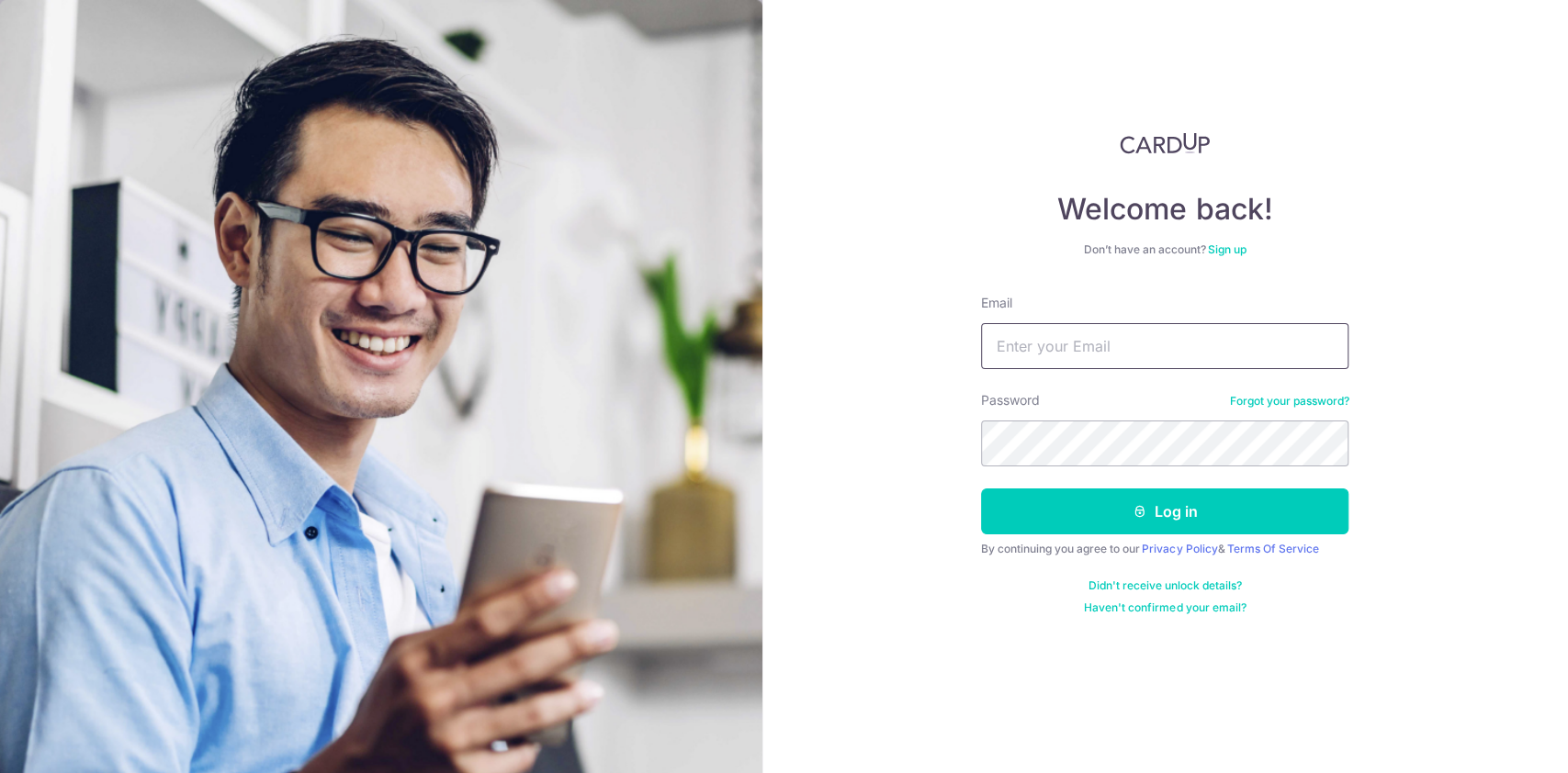
click at [1116, 349] on input "Email" at bounding box center [1165, 346] width 368 height 46
type input "[PERSON_NAME][EMAIL_ADDRESS][DOMAIN_NAME]"
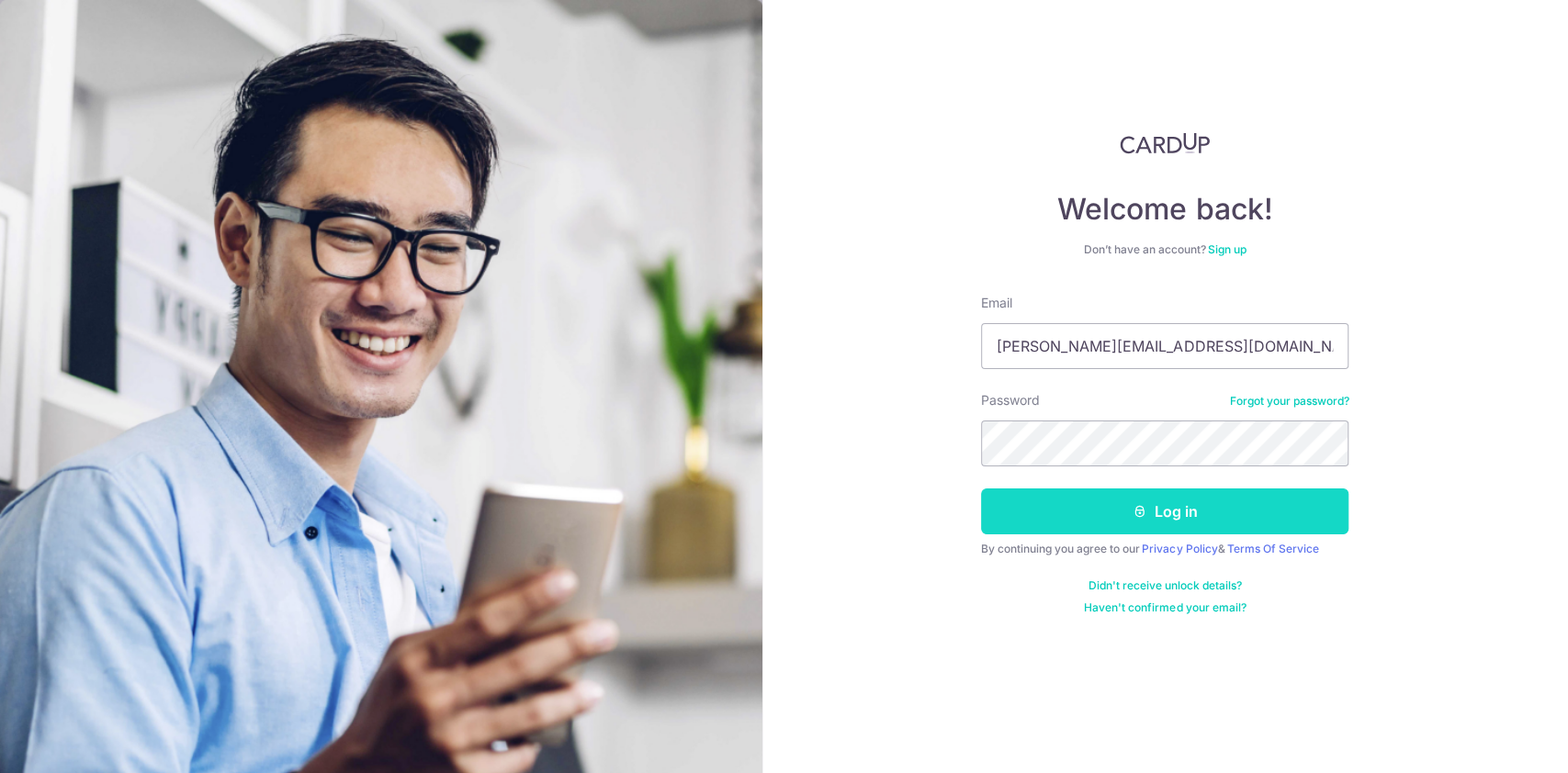
click at [1089, 520] on button "Log in" at bounding box center [1165, 512] width 368 height 46
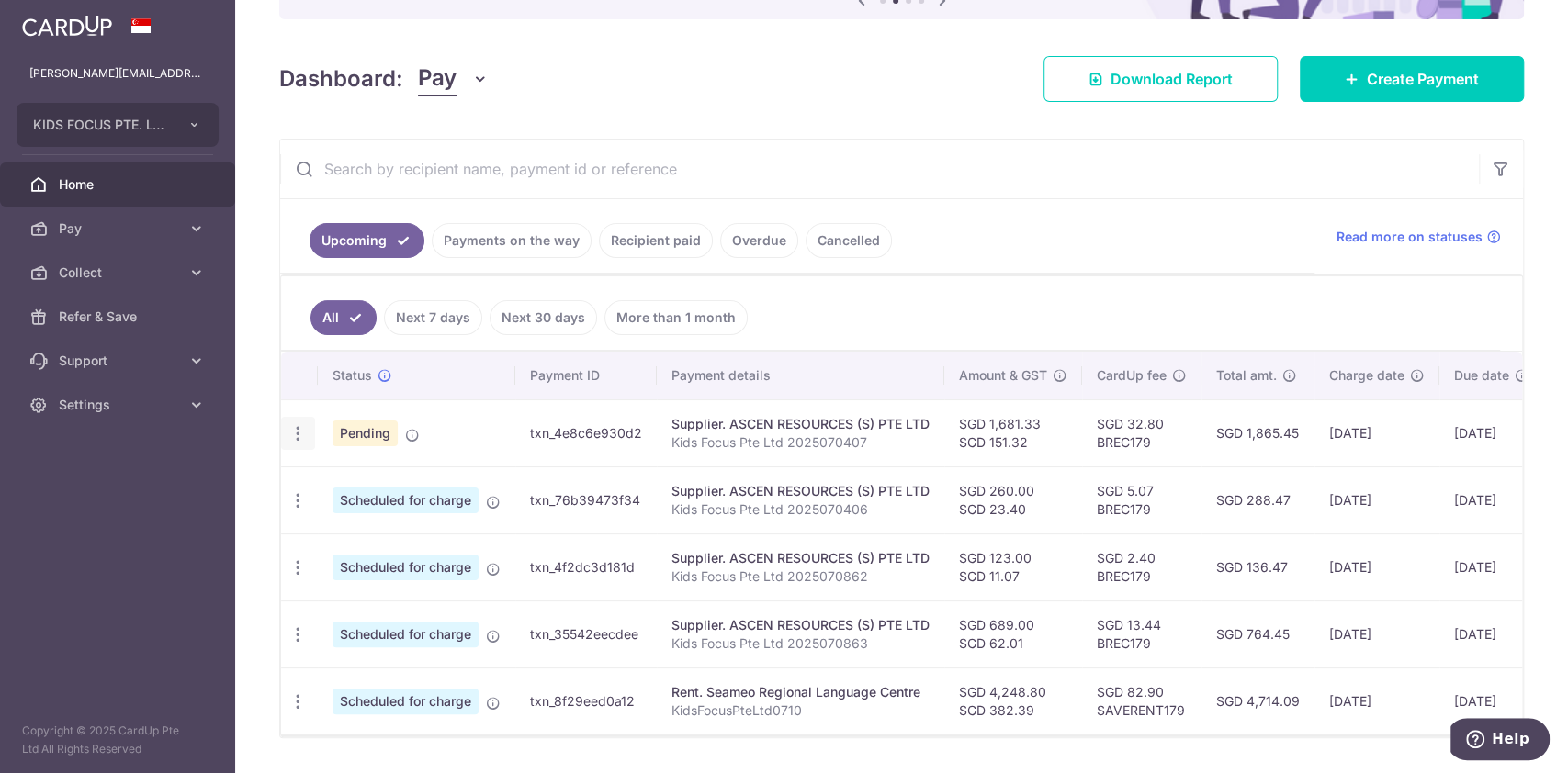
click at [292, 432] on icon "button" at bounding box center [298, 433] width 19 height 19
click at [340, 565] on span "Upload doc" at bounding box center [395, 574] width 125 height 22
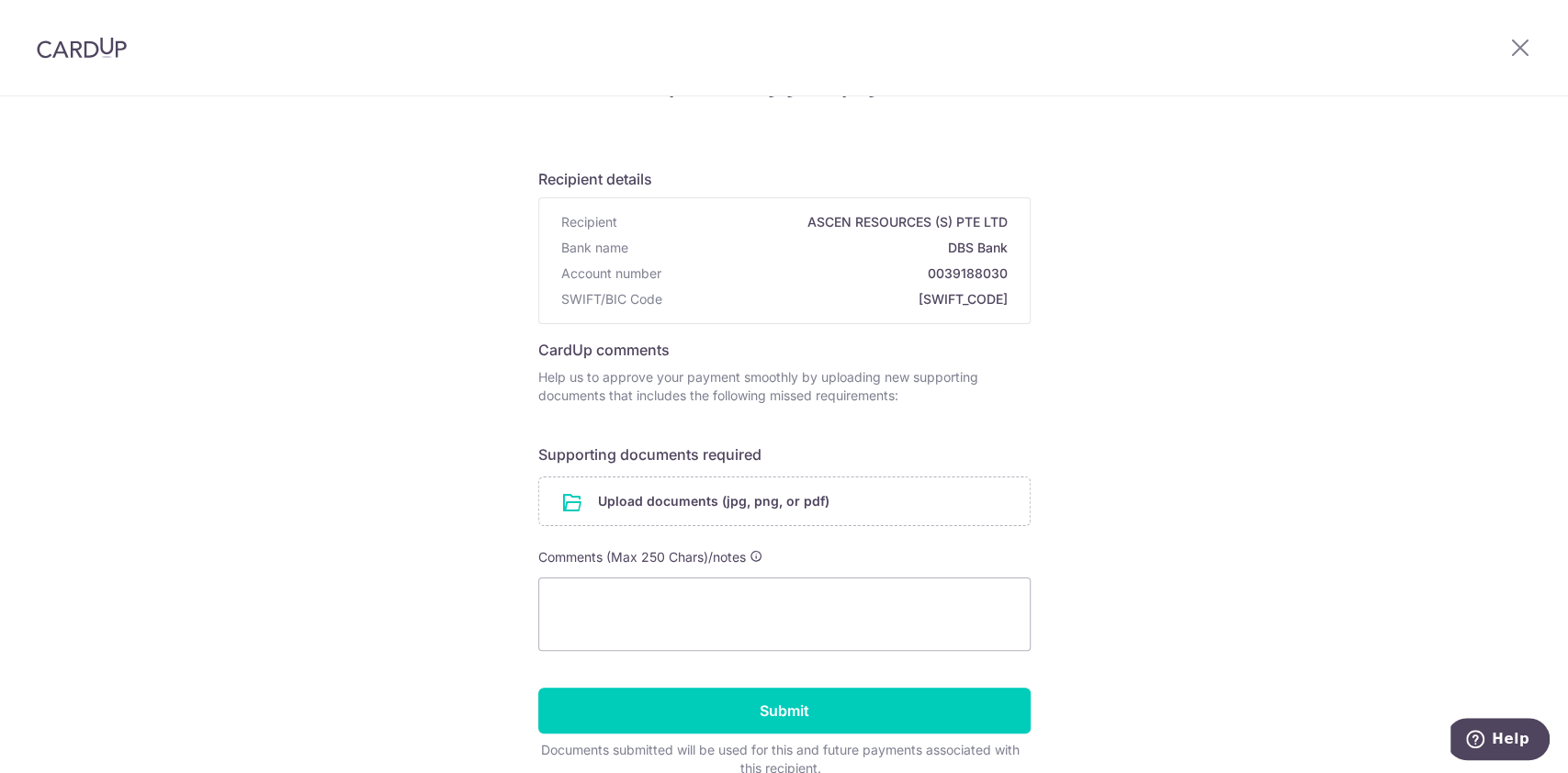
scroll to position [69, 0]
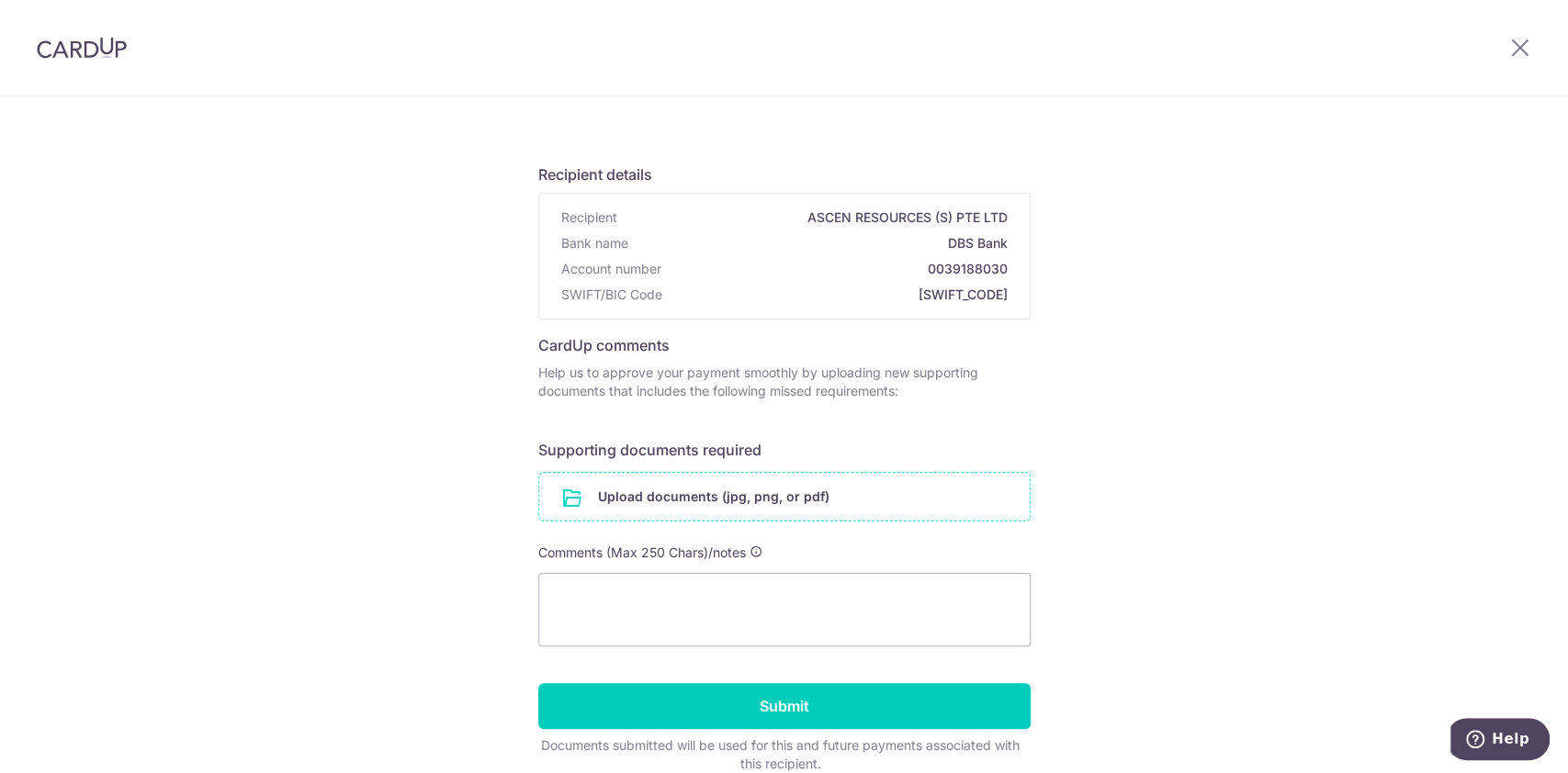
click at [756, 489] on input "file" at bounding box center [784, 497] width 491 height 48
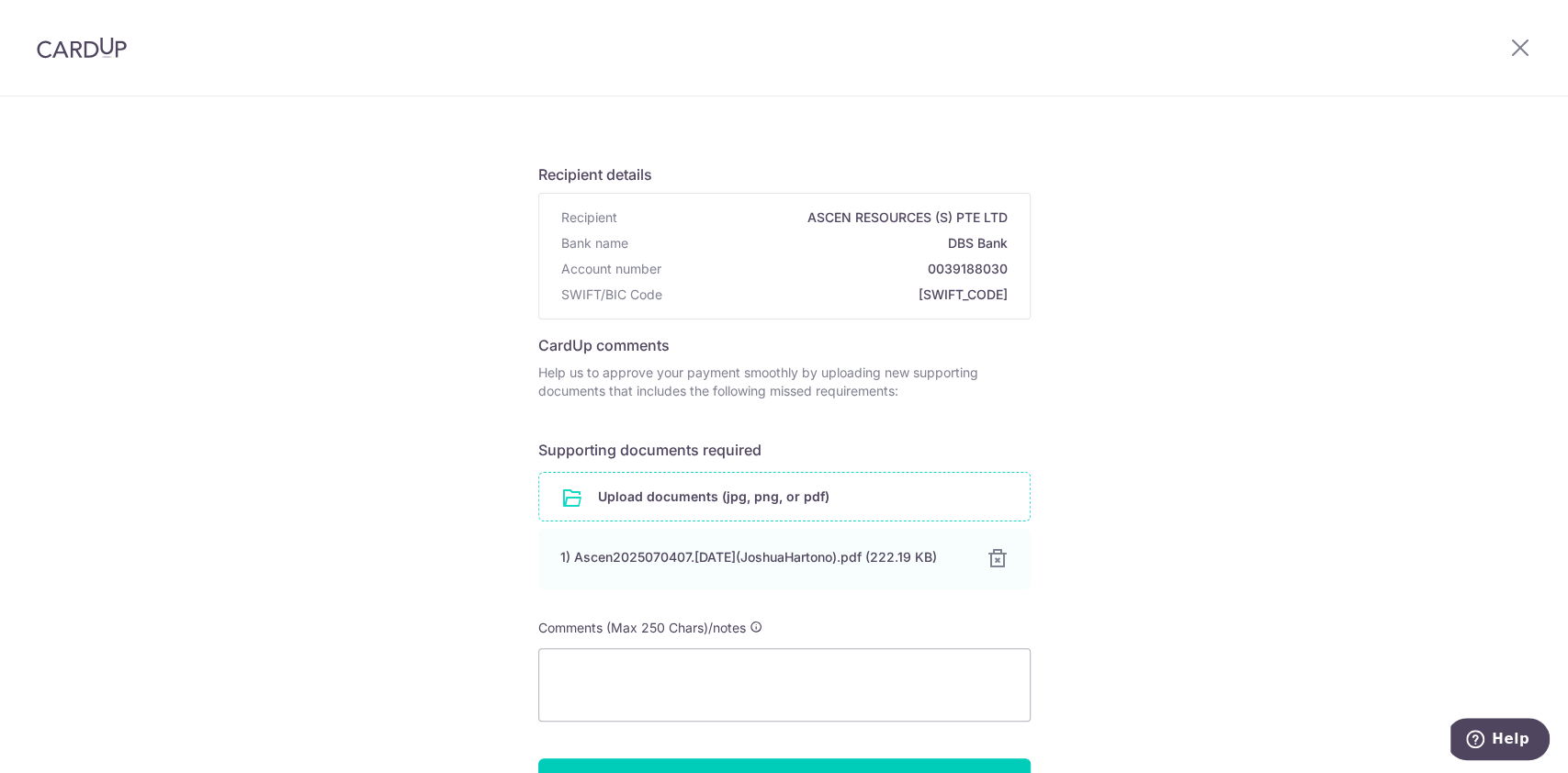
drag, startPoint x: 1553, startPoint y: 588, endPoint x: 1547, endPoint y: 658, distance: 70.3
click at [1547, 658] on div "Help us verify your payment Recipient details Recipient ASCEN RESOURCES (S) PTE…" at bounding box center [784, 481] width 1568 height 907
click at [1287, 623] on div "Help us verify your payment Recipient details Recipient ASCEN RESOURCES (S) PTE…" at bounding box center [784, 481] width 1568 height 907
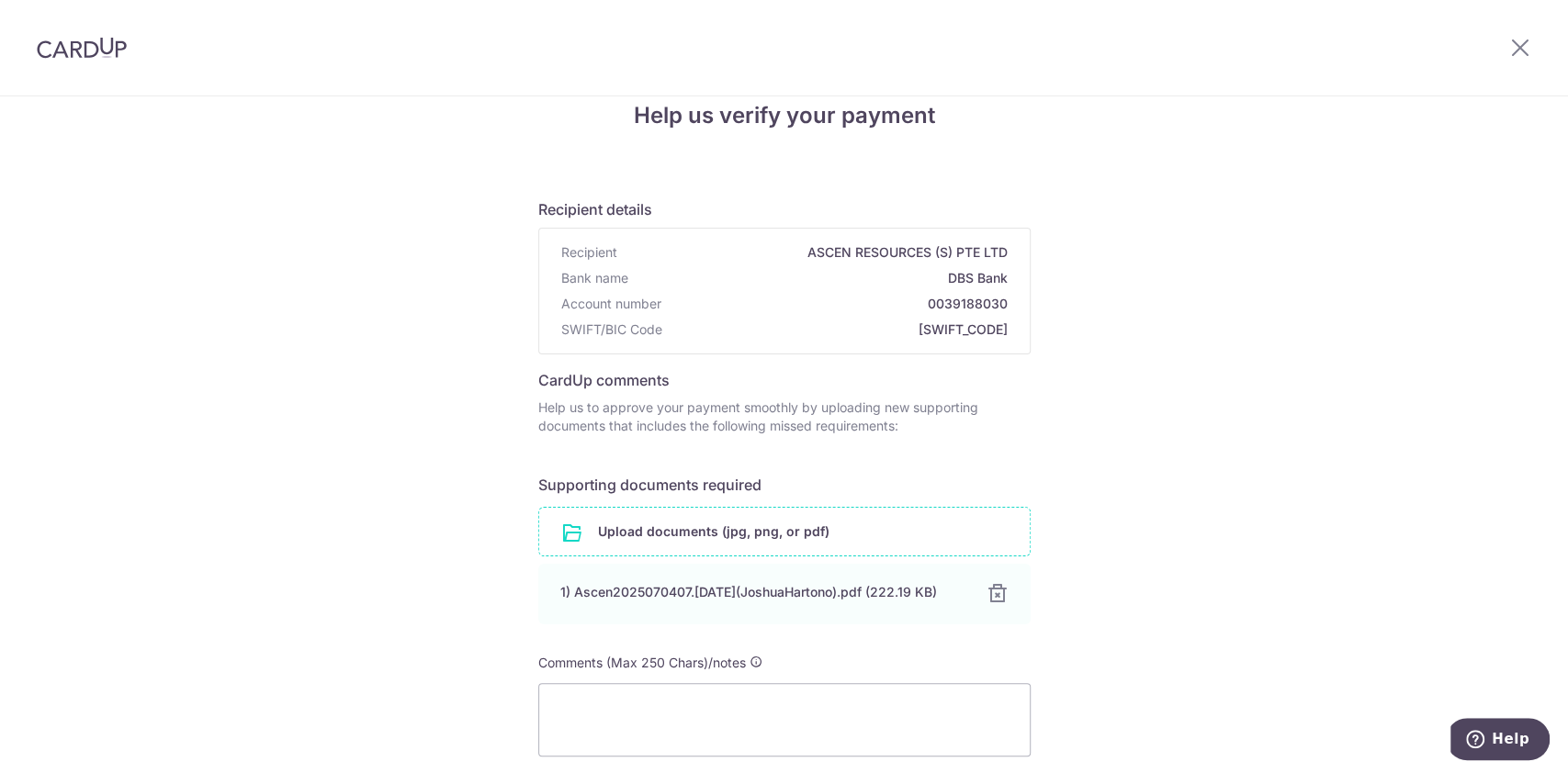
scroll to position [0, 0]
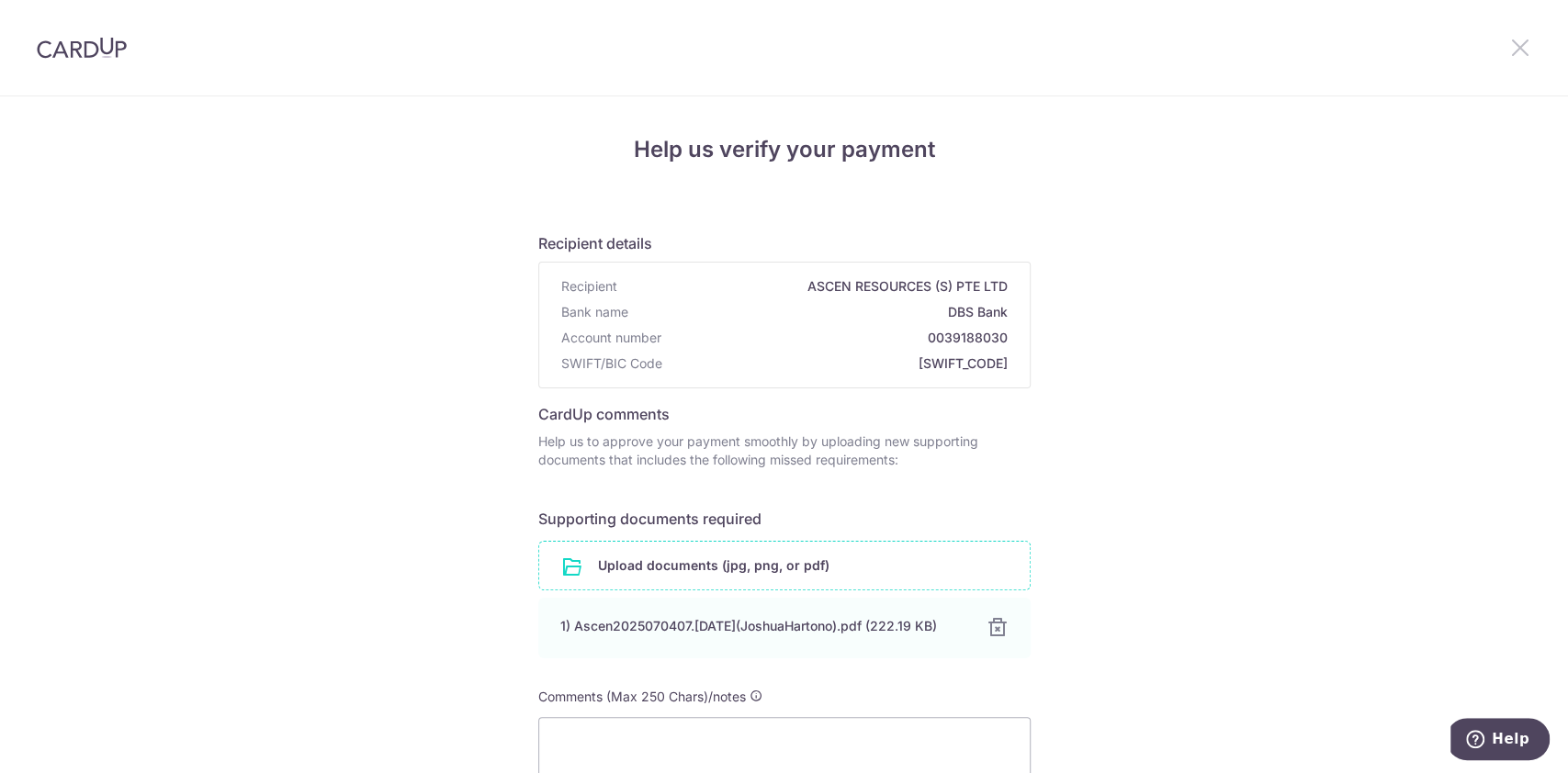
click at [1518, 43] on icon at bounding box center [1521, 47] width 22 height 23
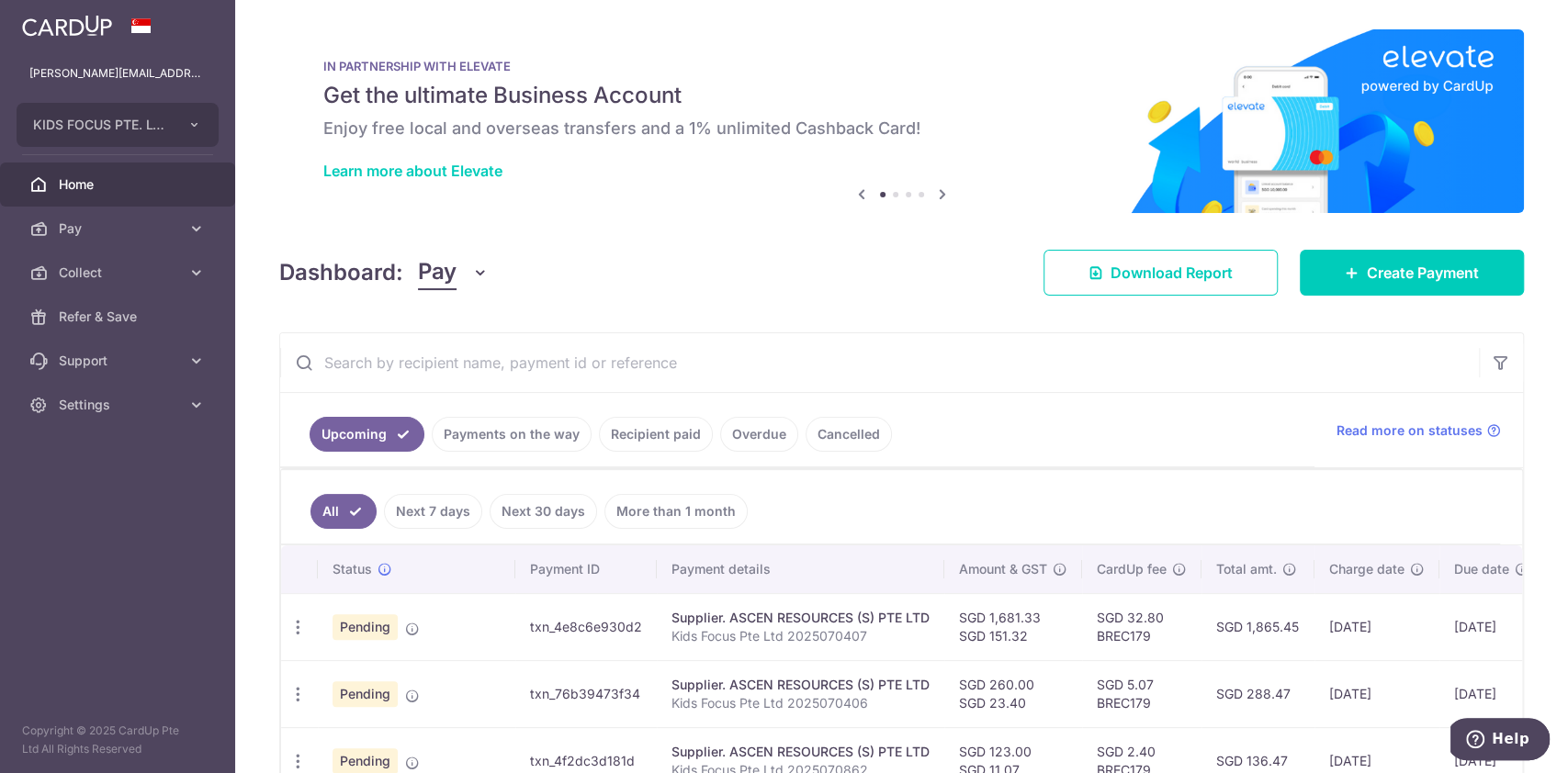
click at [1518, 43] on div "× Pause Schedule Pause all future payments in this series Pause just this one p…" at bounding box center [902, 386] width 1333 height 773
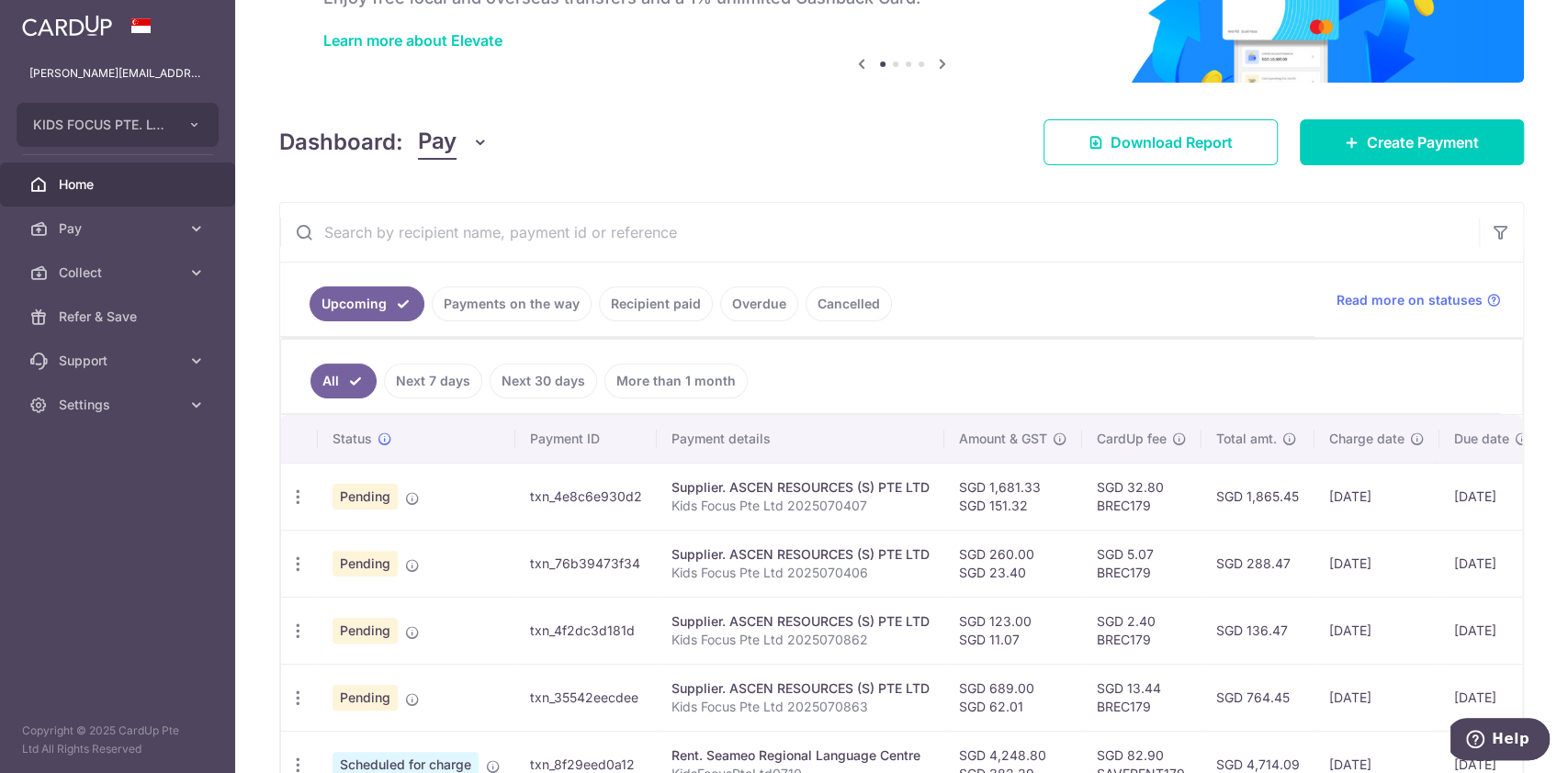
scroll to position [235, 0]
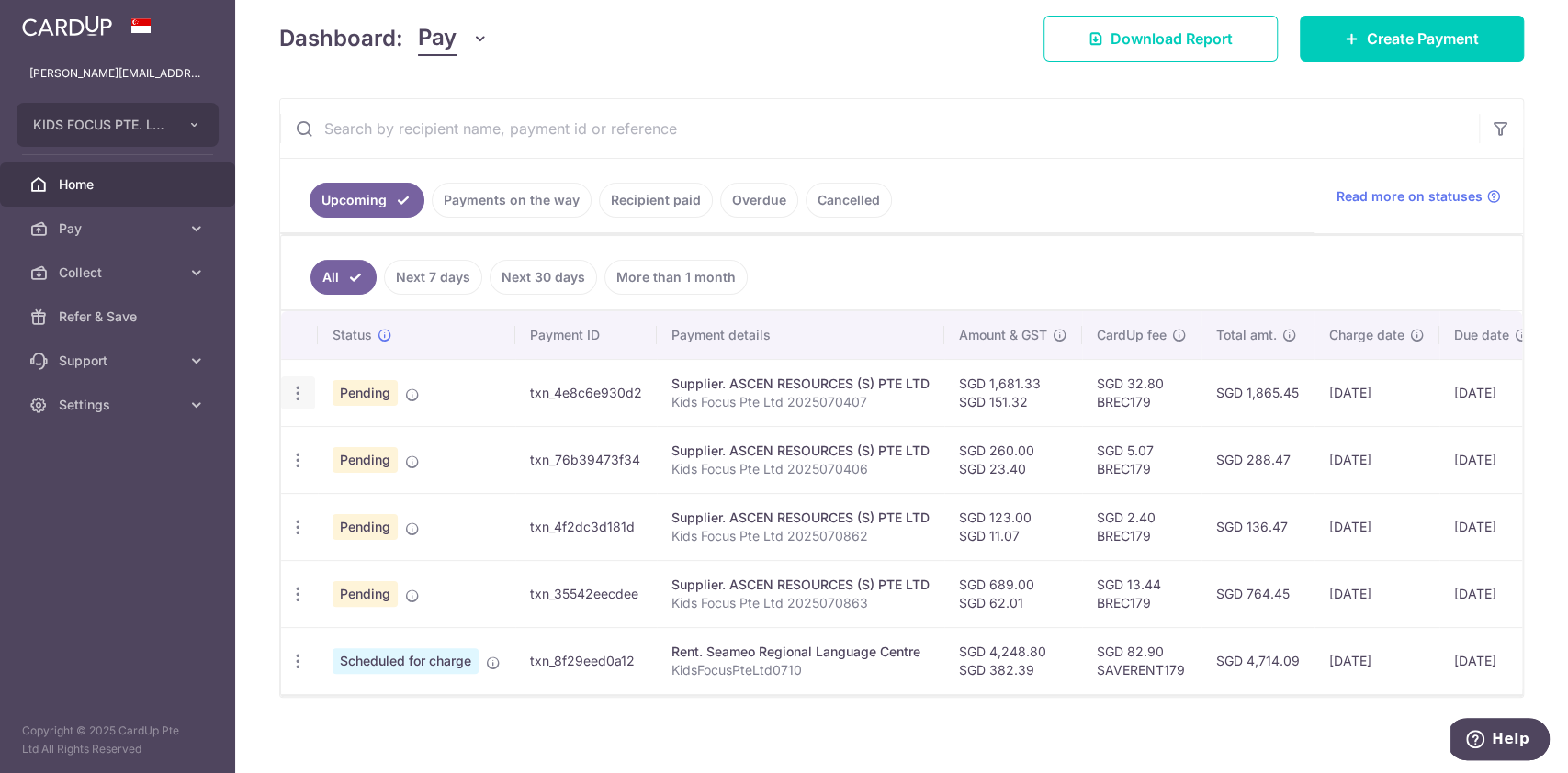
click at [298, 389] on icon "button" at bounding box center [298, 393] width 19 height 19
click at [358, 527] on span "Upload doc" at bounding box center [395, 534] width 125 height 22
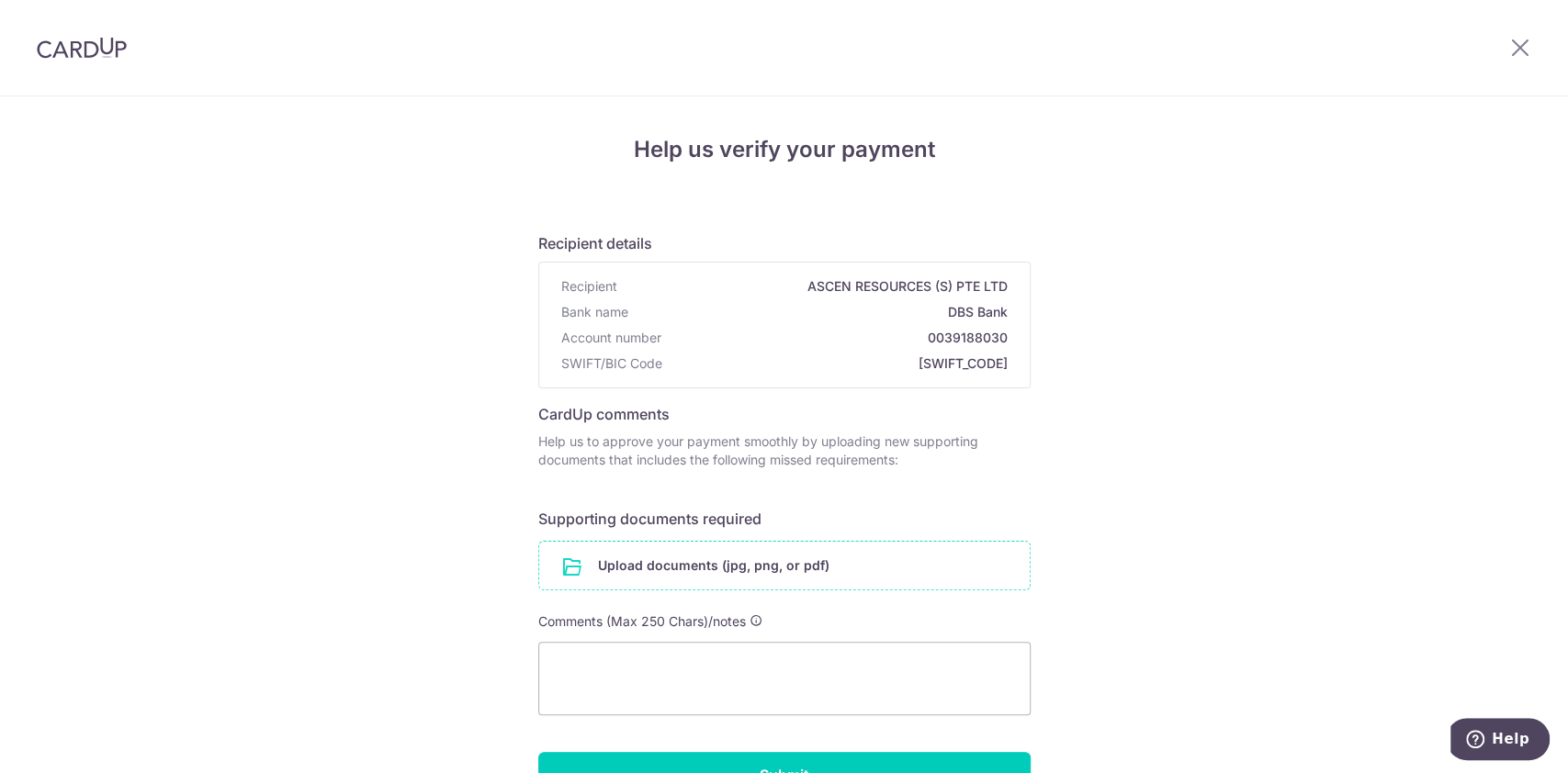
click at [610, 566] on input "file" at bounding box center [784, 566] width 491 height 48
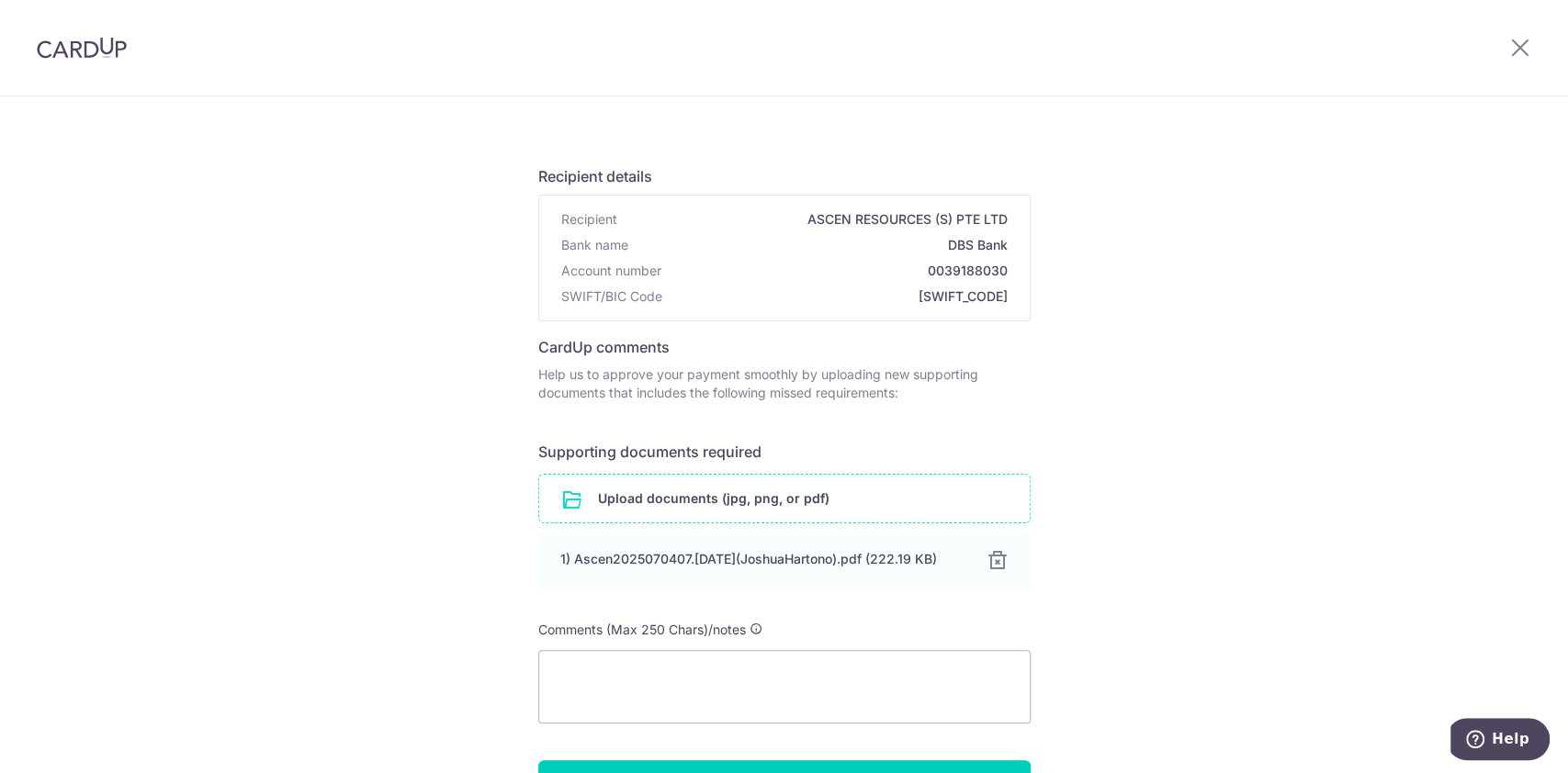
scroll to position [135, 0]
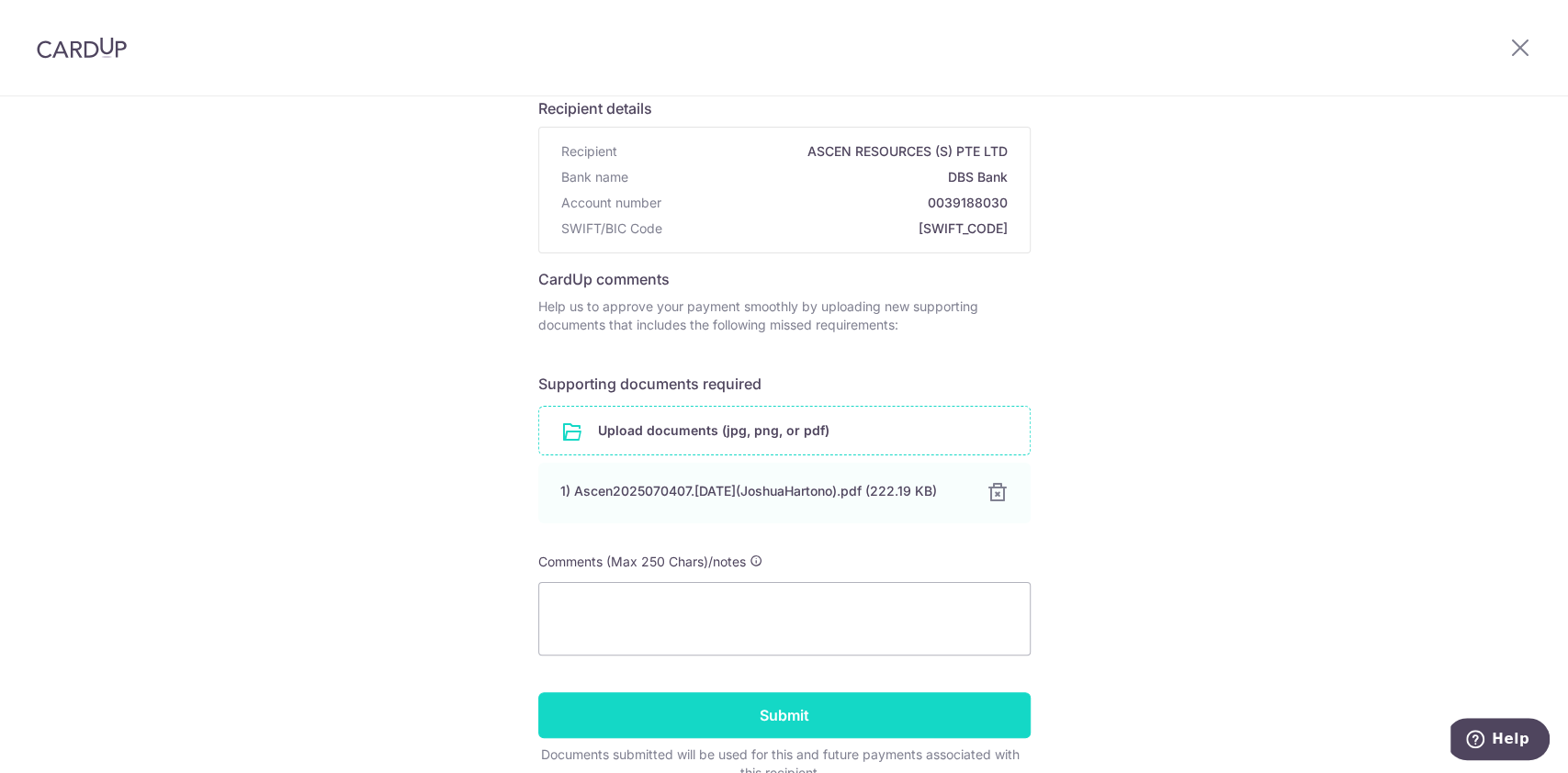
click at [972, 720] on input "Submit" at bounding box center [784, 716] width 492 height 46
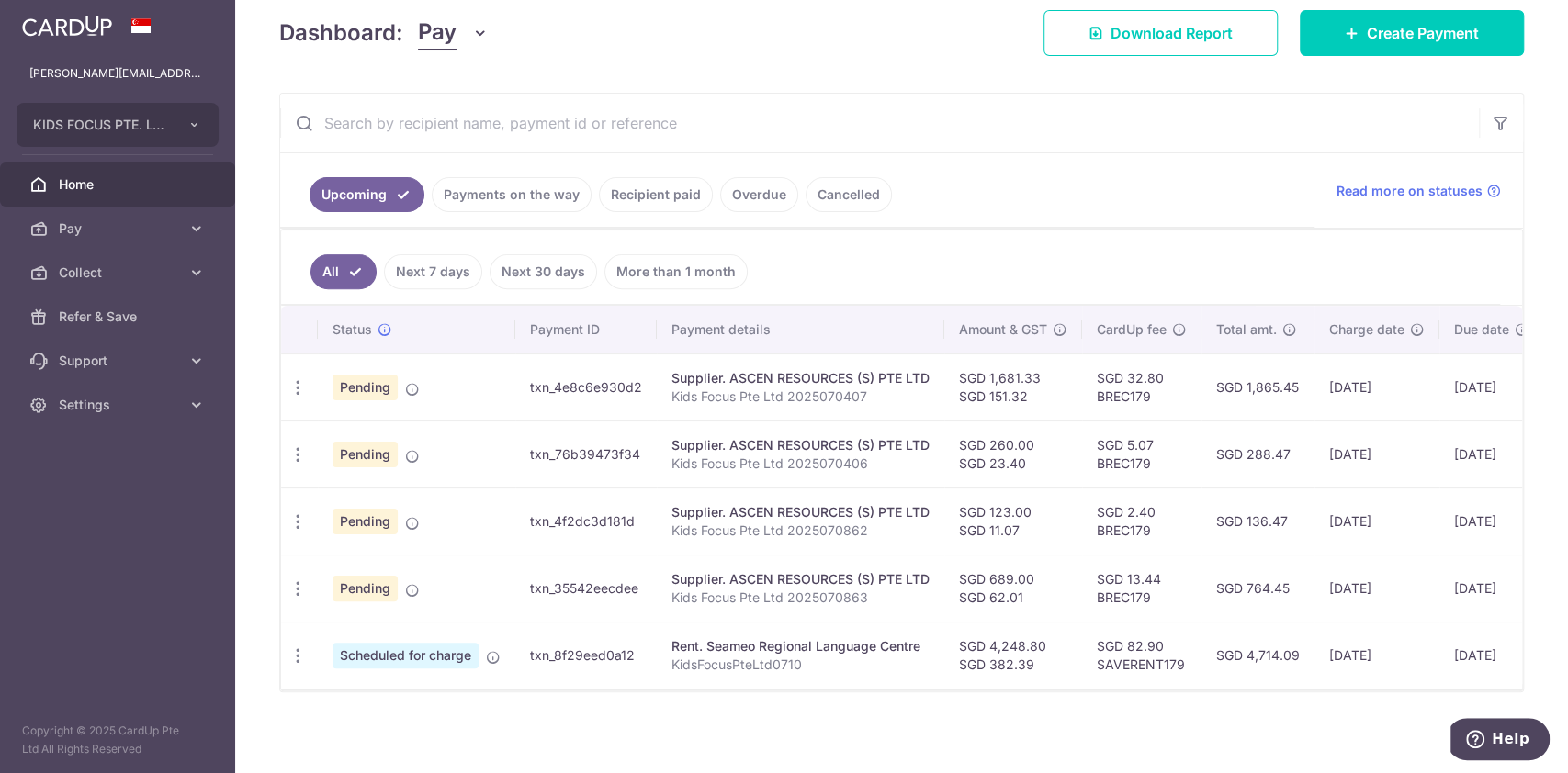
scroll to position [334, 0]
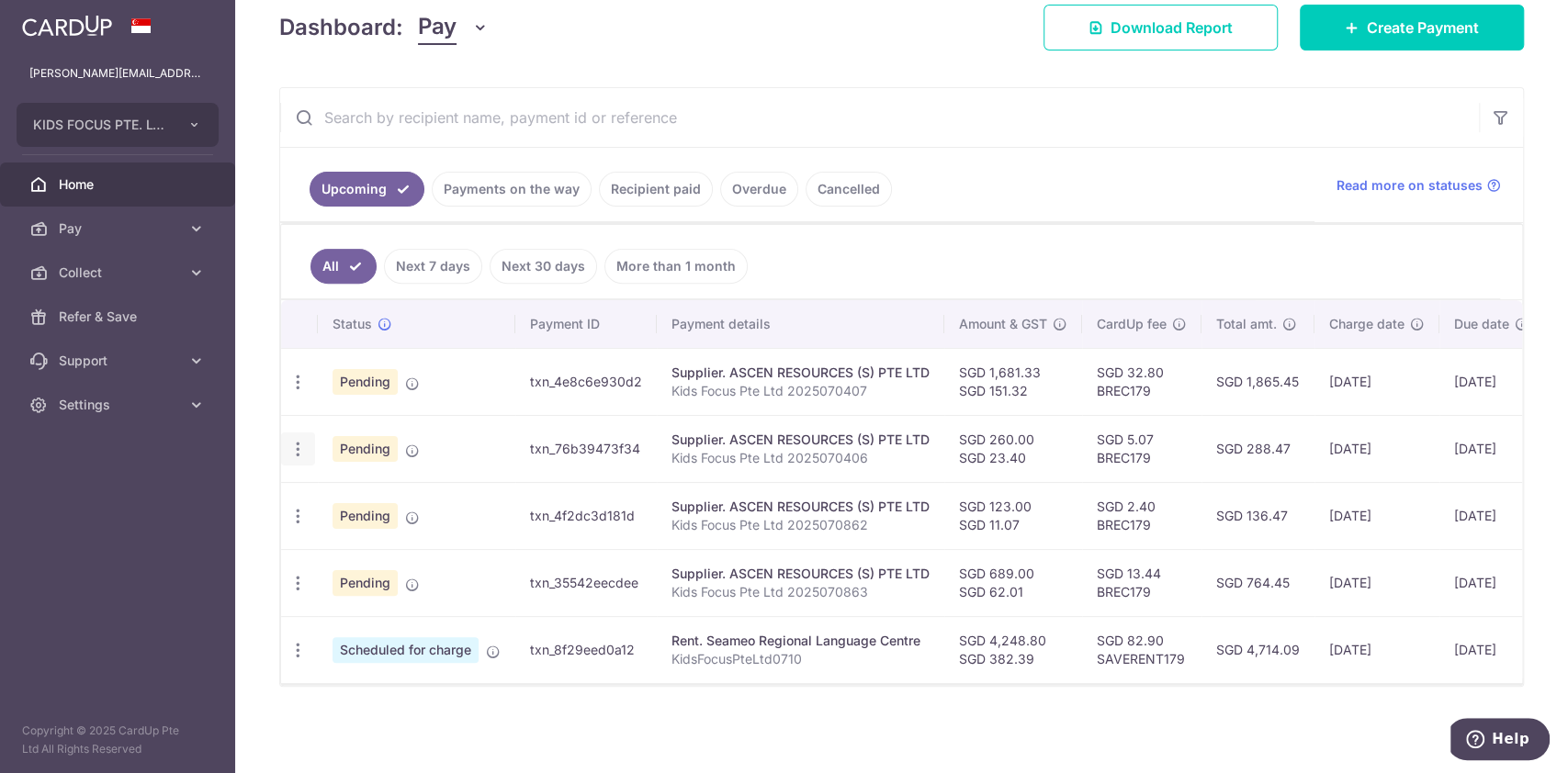
click at [297, 393] on icon "button" at bounding box center [298, 382] width 19 height 19
click at [340, 578] on span "Upload doc" at bounding box center [395, 589] width 125 height 22
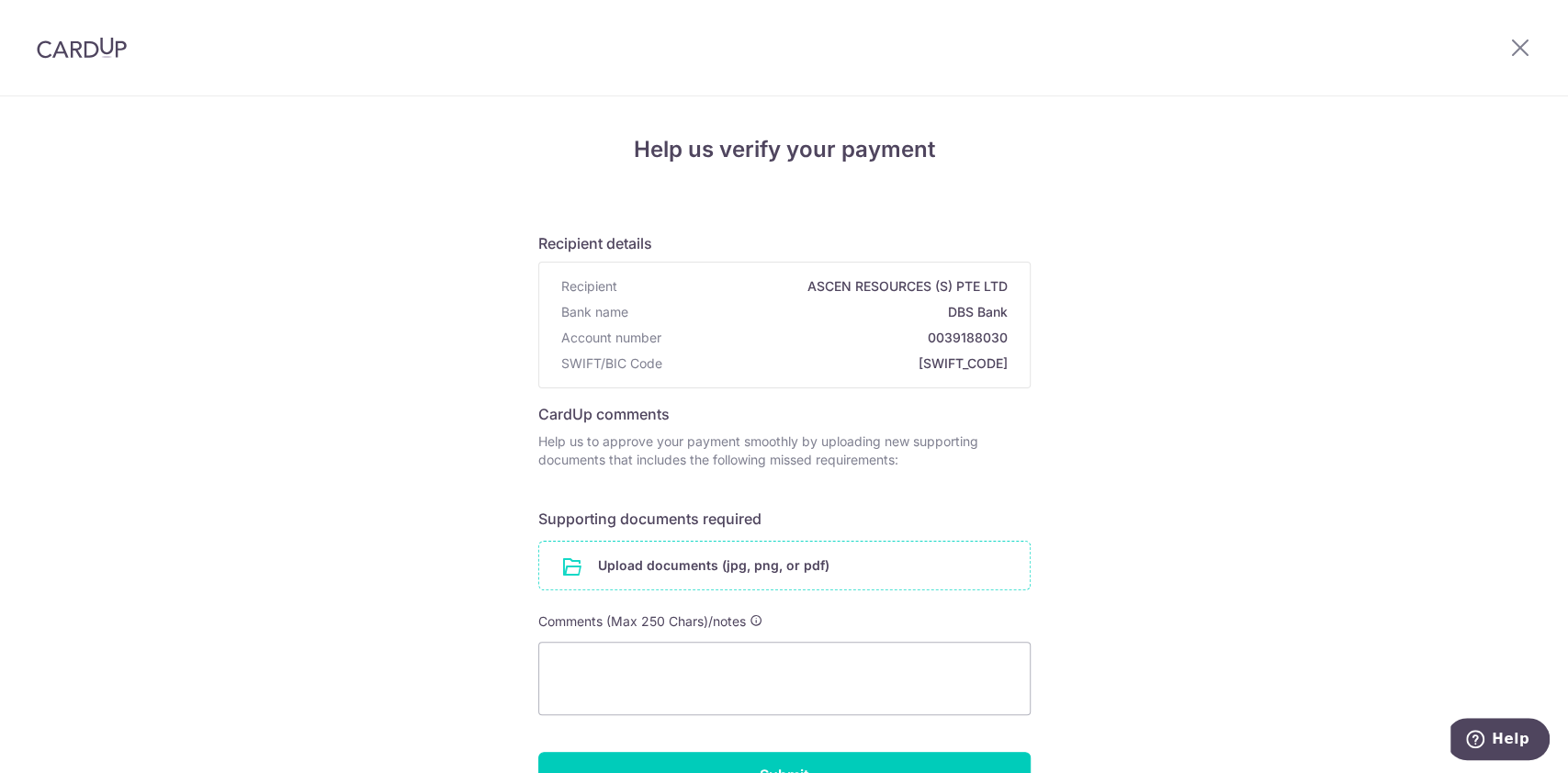
click at [646, 565] on input "file" at bounding box center [784, 566] width 491 height 48
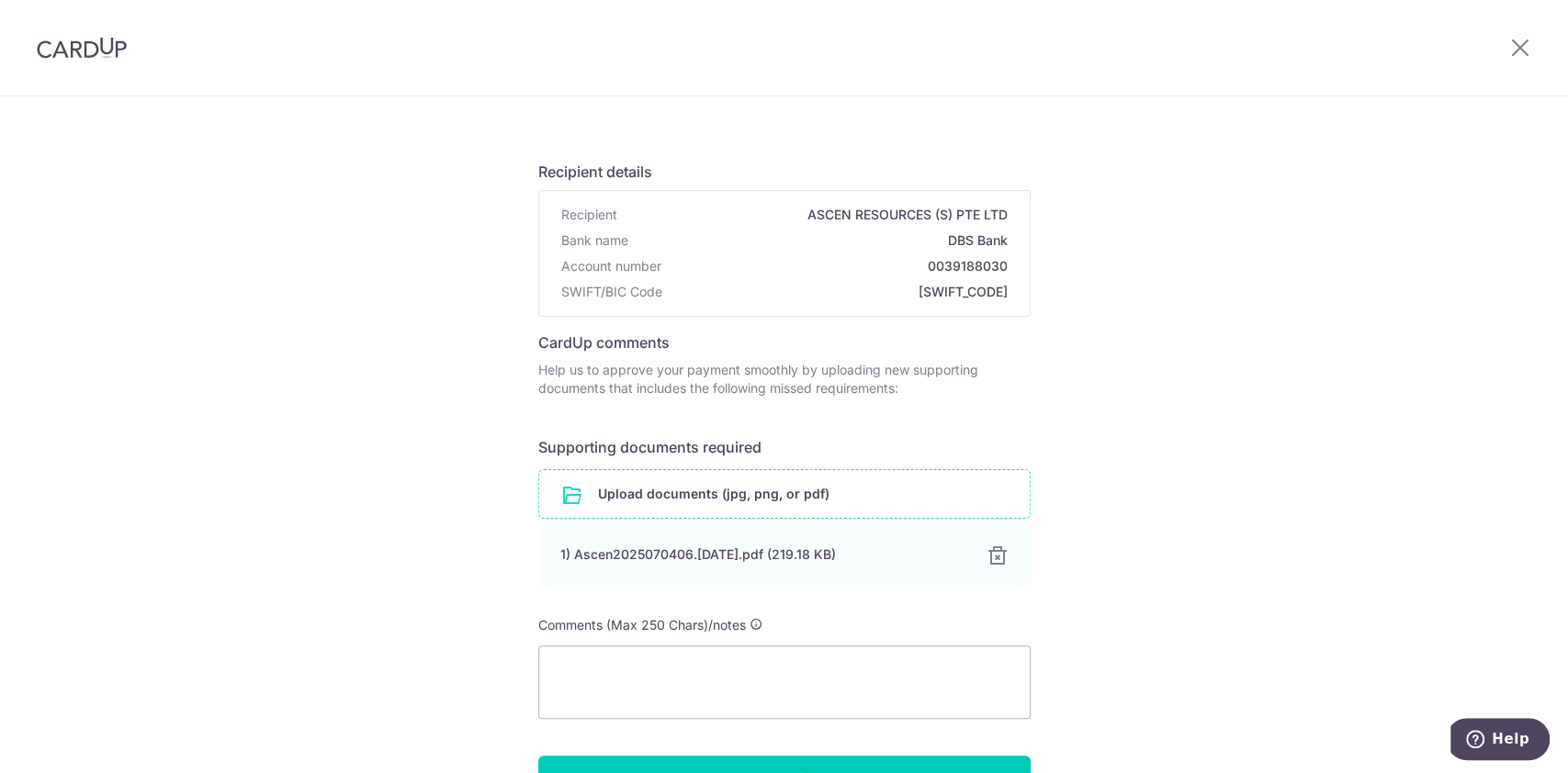
scroll to position [124, 0]
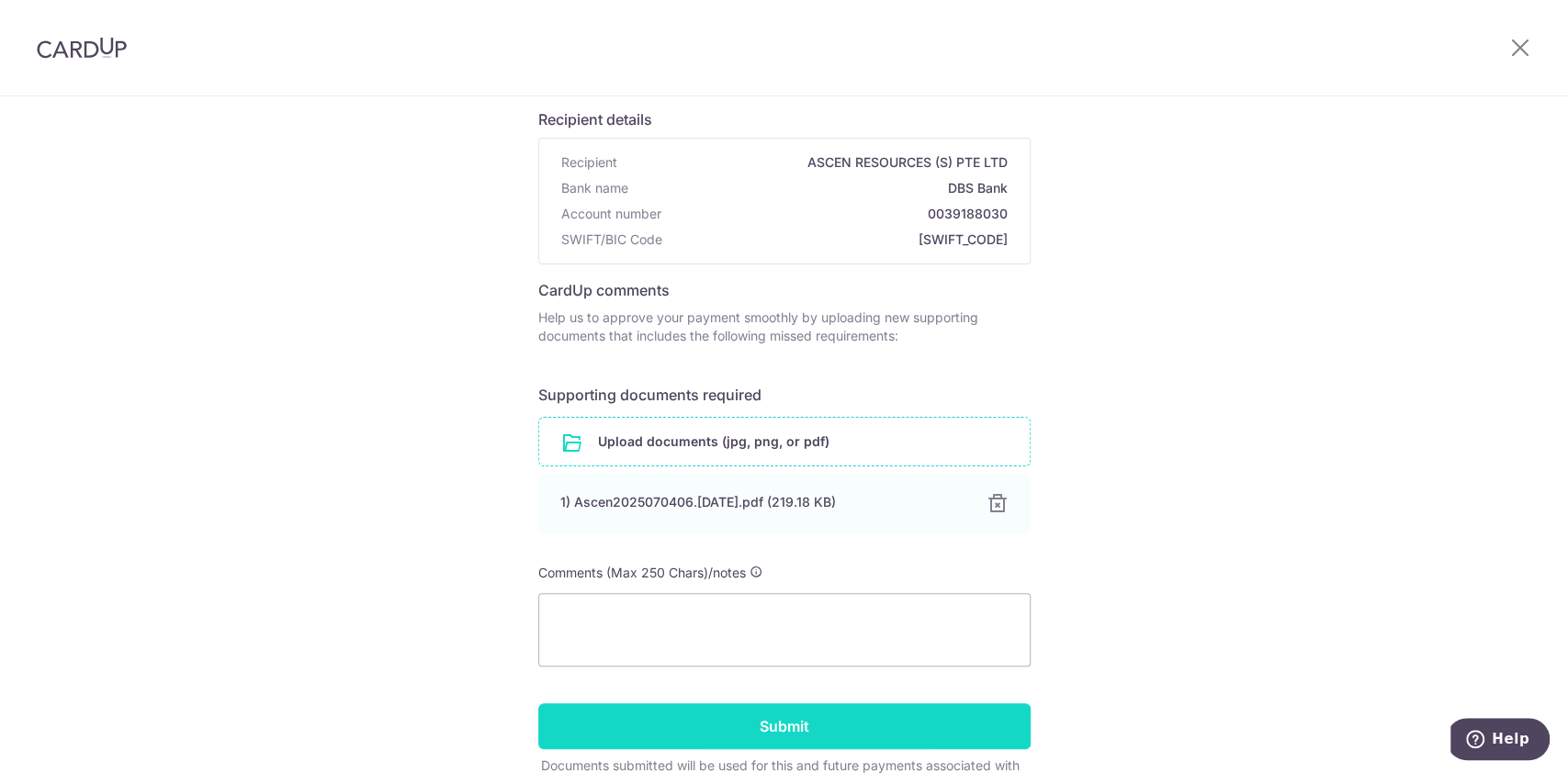
click at [981, 728] on input "Submit" at bounding box center [784, 727] width 492 height 46
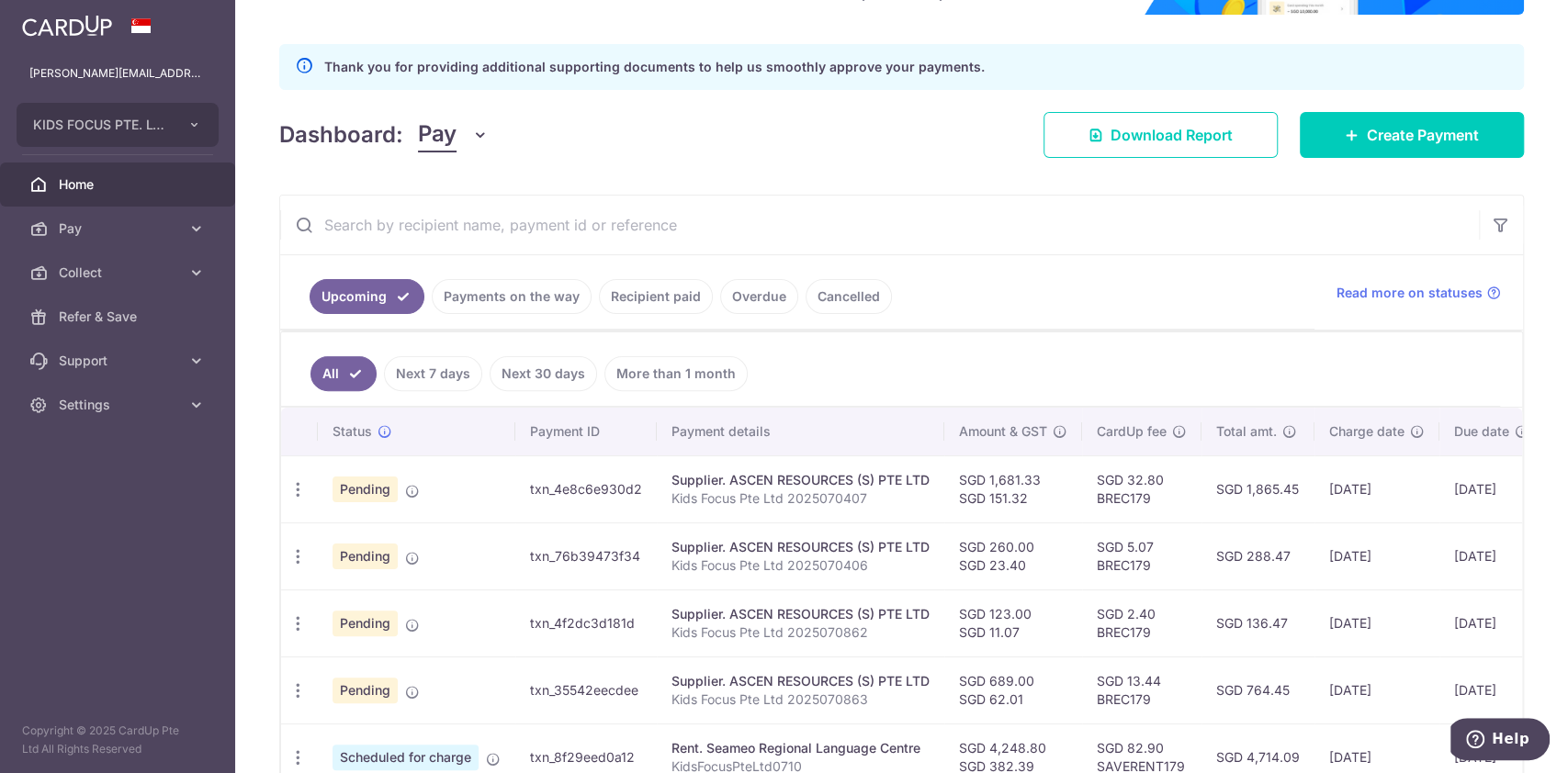
scroll to position [257, 0]
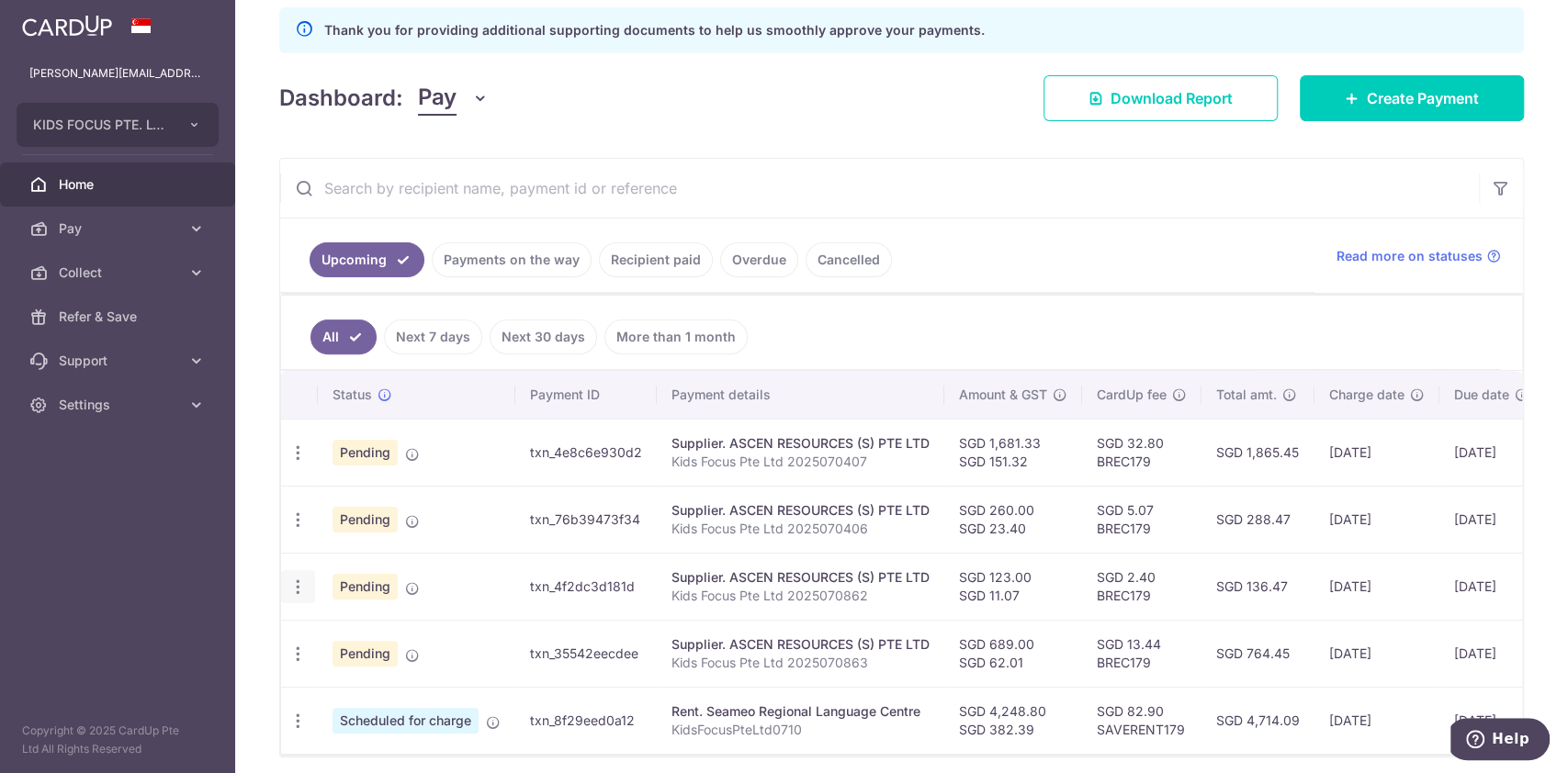
click at [298, 463] on icon "button" at bounding box center [298, 453] width 19 height 19
click at [419, 631] on span "Update payment" at bounding box center [395, 637] width 125 height 22
radio input "true"
type input "123.00"
type input "11.07"
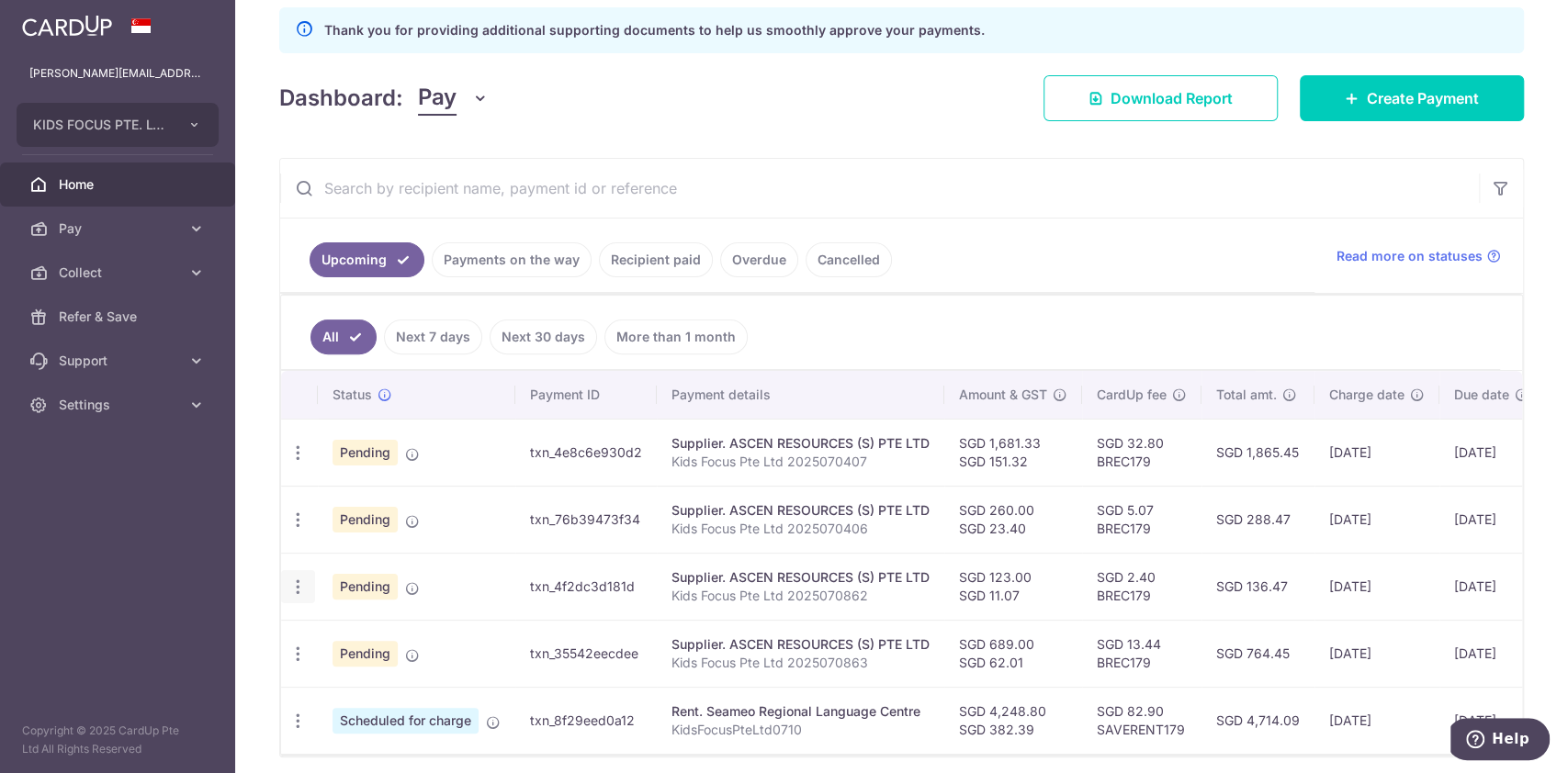
type input "23/08/2025"
type input "Kids Focus Pte Ltd 2025070862"
type input "Ascen2025070862"
type input "BREC179"
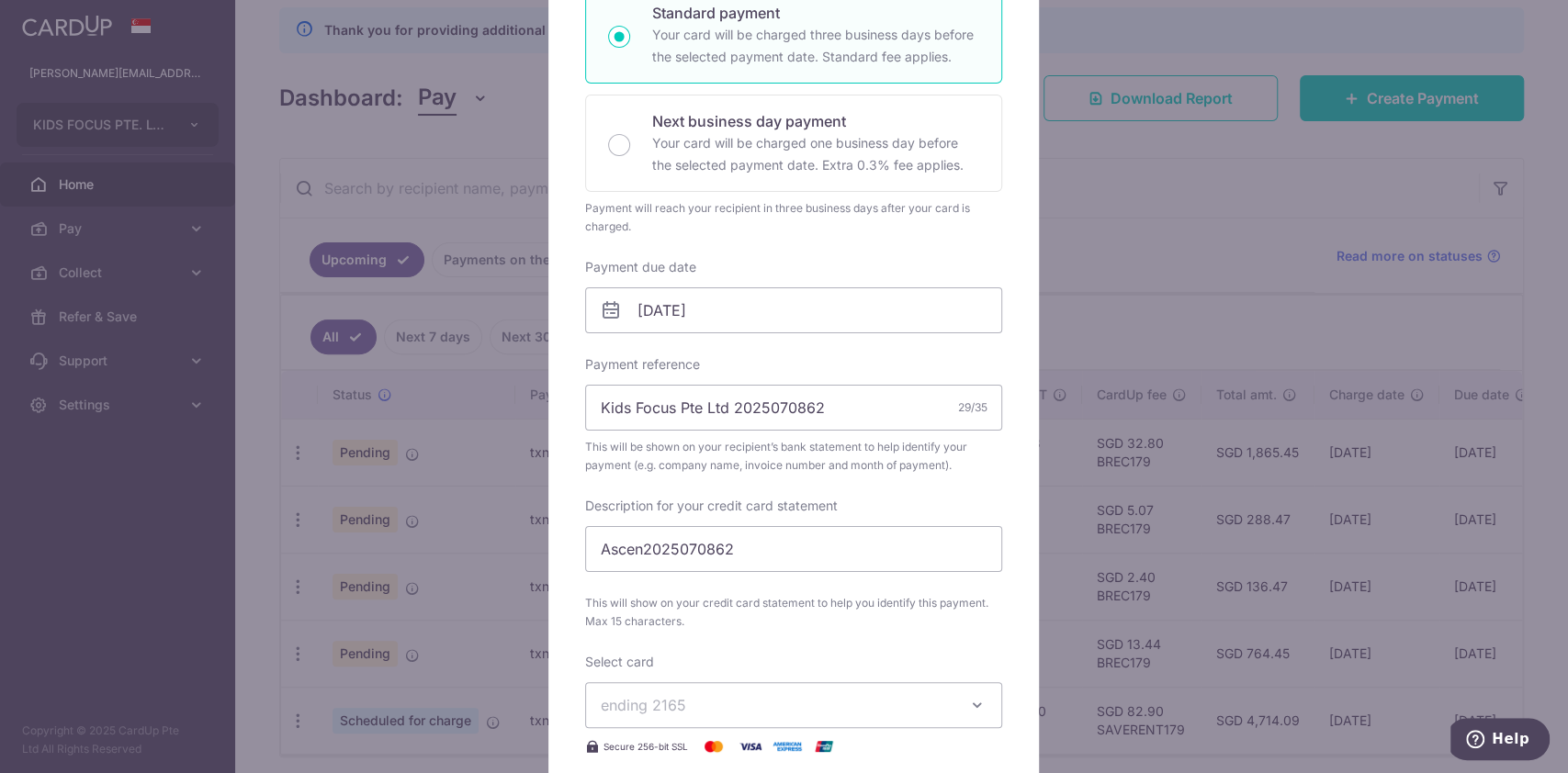
scroll to position [0, 0]
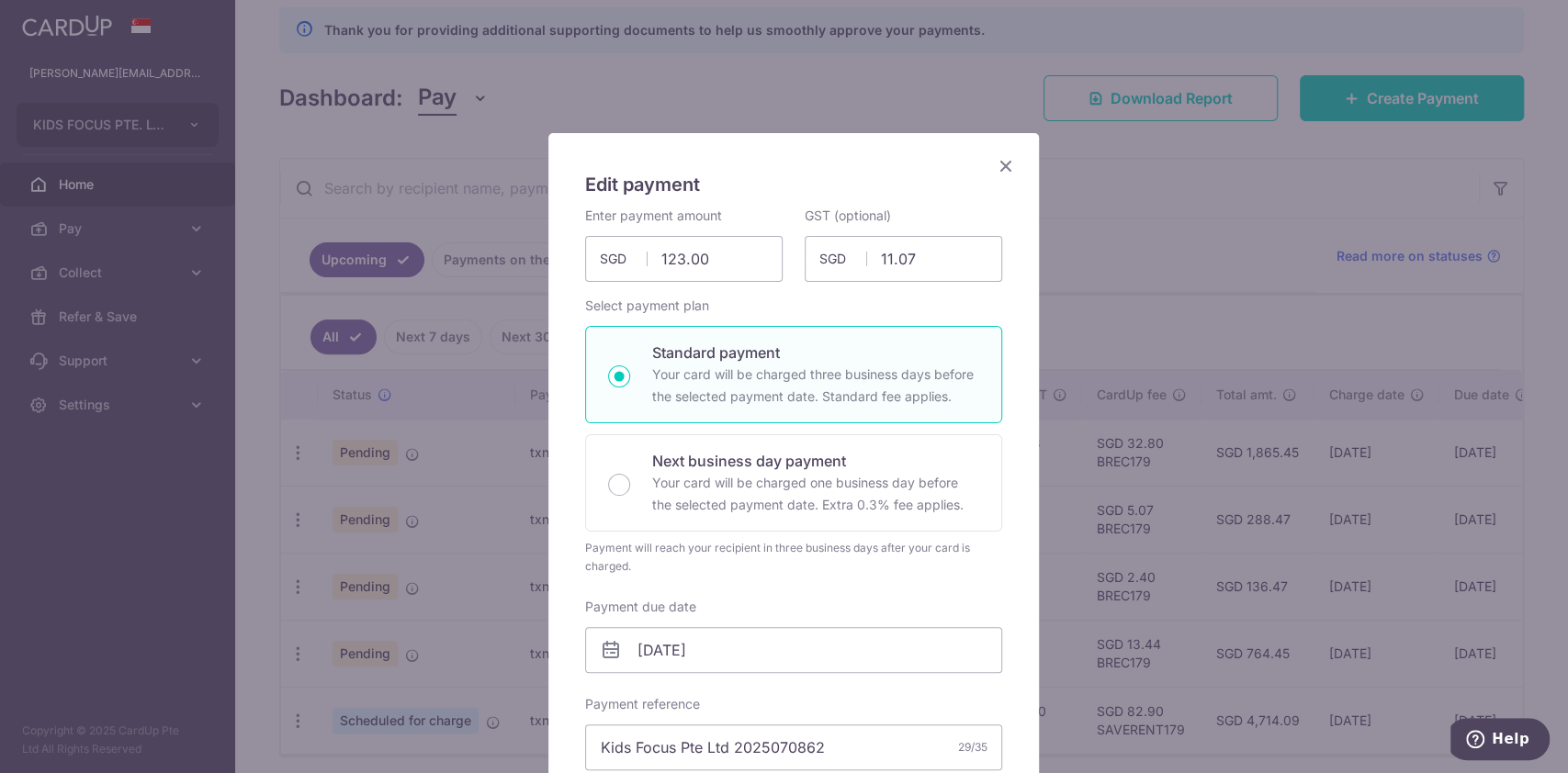
click at [995, 165] on icon "Close" at bounding box center [1006, 165] width 22 height 23
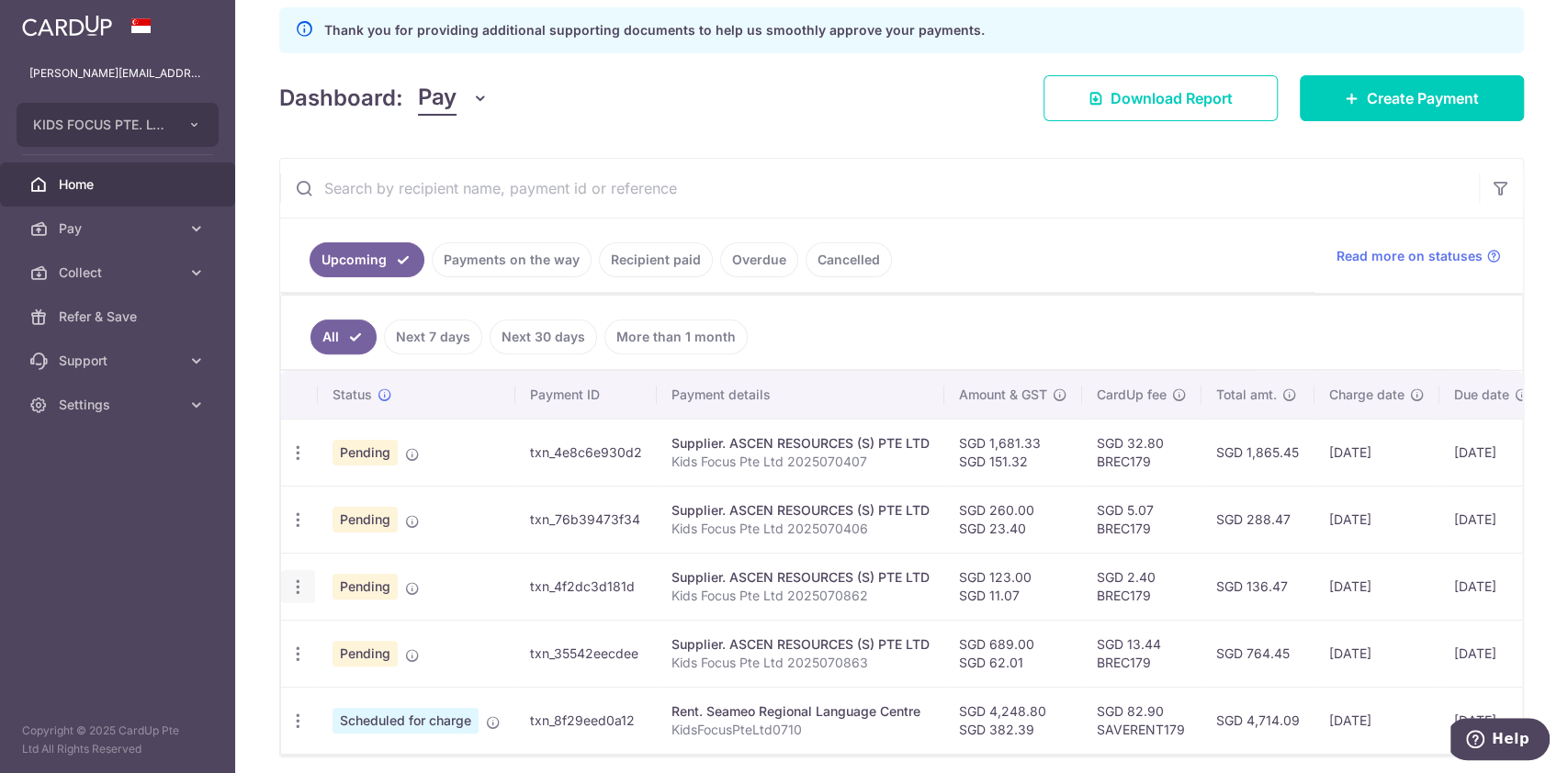
click at [295, 463] on icon "button" at bounding box center [298, 453] width 19 height 19
click at [320, 724] on link "Upload doc" at bounding box center [377, 728] width 191 height 44
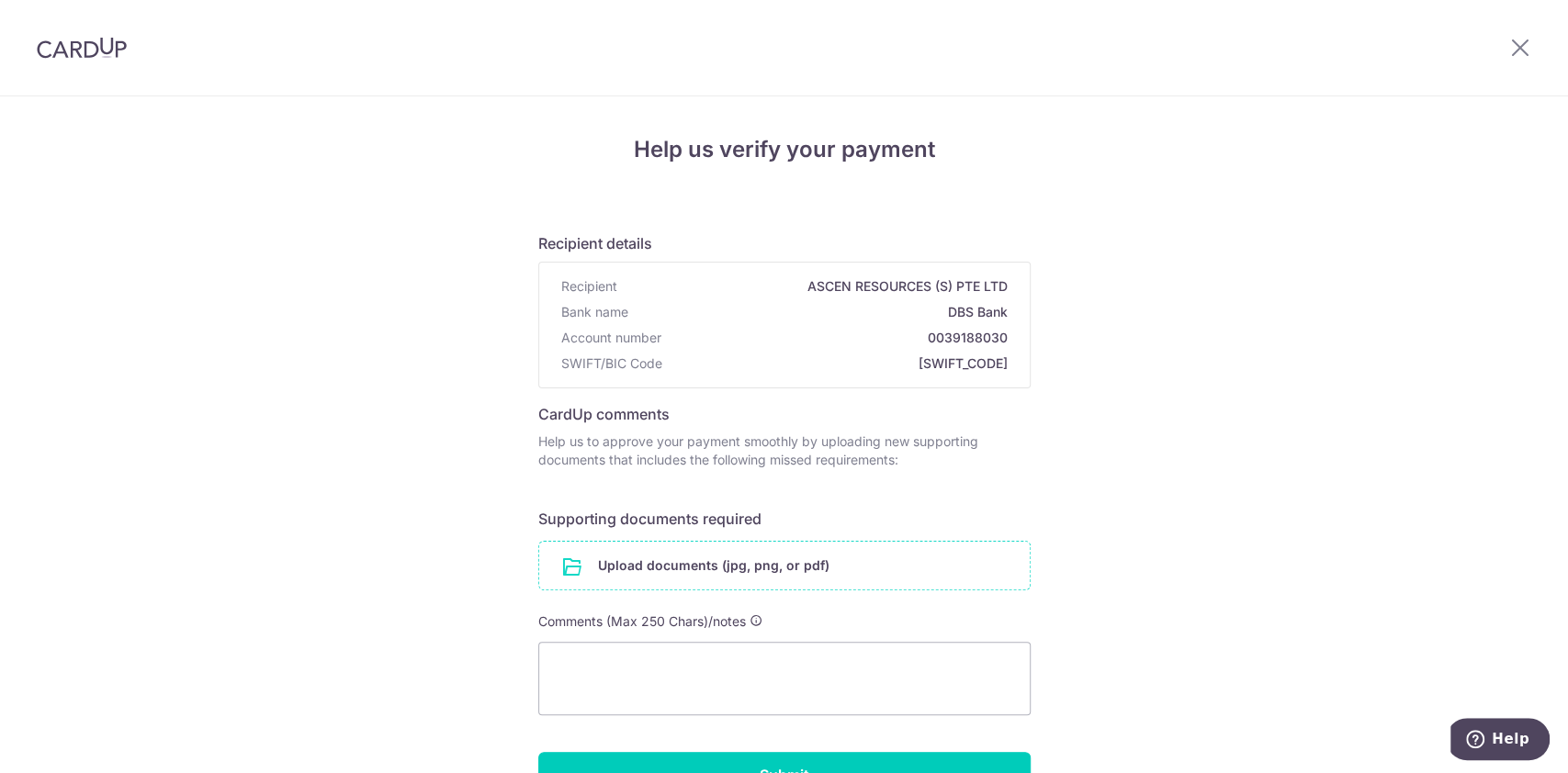
click at [713, 565] on input "file" at bounding box center [784, 566] width 491 height 48
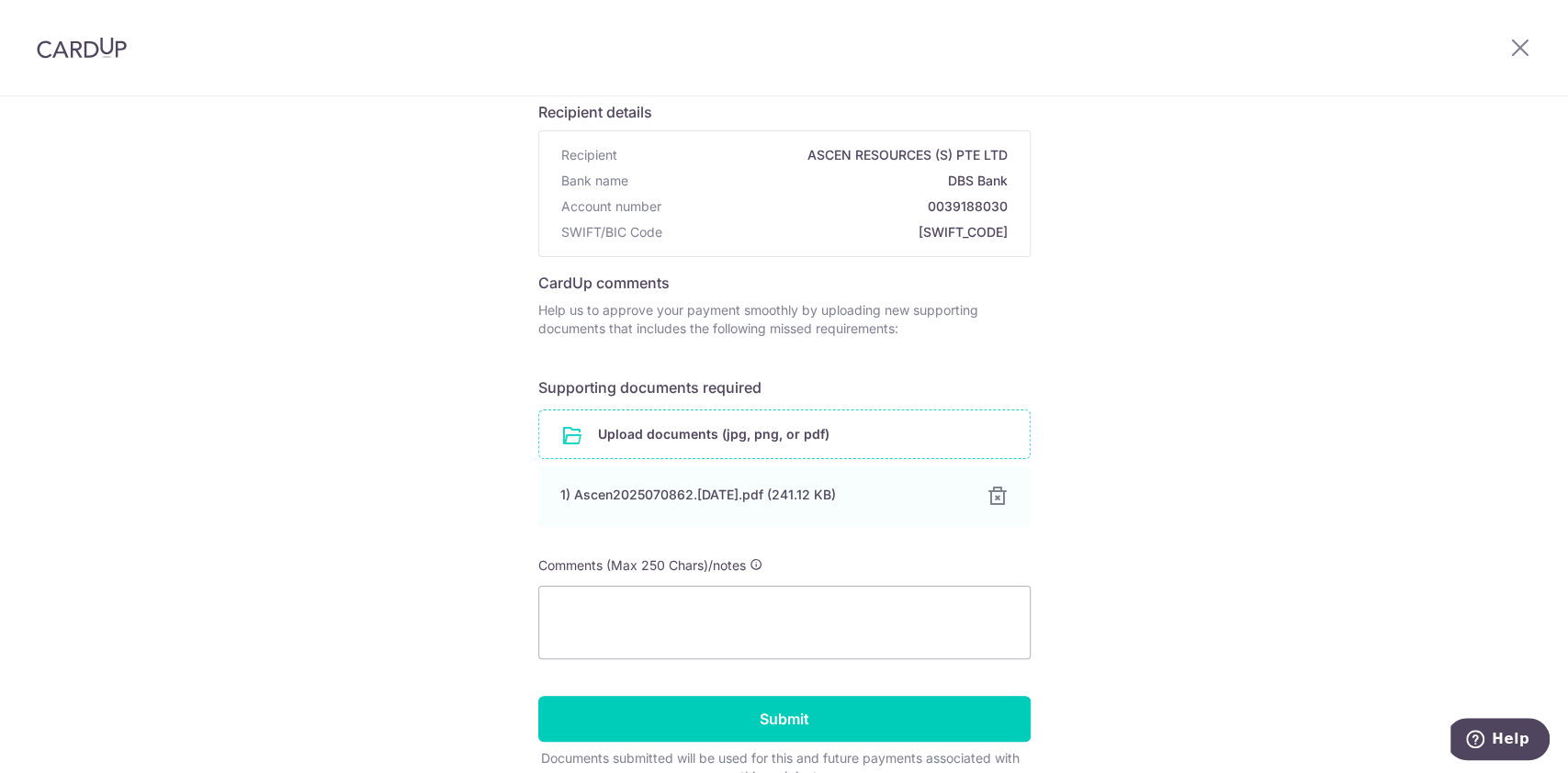
scroll to position [195, 0]
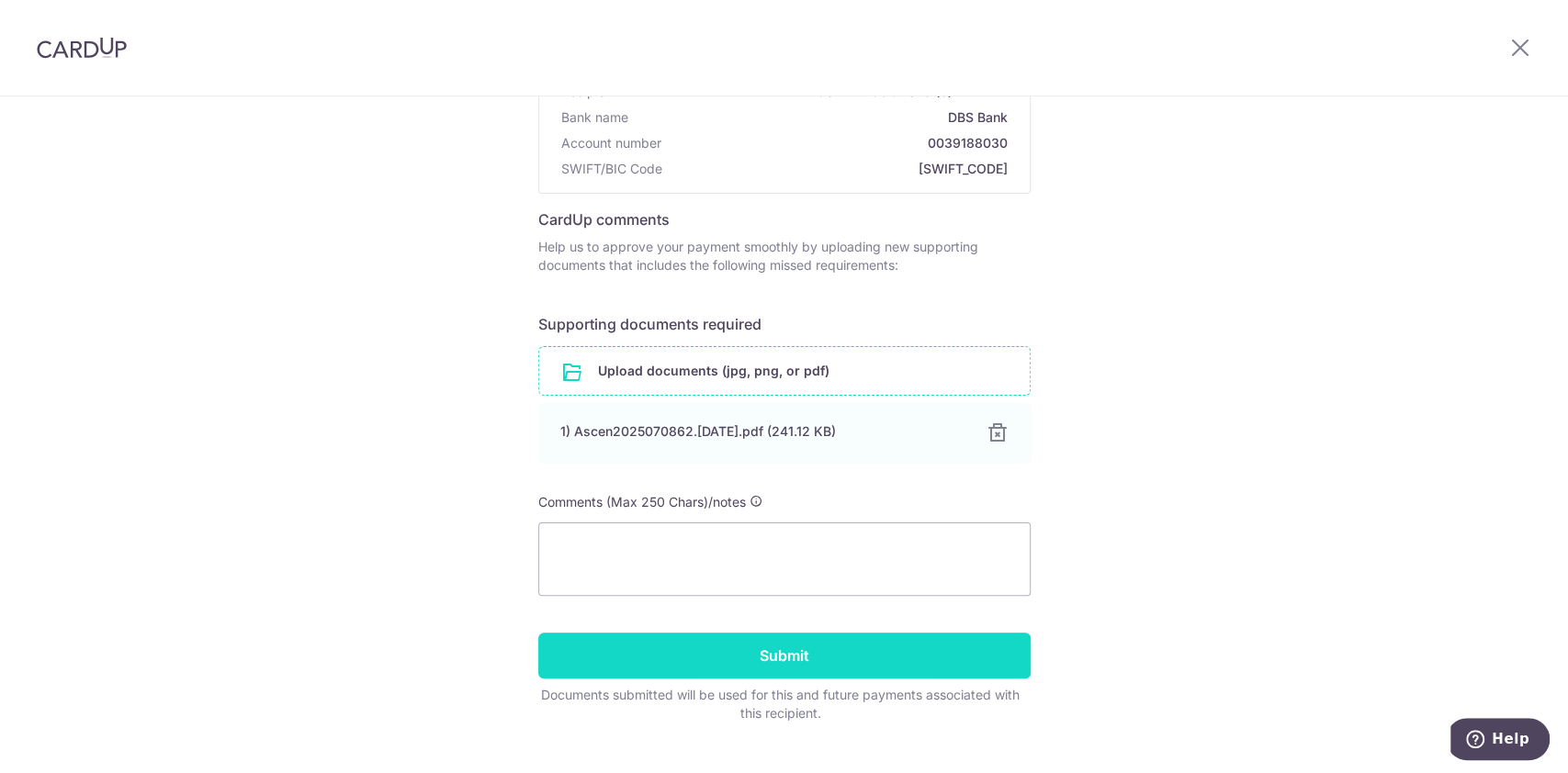
click at [800, 650] on input "Submit" at bounding box center [784, 656] width 492 height 46
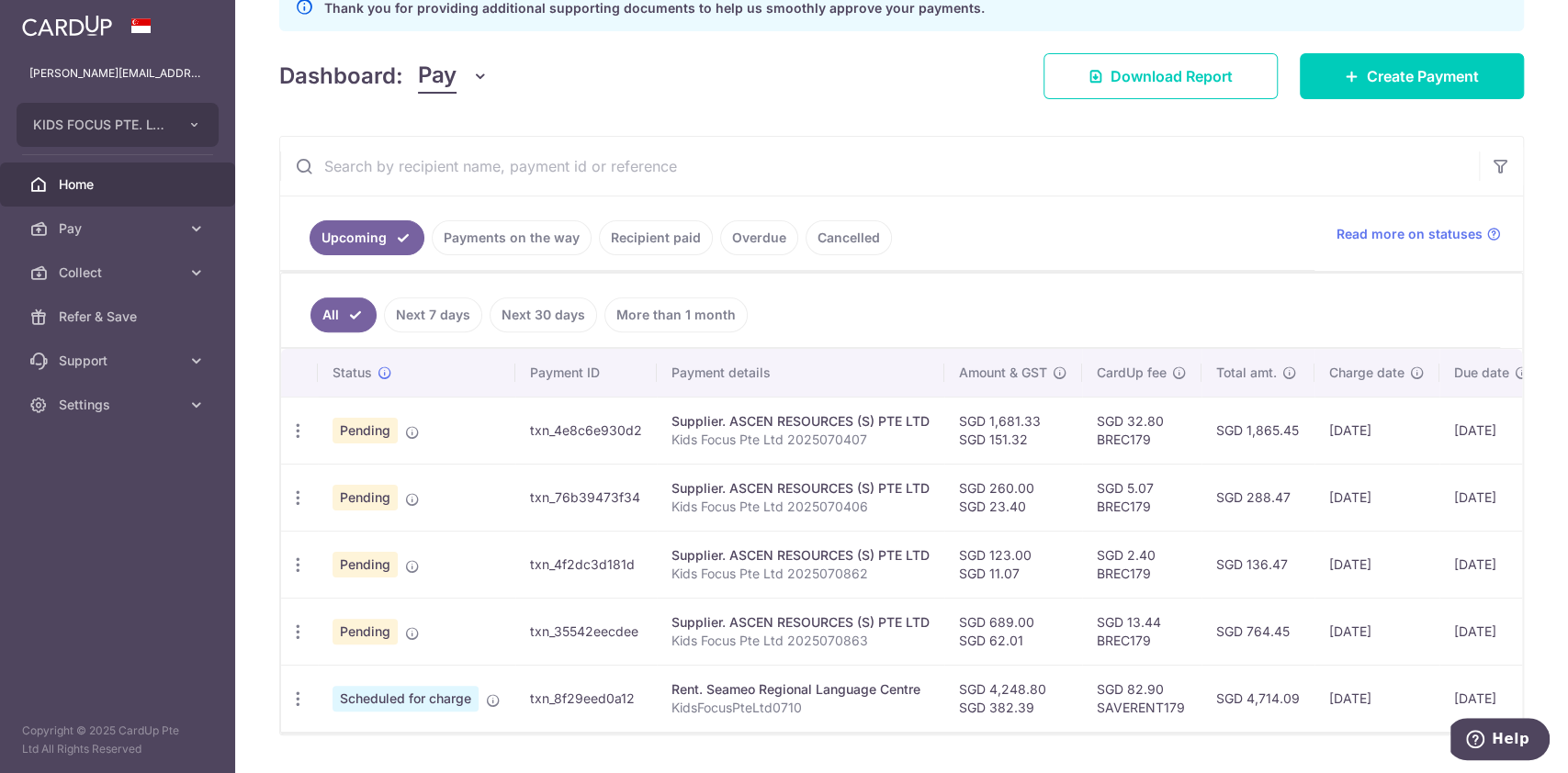
scroll to position [312, 0]
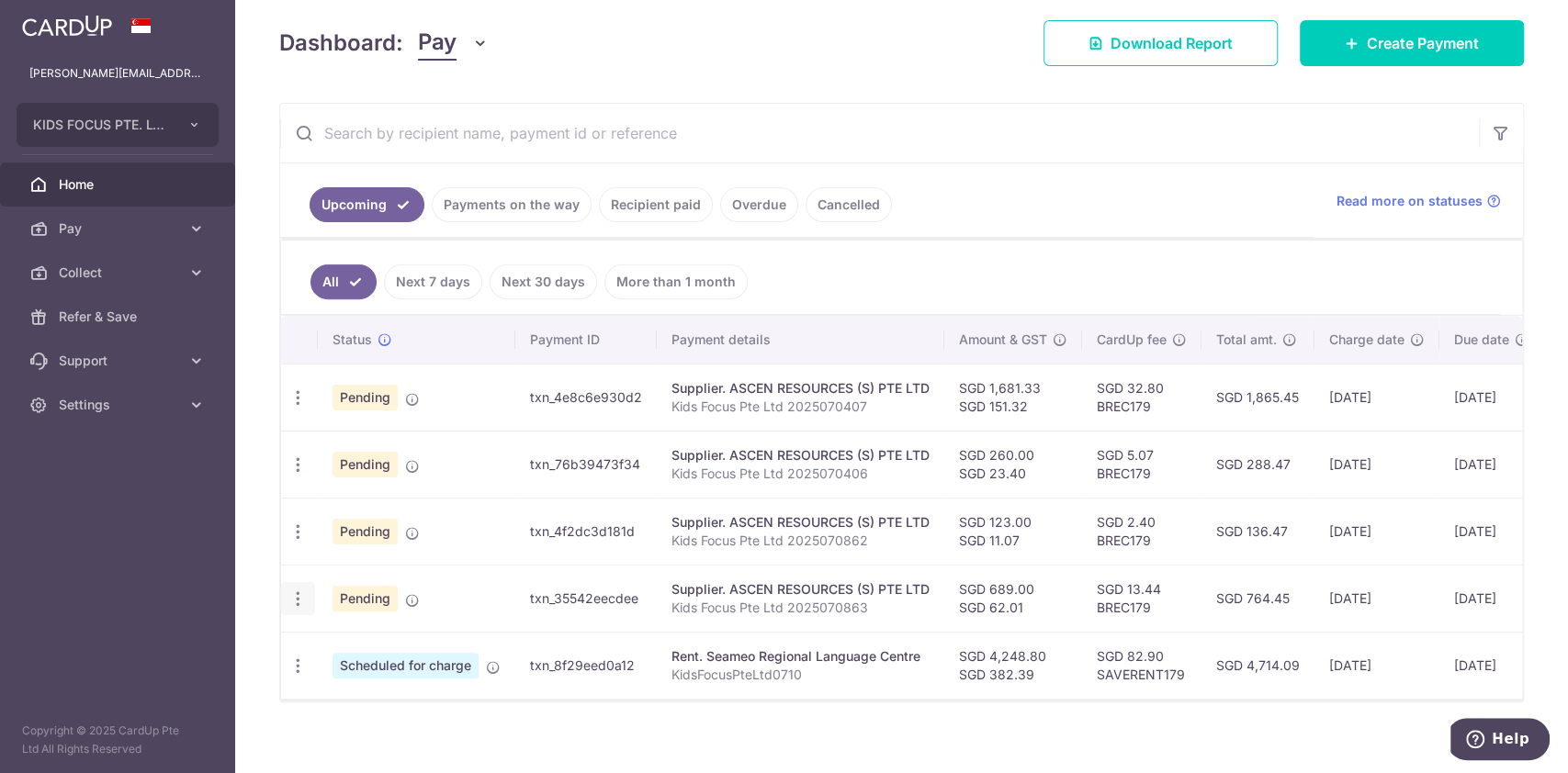
click at [294, 408] on icon "button" at bounding box center [298, 398] width 19 height 19
click at [387, 736] on span "Upload doc" at bounding box center [395, 740] width 125 height 22
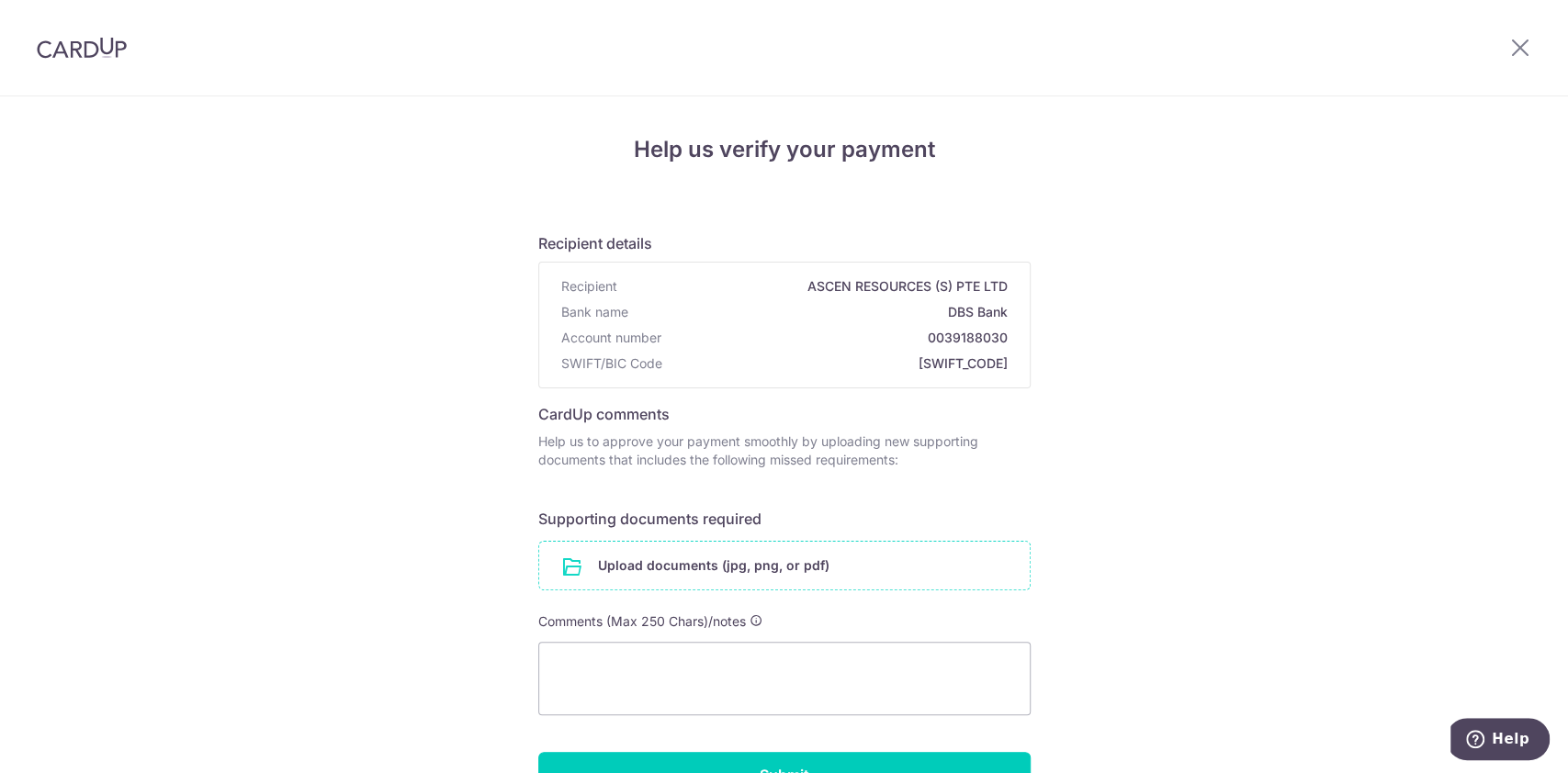
click at [799, 562] on input "file" at bounding box center [784, 566] width 491 height 48
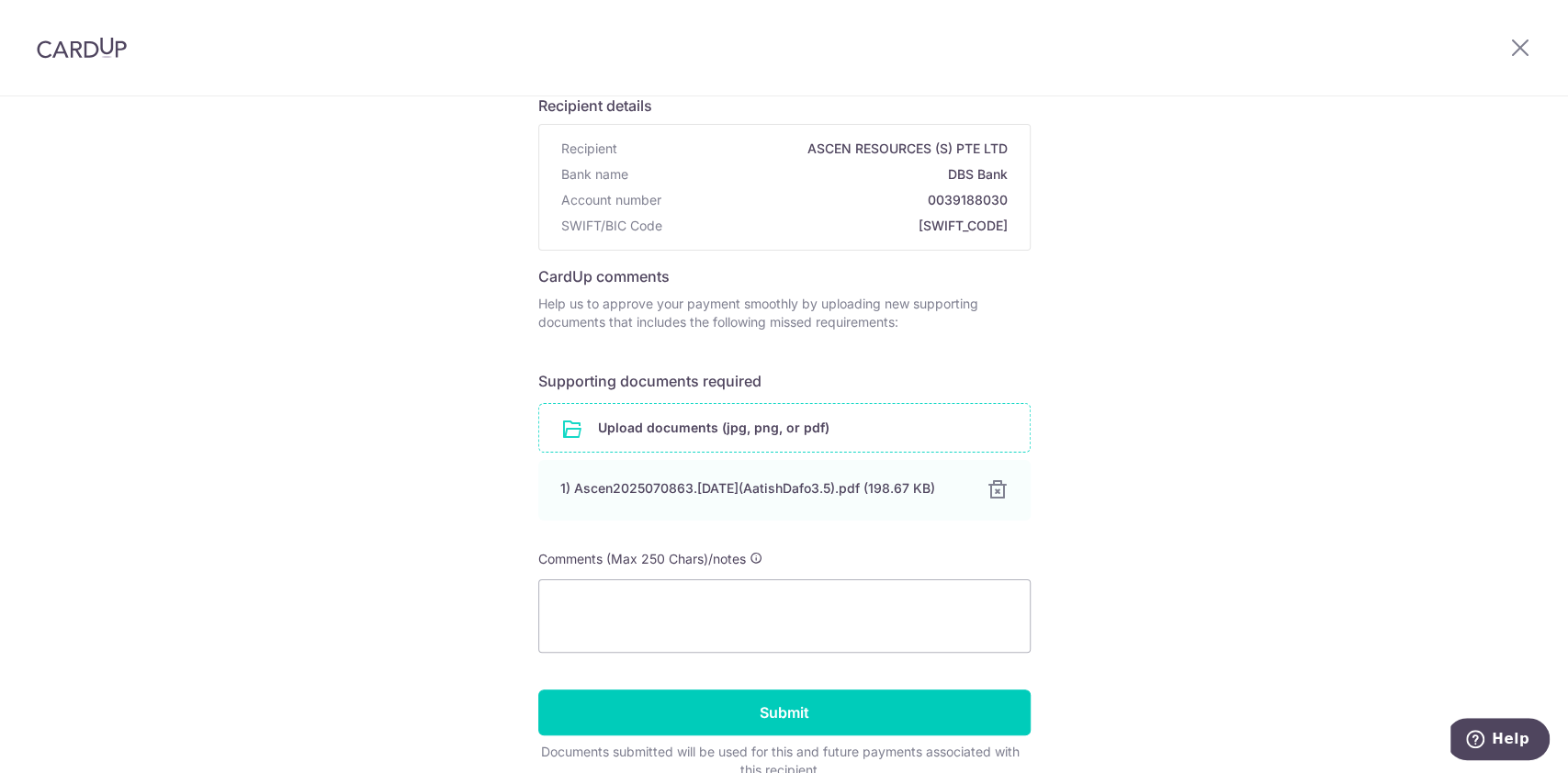
scroll to position [225, 0]
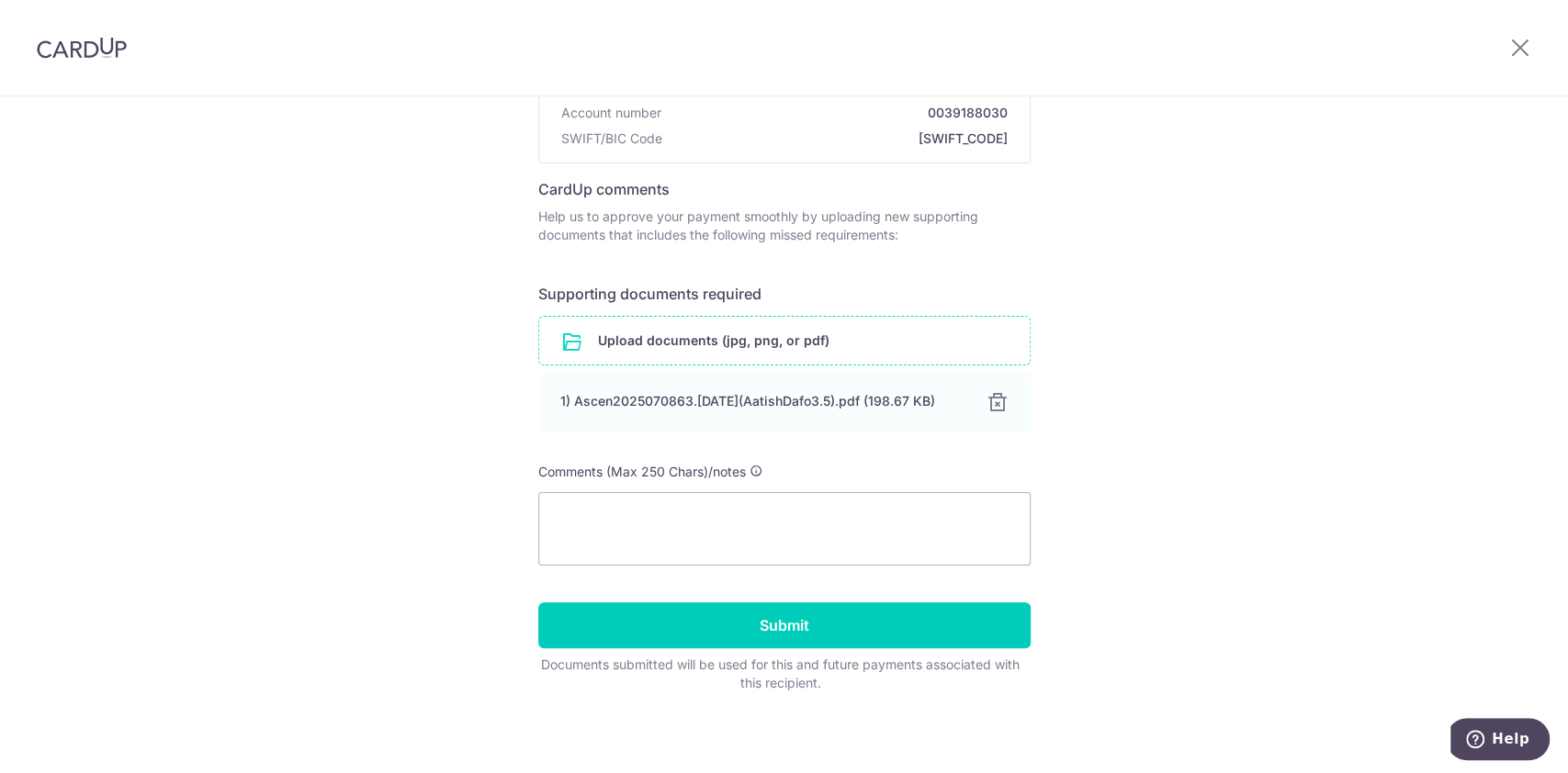
drag, startPoint x: 1562, startPoint y: 568, endPoint x: 1, endPoint y: 6, distance: 1659.1
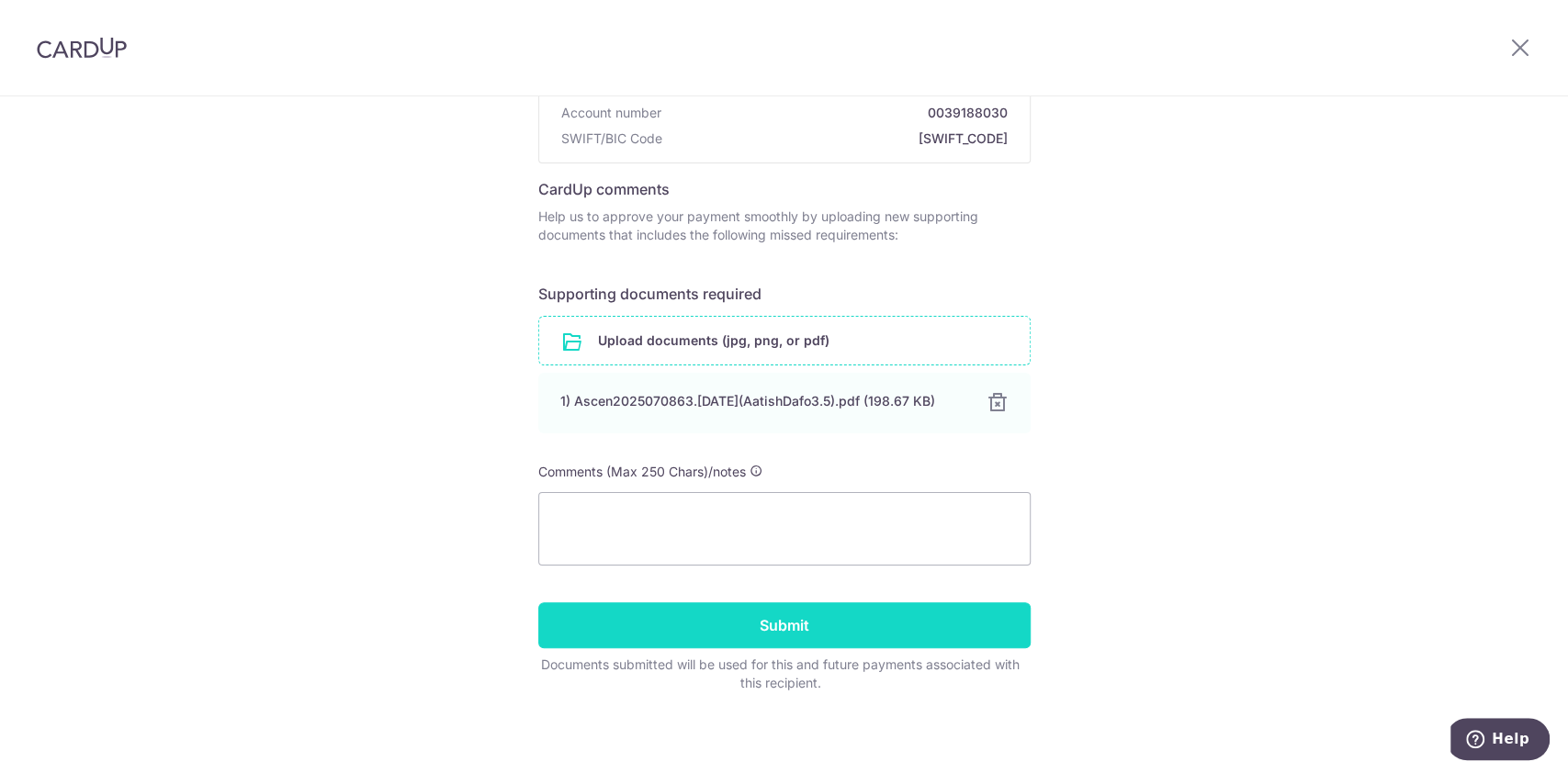
click at [836, 628] on input "Submit" at bounding box center [784, 625] width 492 height 46
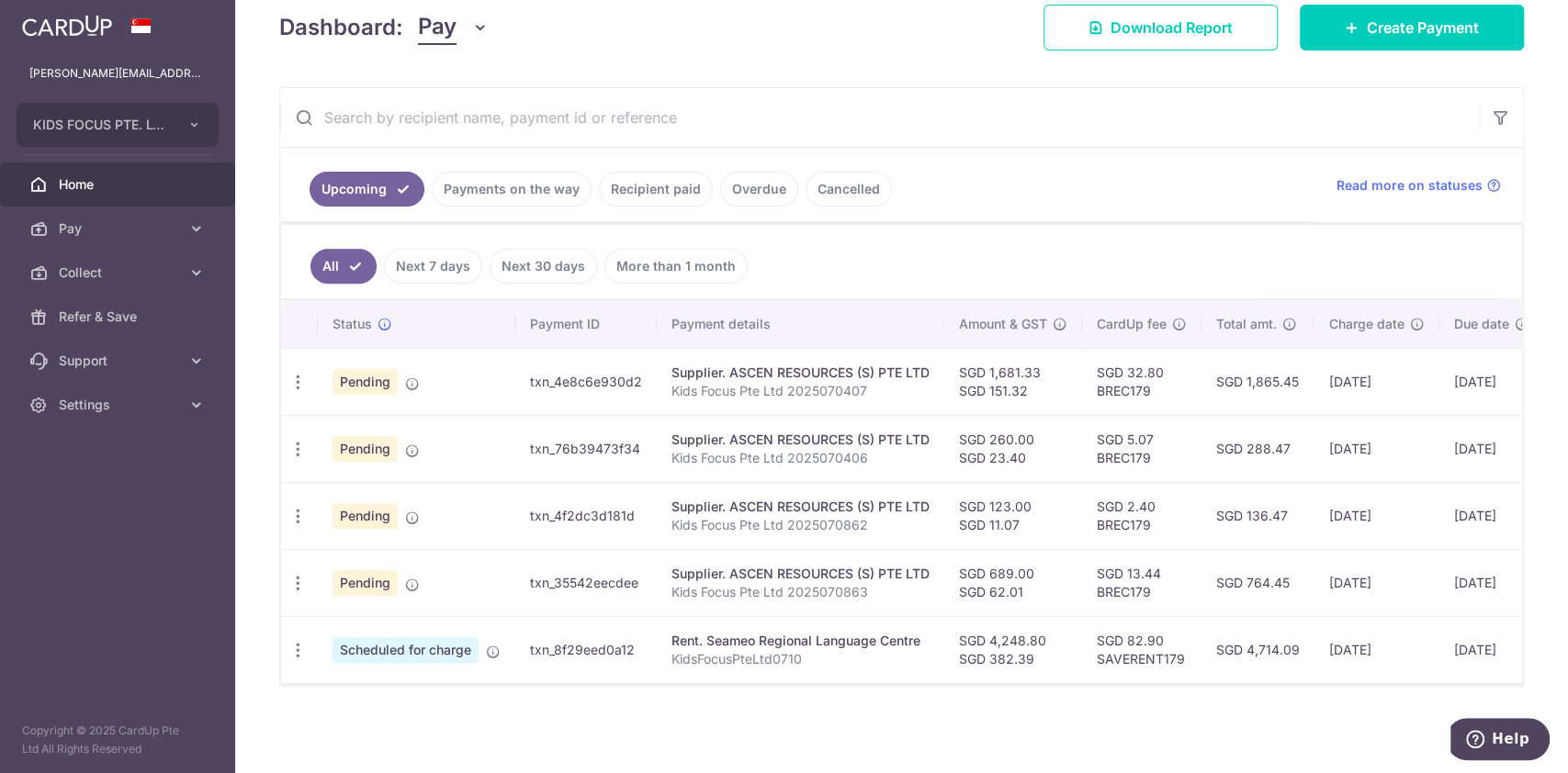
scroll to position [338, 0]
click at [206, 233] on link "Pay" at bounding box center [117, 229] width 236 height 44
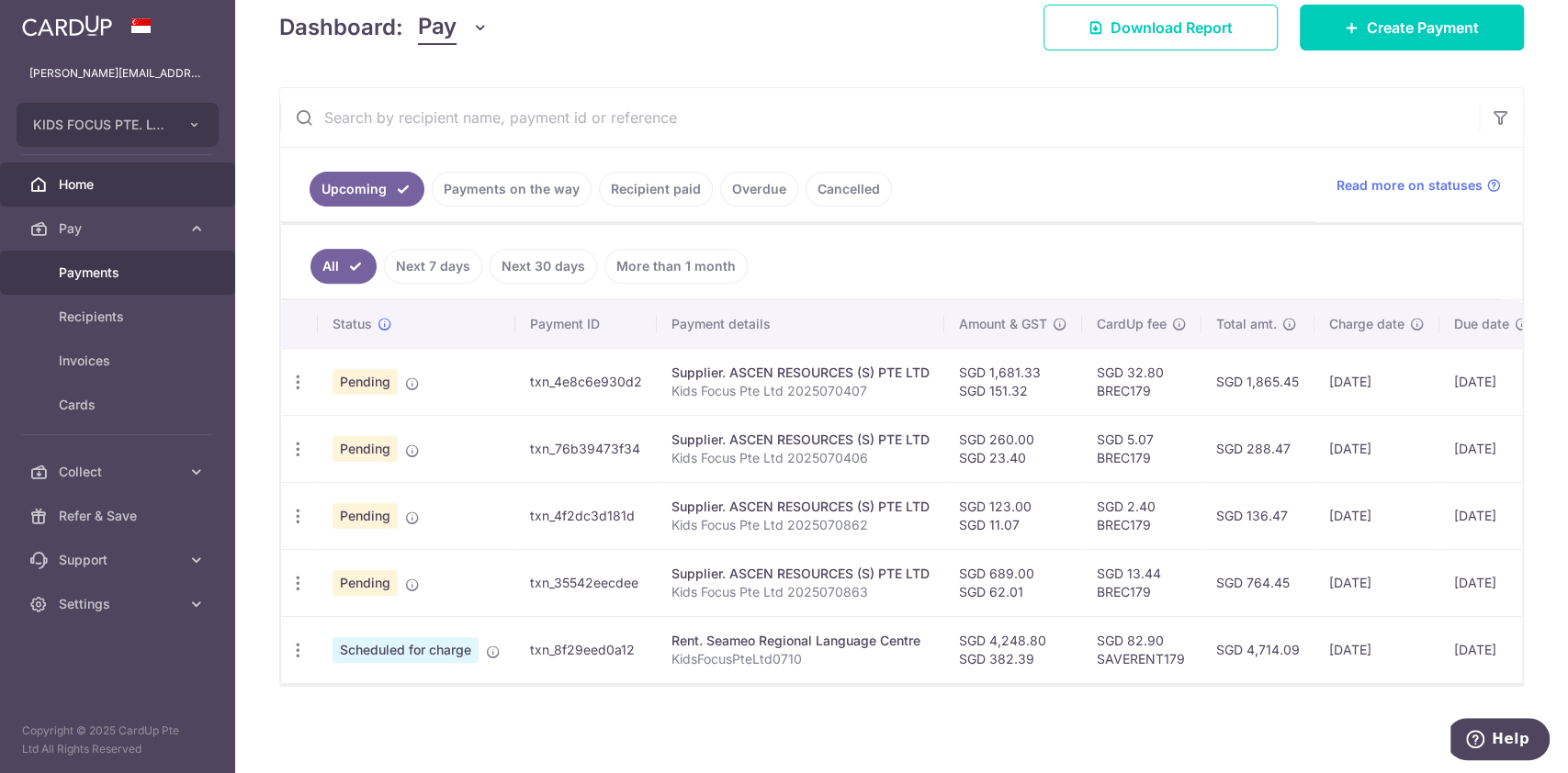
click at [139, 268] on span "Payments" at bounding box center [119, 272] width 121 height 18
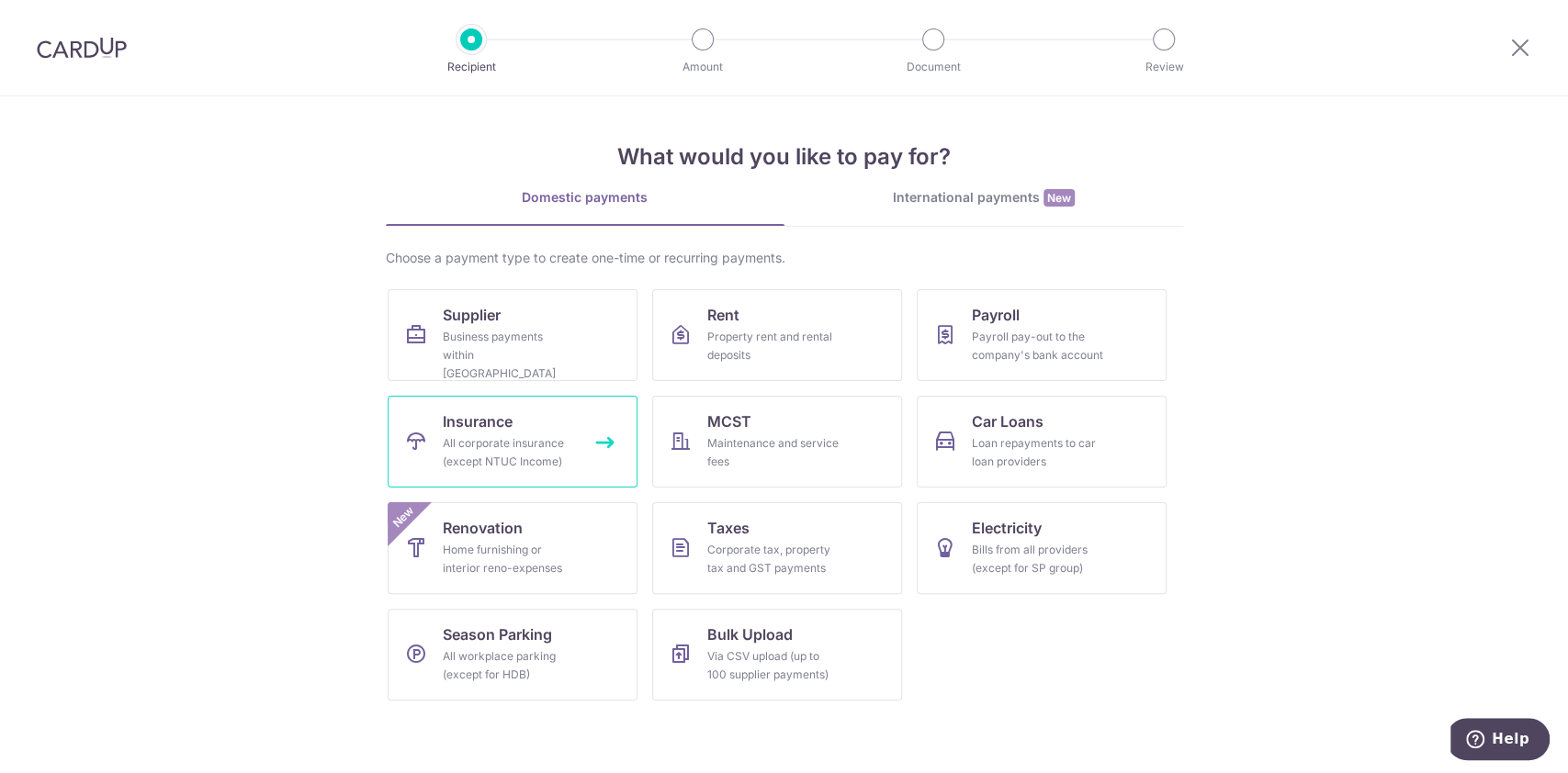
click at [535, 441] on div "All corporate insurance (except NTUC Income)" at bounding box center [508, 453] width 132 height 37
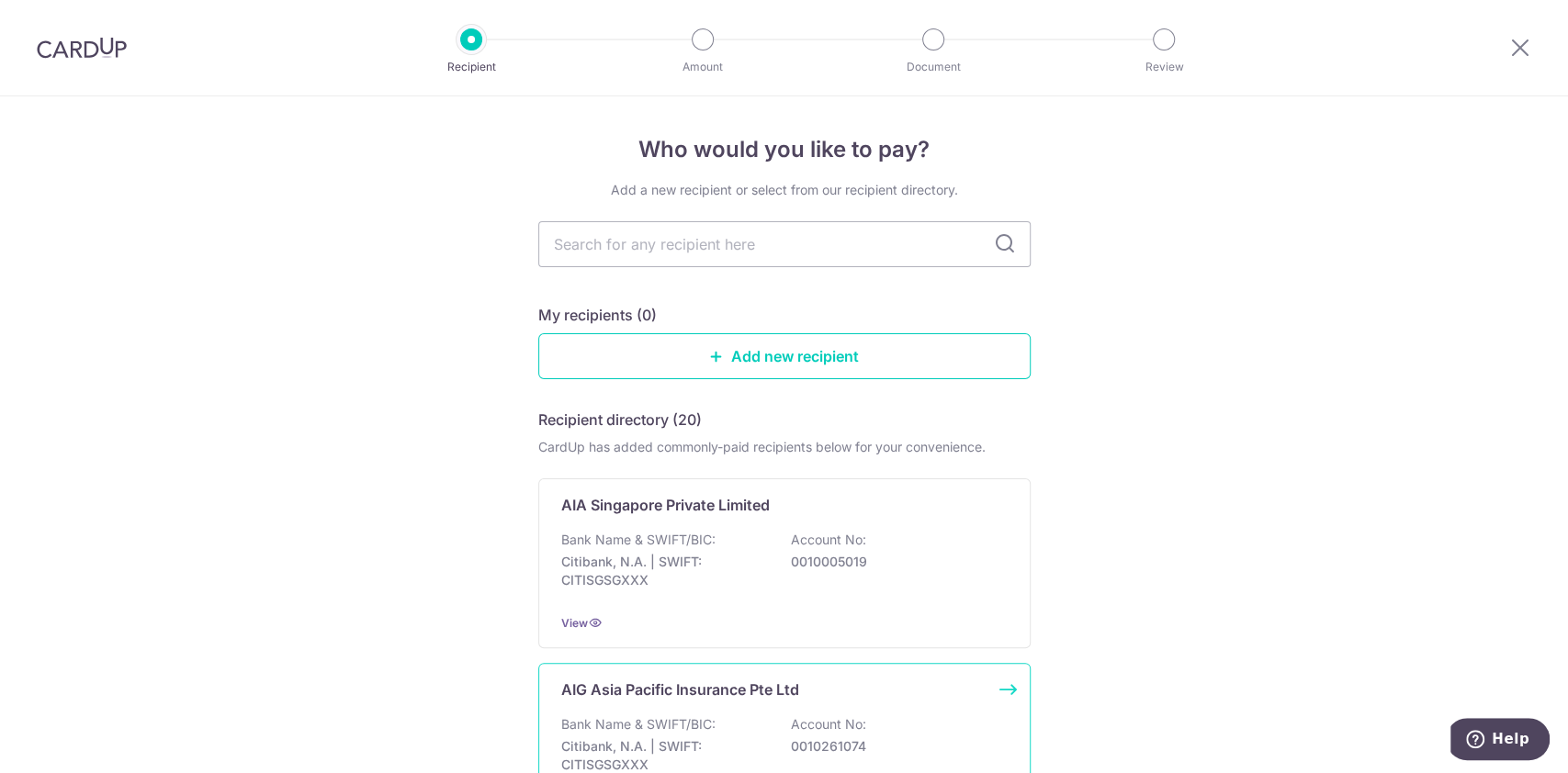
click at [712, 730] on div "Bank Name & SWIFT/BIC: Citibank, N.A. | SWIFT: CITISGSGXXX Account No: 00102610…" at bounding box center [784, 750] width 446 height 68
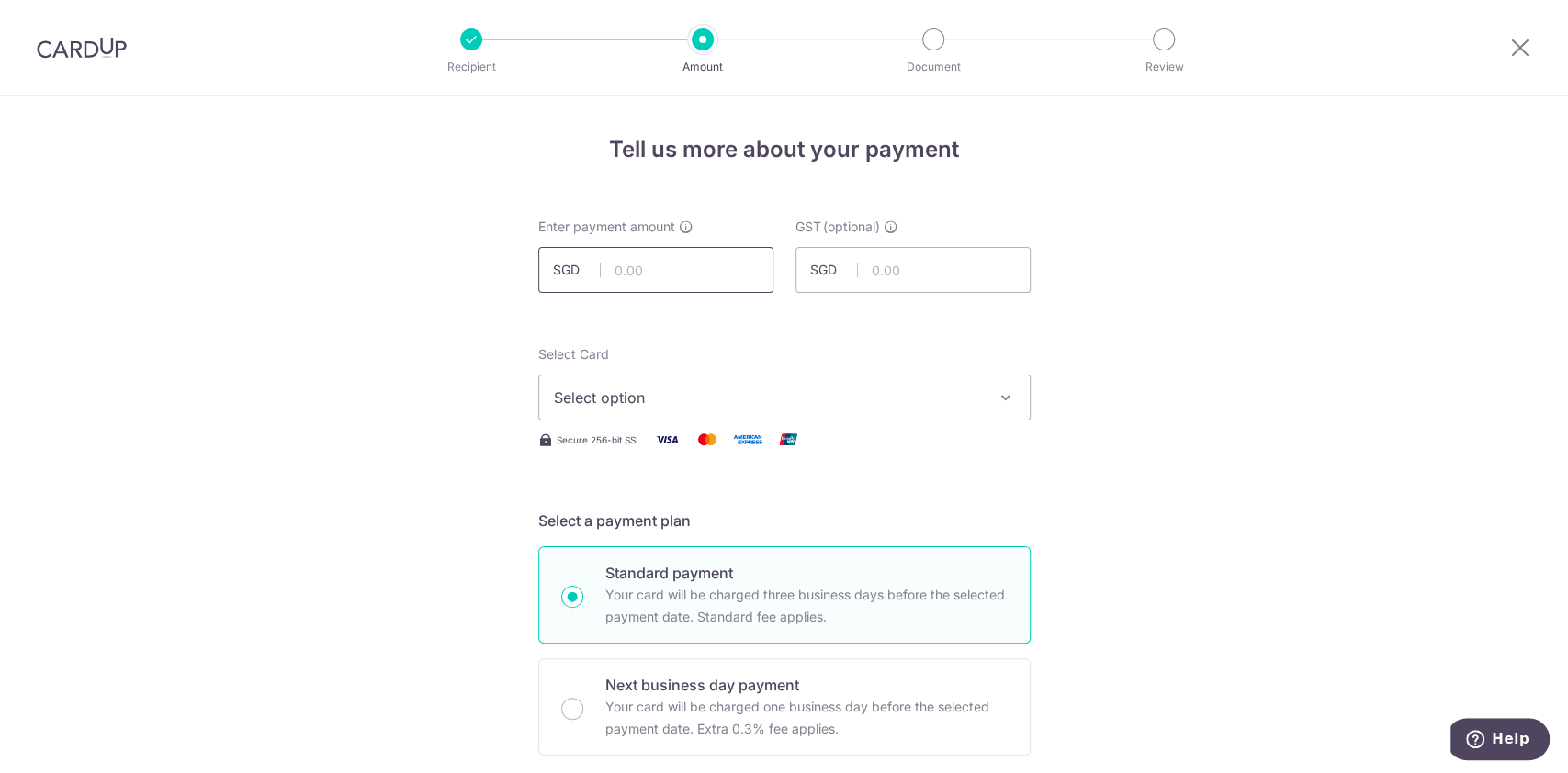
click at [666, 273] on input "text" at bounding box center [656, 270] width 236 height 46
type input "522.75"
click at [942, 269] on input "text" at bounding box center [913, 270] width 236 height 46
type input "47.05"
click at [885, 394] on span "Select option" at bounding box center [768, 398] width 428 height 22
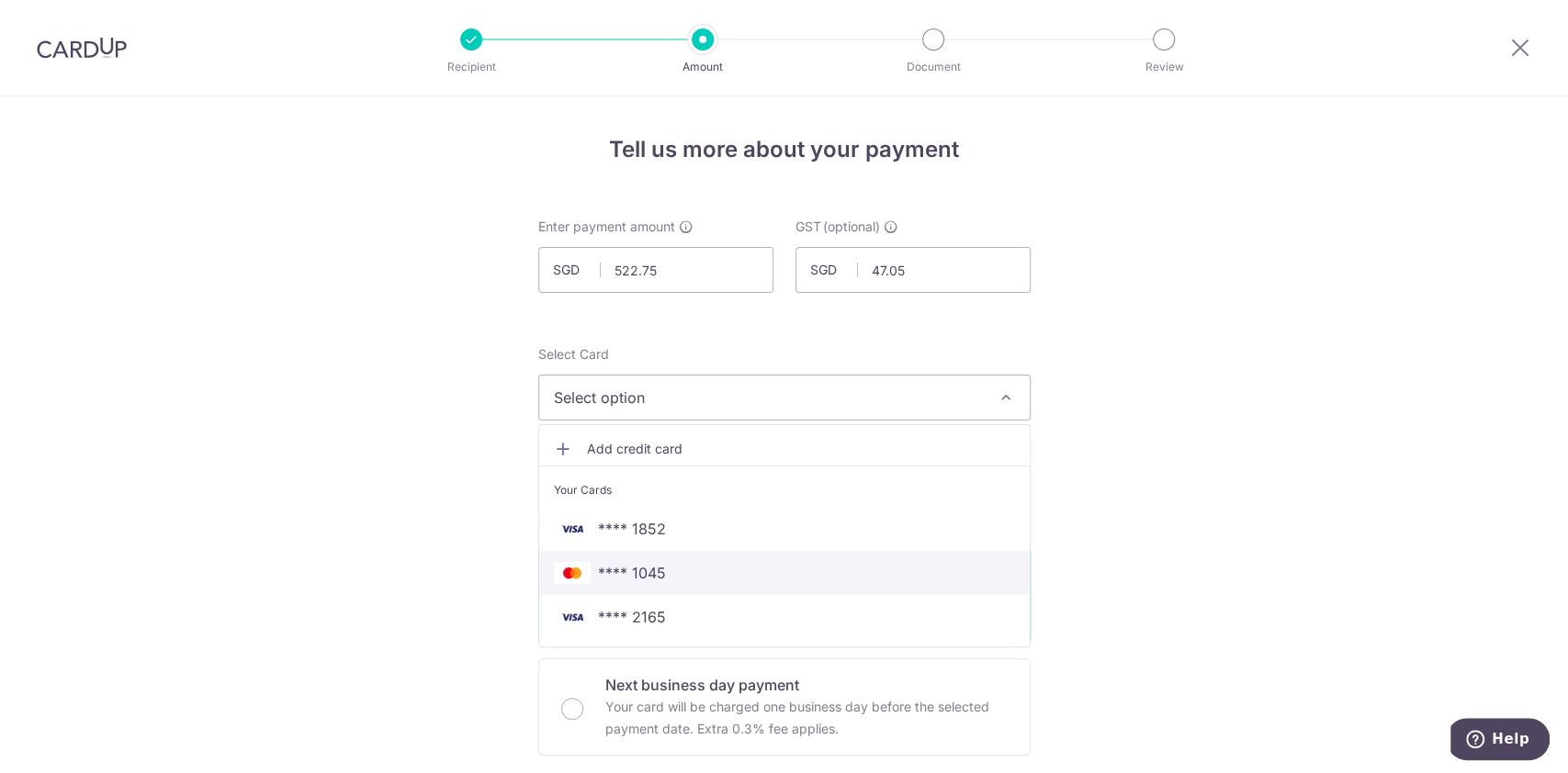
click at [640, 574] on span "**** 1045" at bounding box center [632, 574] width 68 height 22
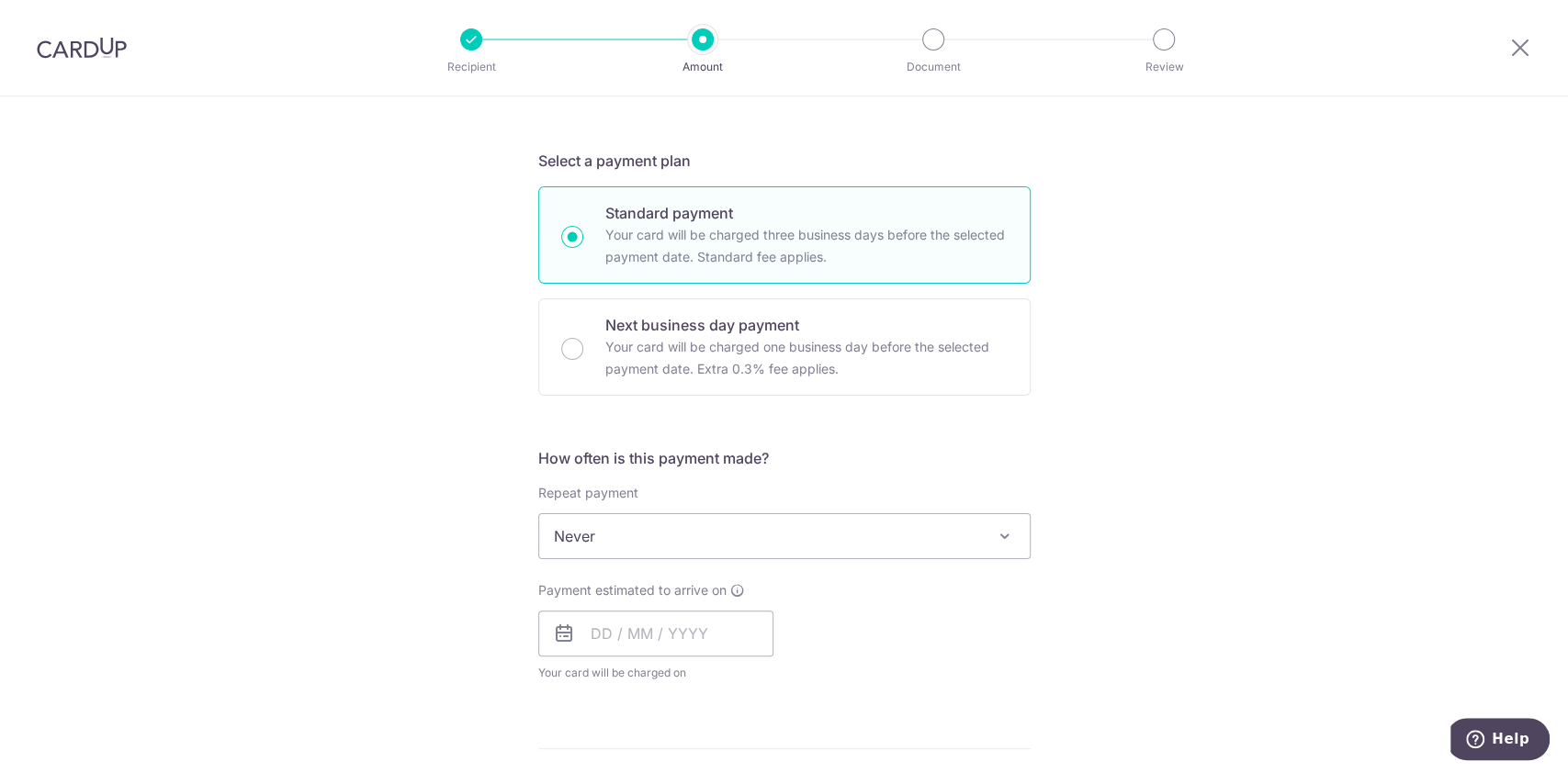
scroll to position [460, 0]
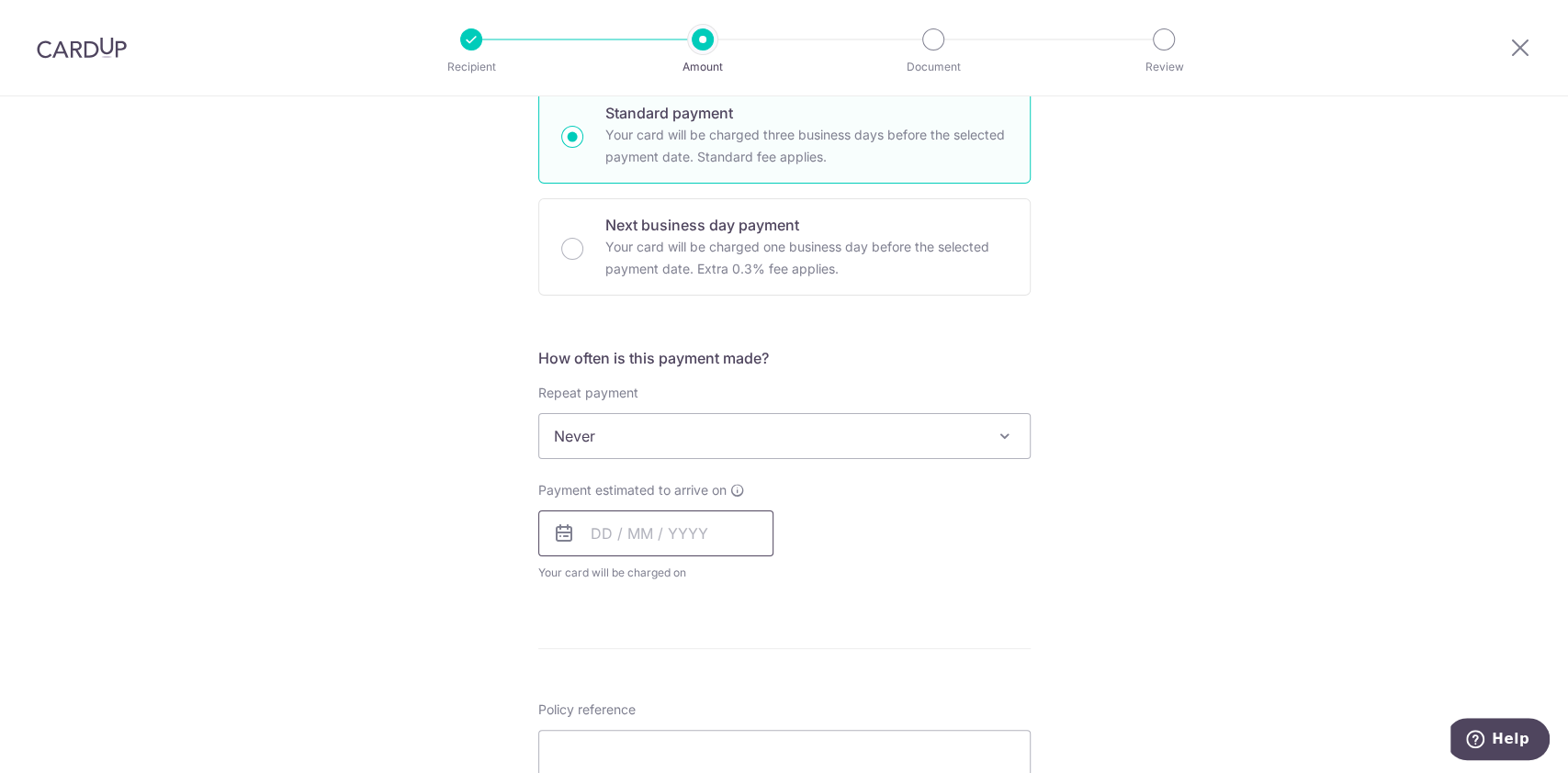
click at [585, 529] on input "text" at bounding box center [656, 534] width 236 height 46
click at [718, 738] on link "14" at bounding box center [723, 738] width 30 height 30
type input "[DATE]"
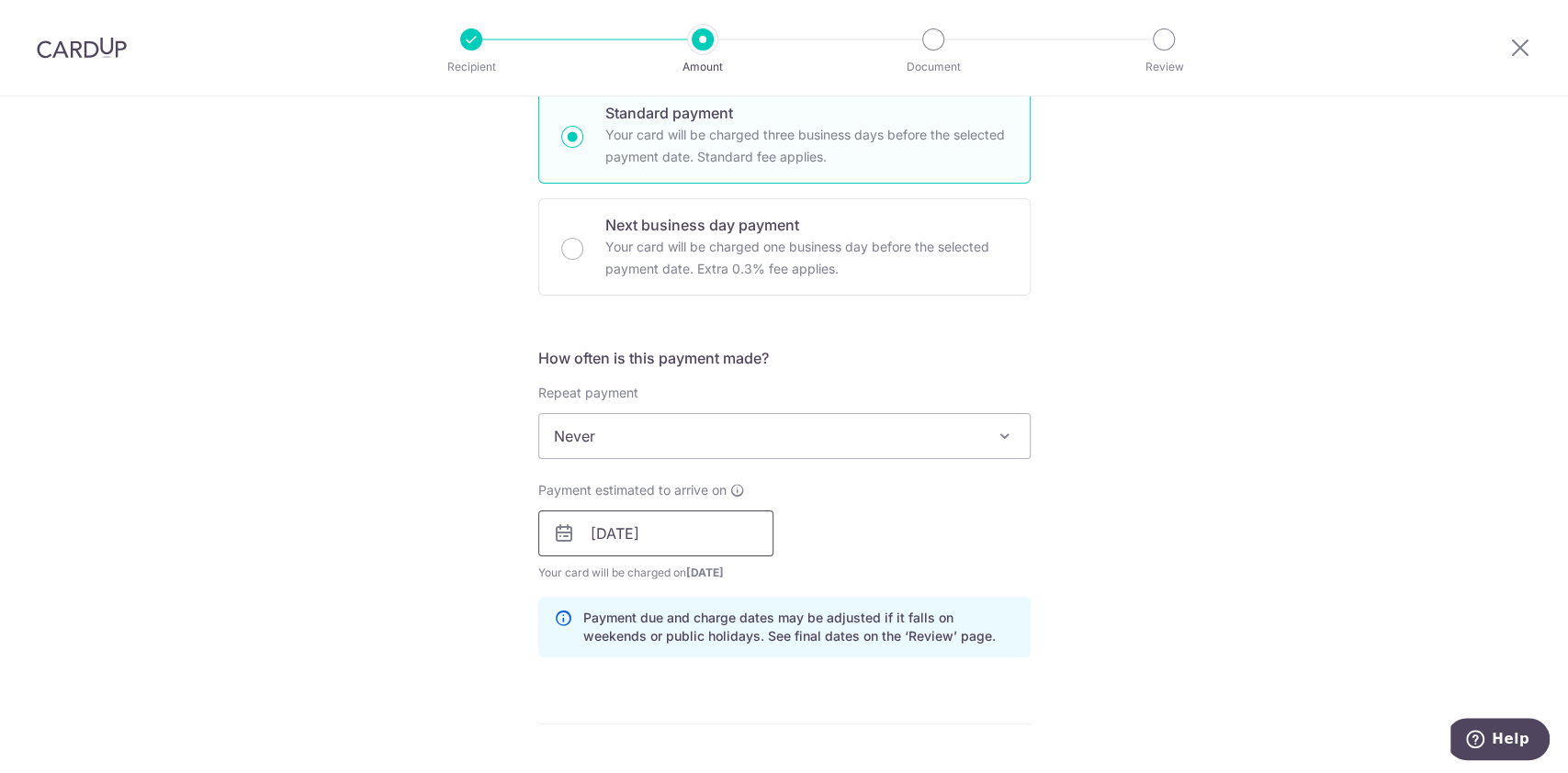
click at [690, 545] on input "[DATE]" at bounding box center [656, 534] width 236 height 46
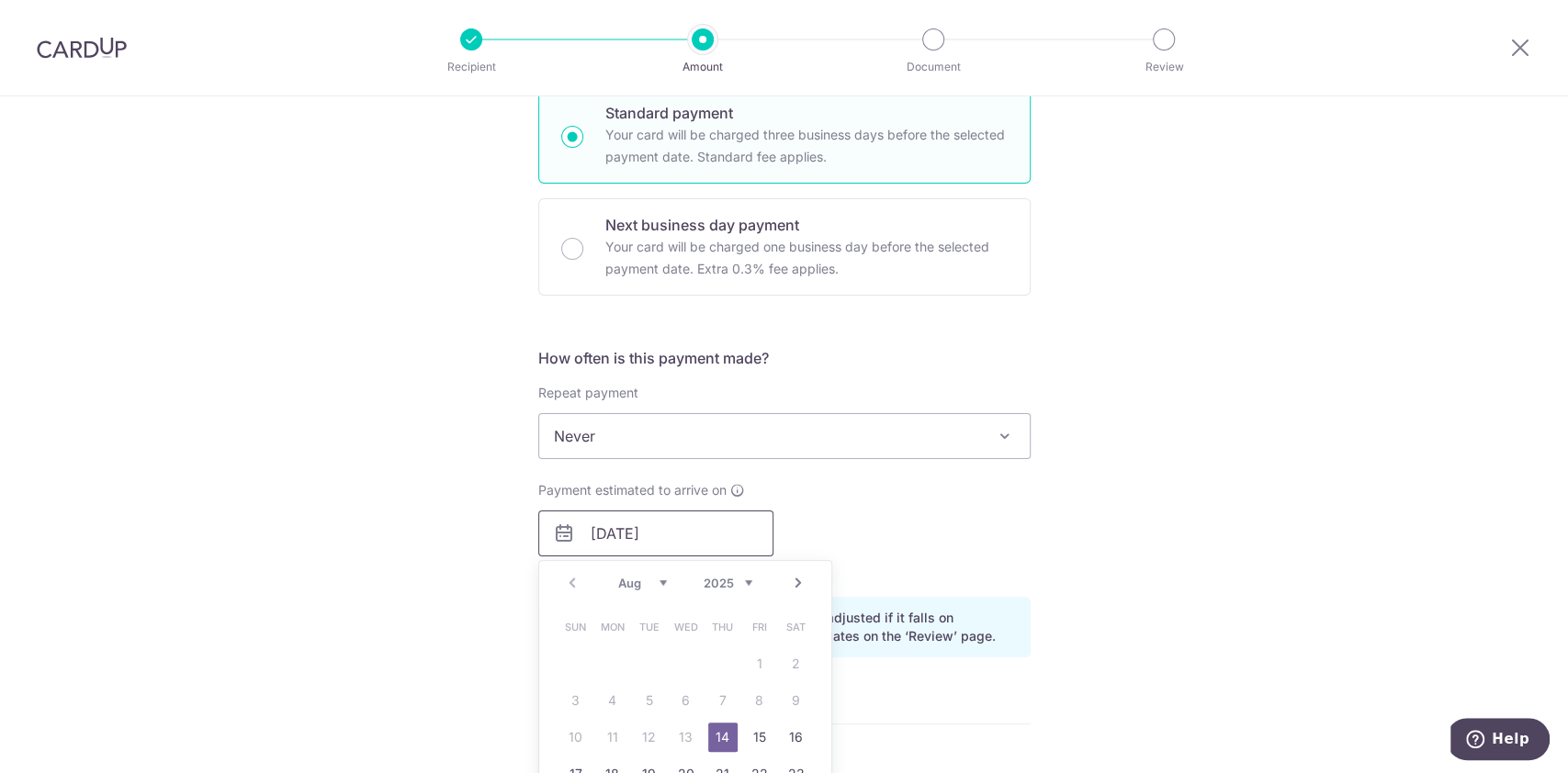
click at [711, 533] on input "[DATE]" at bounding box center [656, 534] width 236 height 46
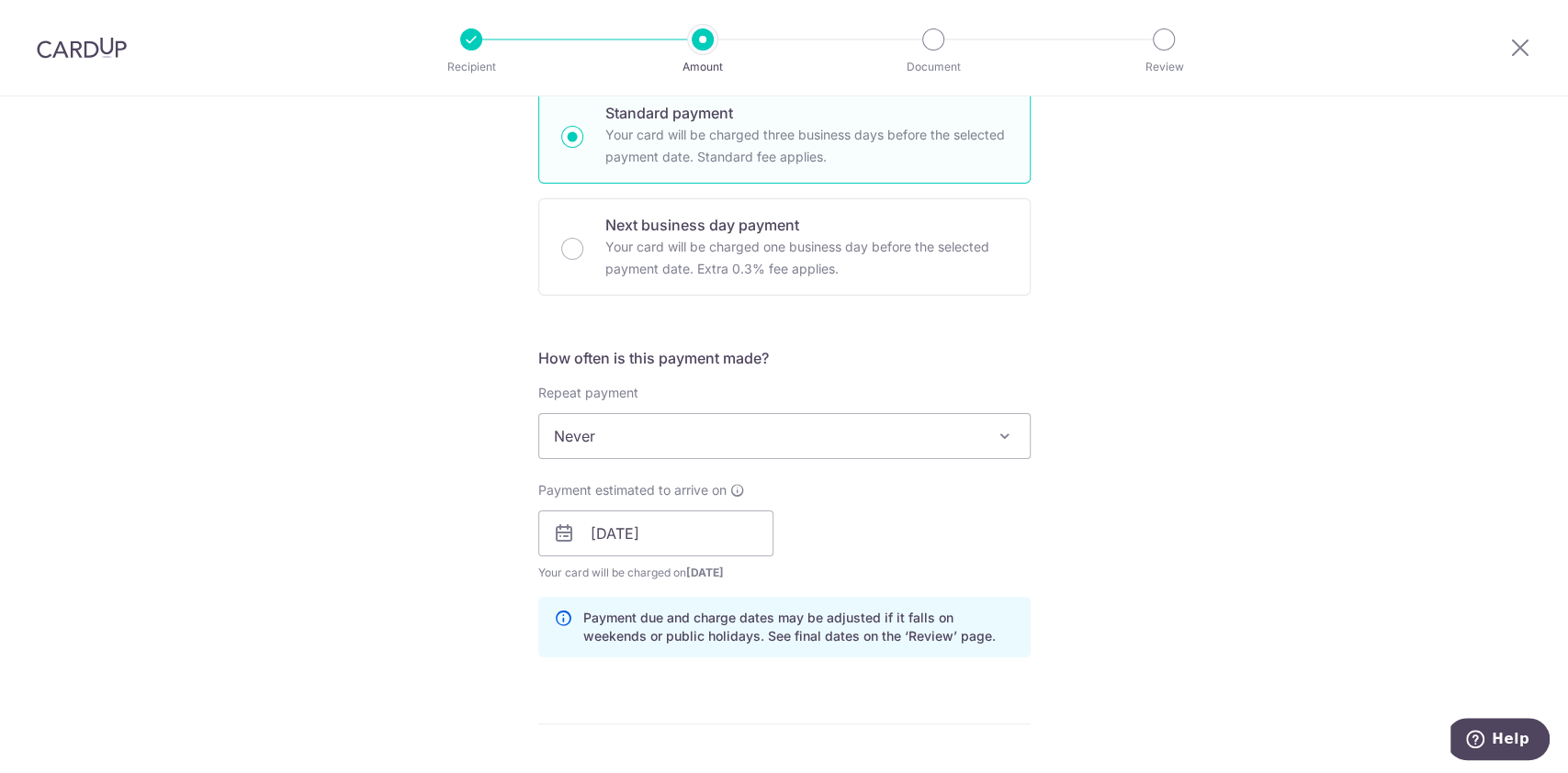
click at [1329, 633] on div "Tell us more about your payment Enter payment amount SGD 522.75 522.75 GST (opt…" at bounding box center [784, 566] width 1568 height 1860
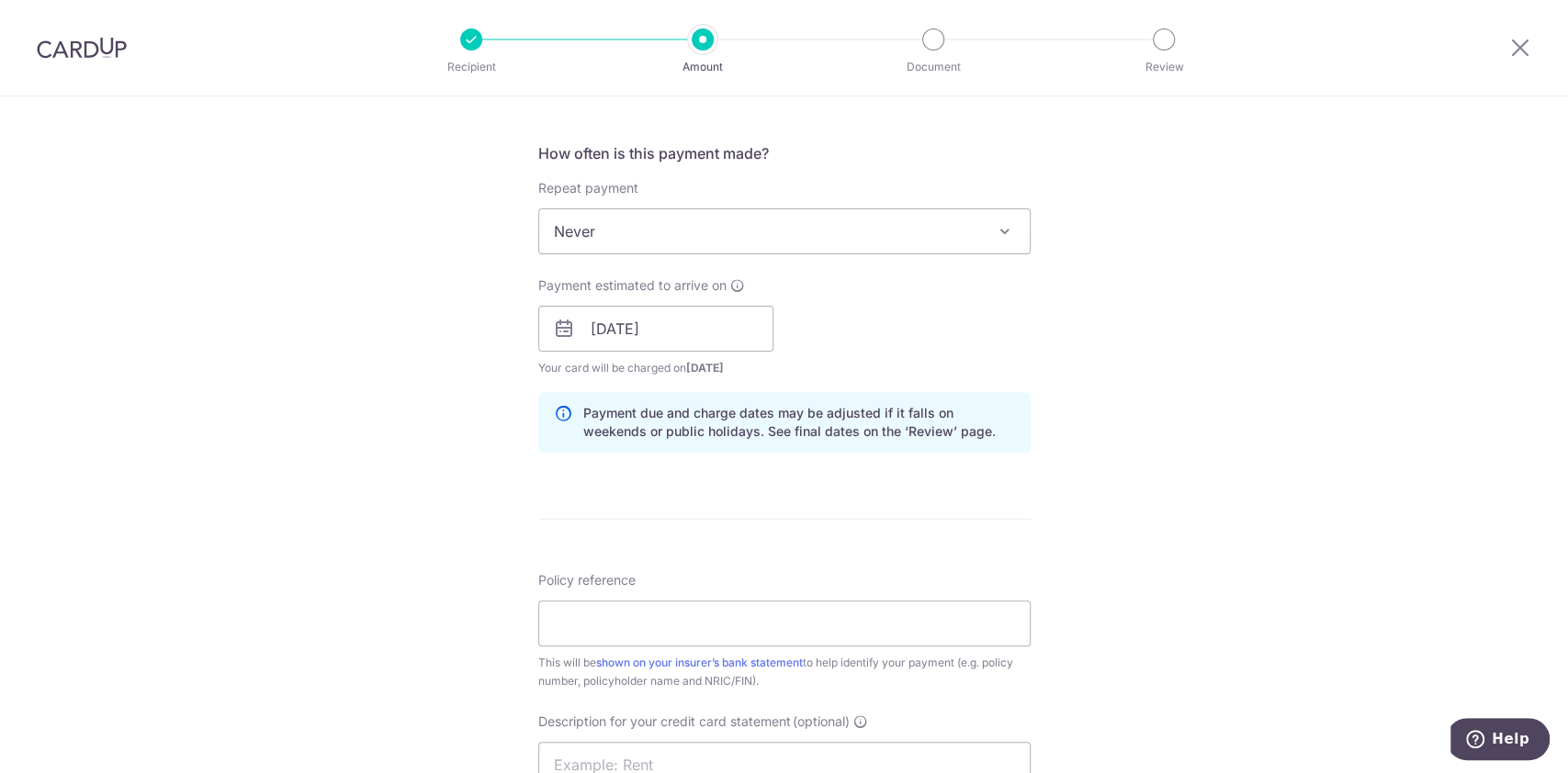
scroll to position [670, 0]
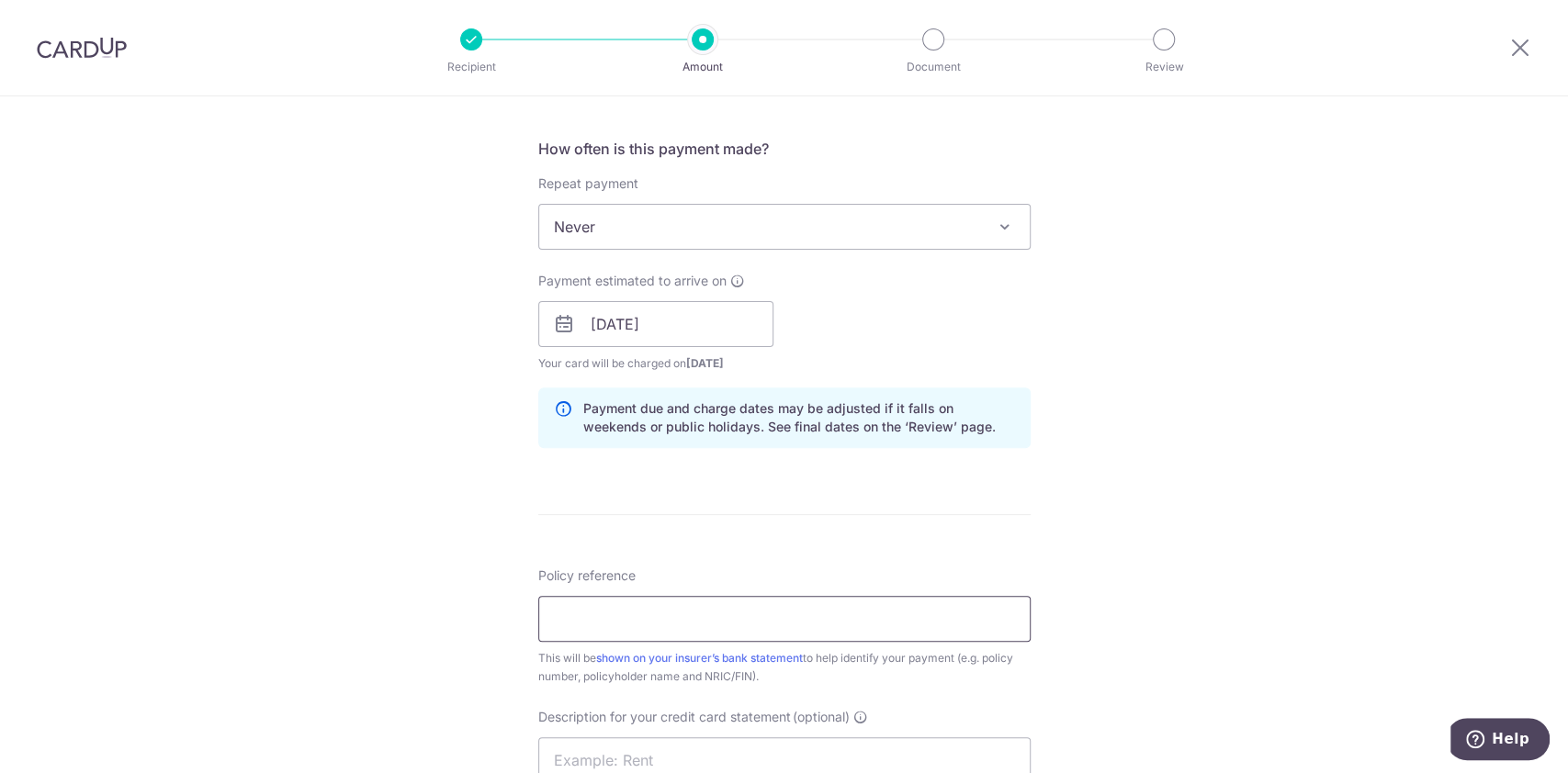
click at [657, 608] on input "Policy reference" at bounding box center [784, 619] width 492 height 46
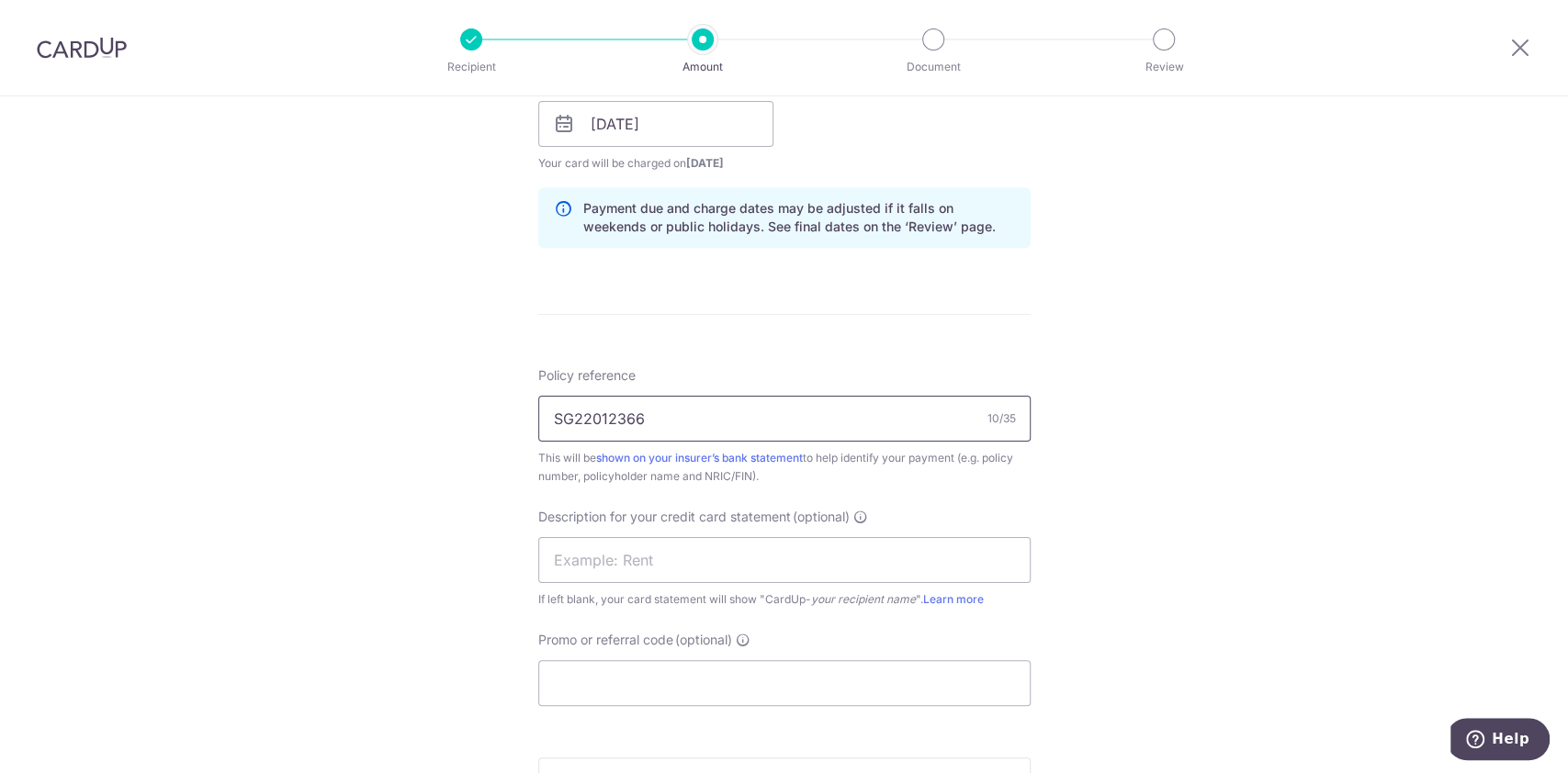
scroll to position [940, 0]
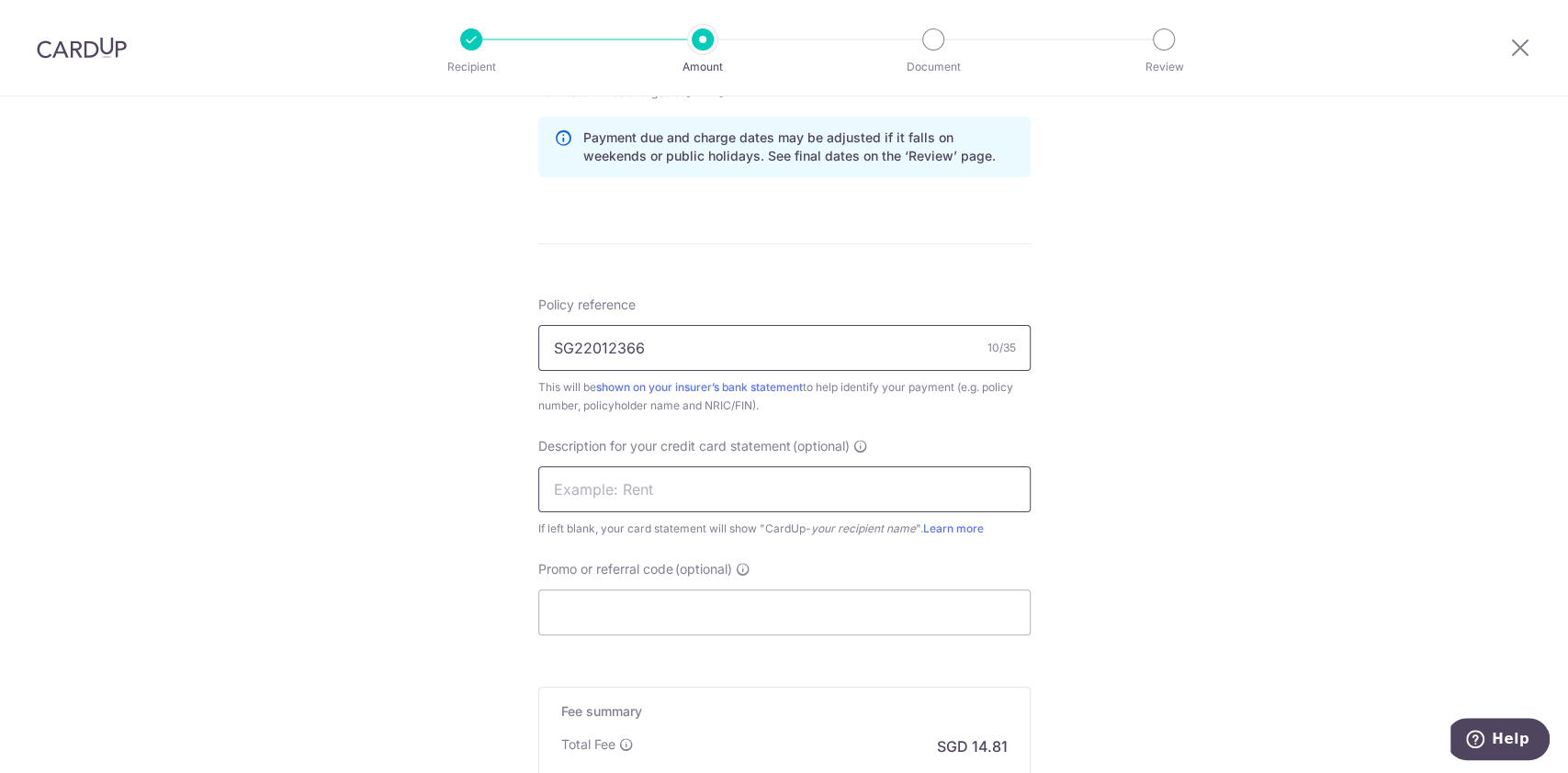
type input "SG22012366"
click at [617, 493] on input "text" at bounding box center [784, 489] width 492 height 46
click at [607, 490] on input "BusinessInsuran" at bounding box center [784, 489] width 492 height 46
click at [635, 487] on input "BusInsuran" at bounding box center [784, 489] width 492 height 46
click at [546, 485] on input "BusInsurance" at bounding box center [784, 489] width 492 height 46
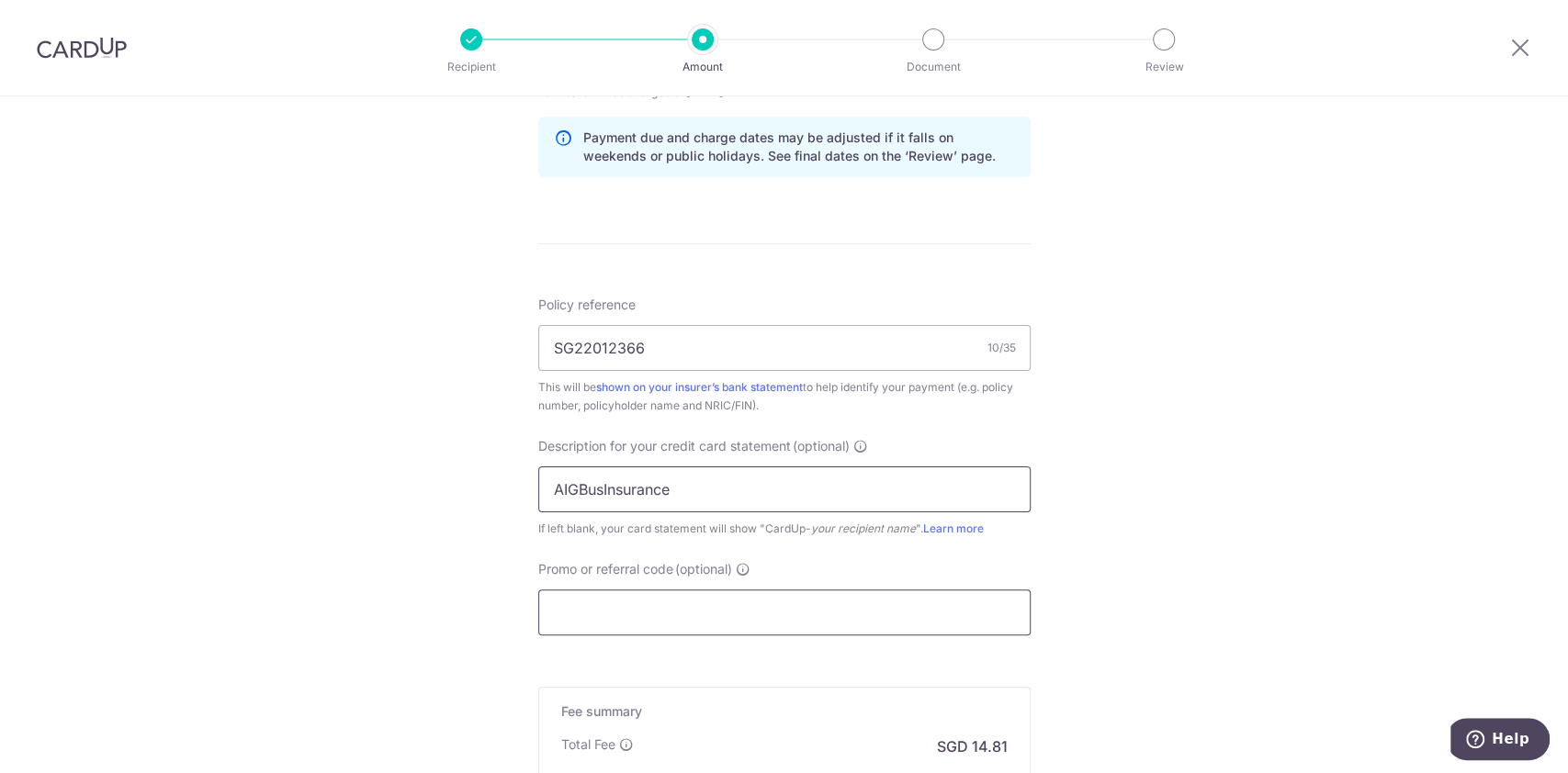
type input "AIGBusInsurance"
click at [647, 592] on input "Promo or referral code (optional)" at bounding box center [784, 612] width 492 height 46
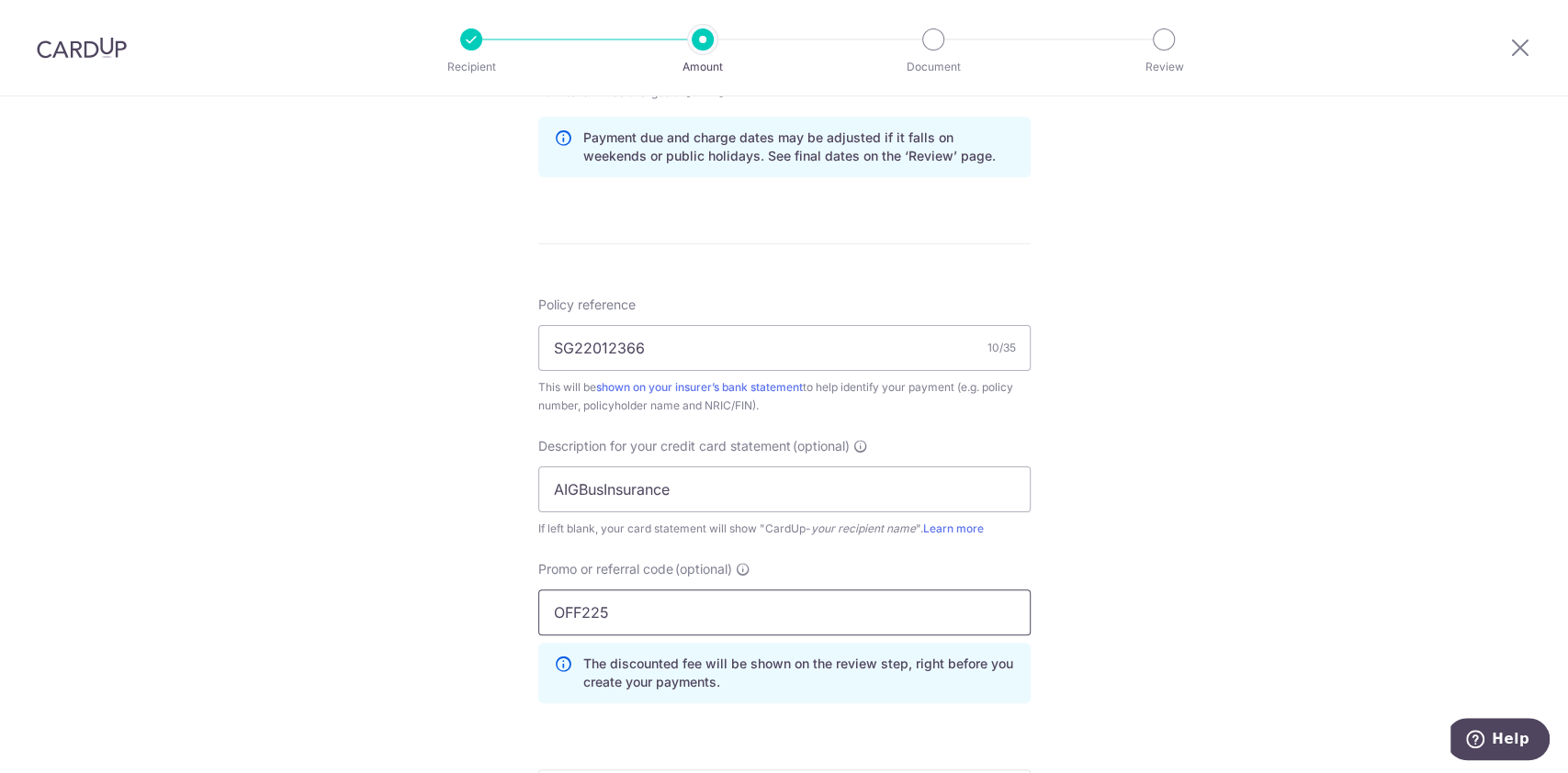
click at [647, 592] on input "OFF225" at bounding box center [784, 612] width 492 height 46
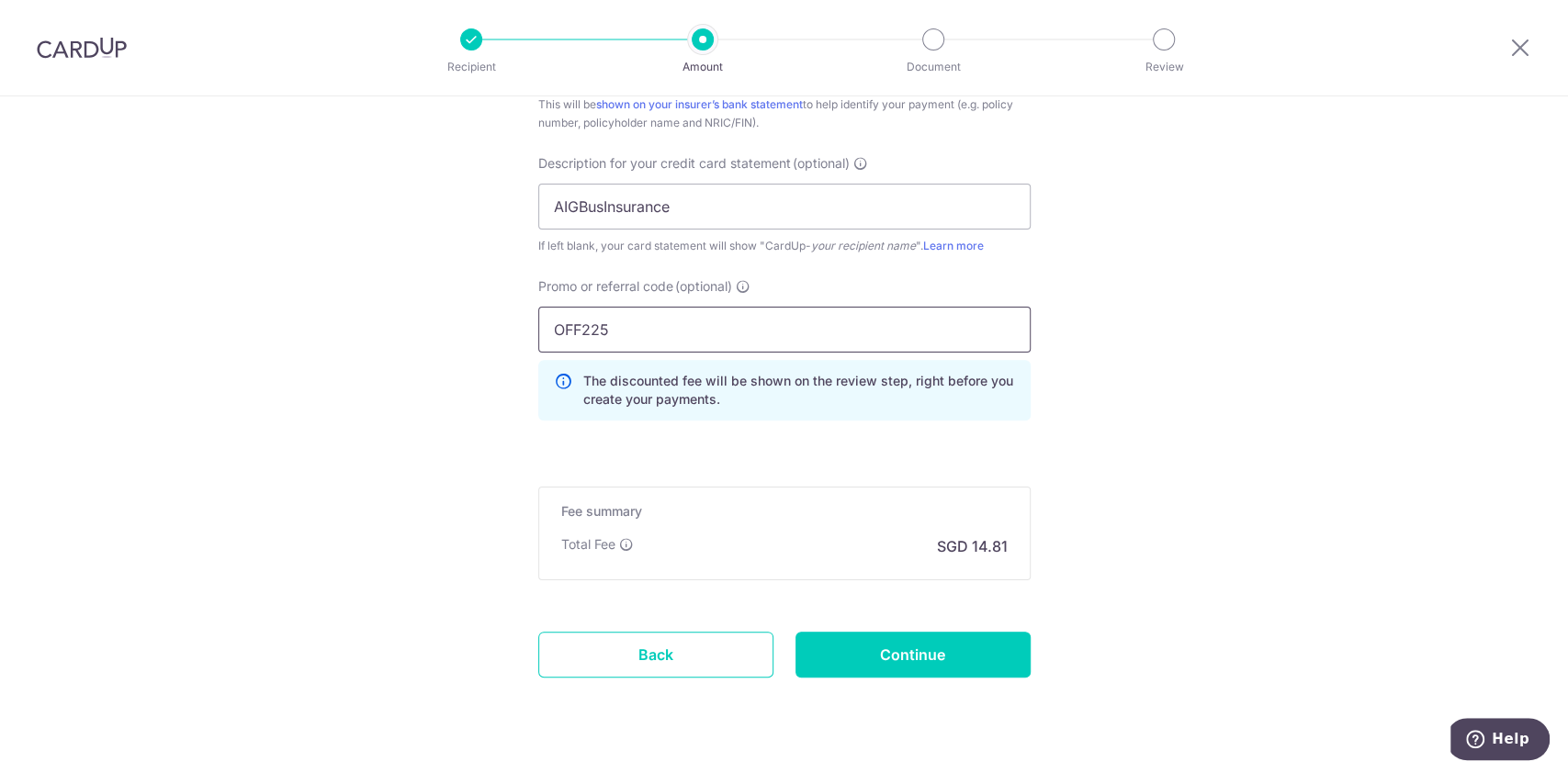
scroll to position [1255, 0]
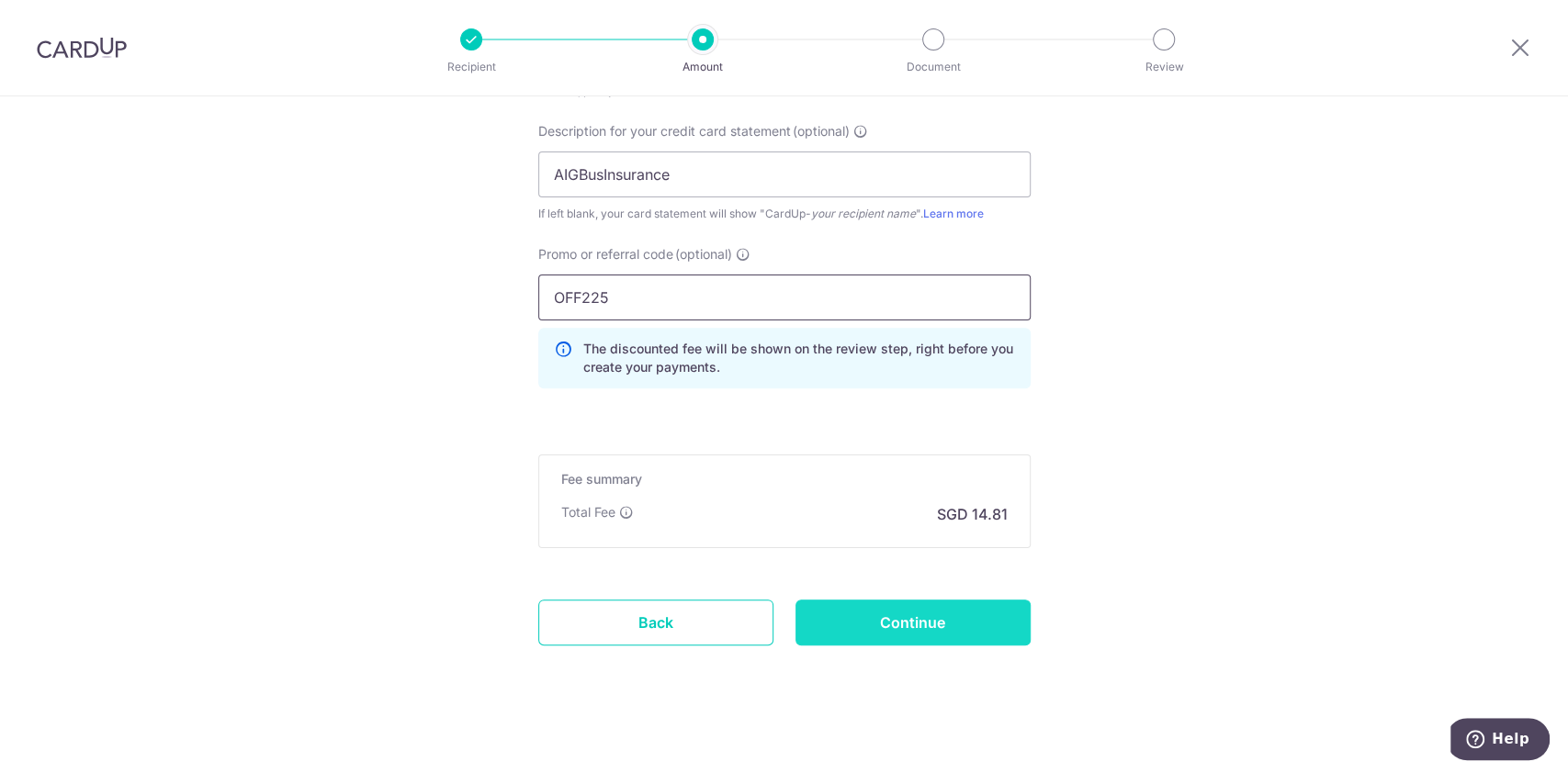
type input "OFF225"
click at [927, 621] on input "Continue" at bounding box center [913, 622] width 236 height 46
type input "Create Schedule"
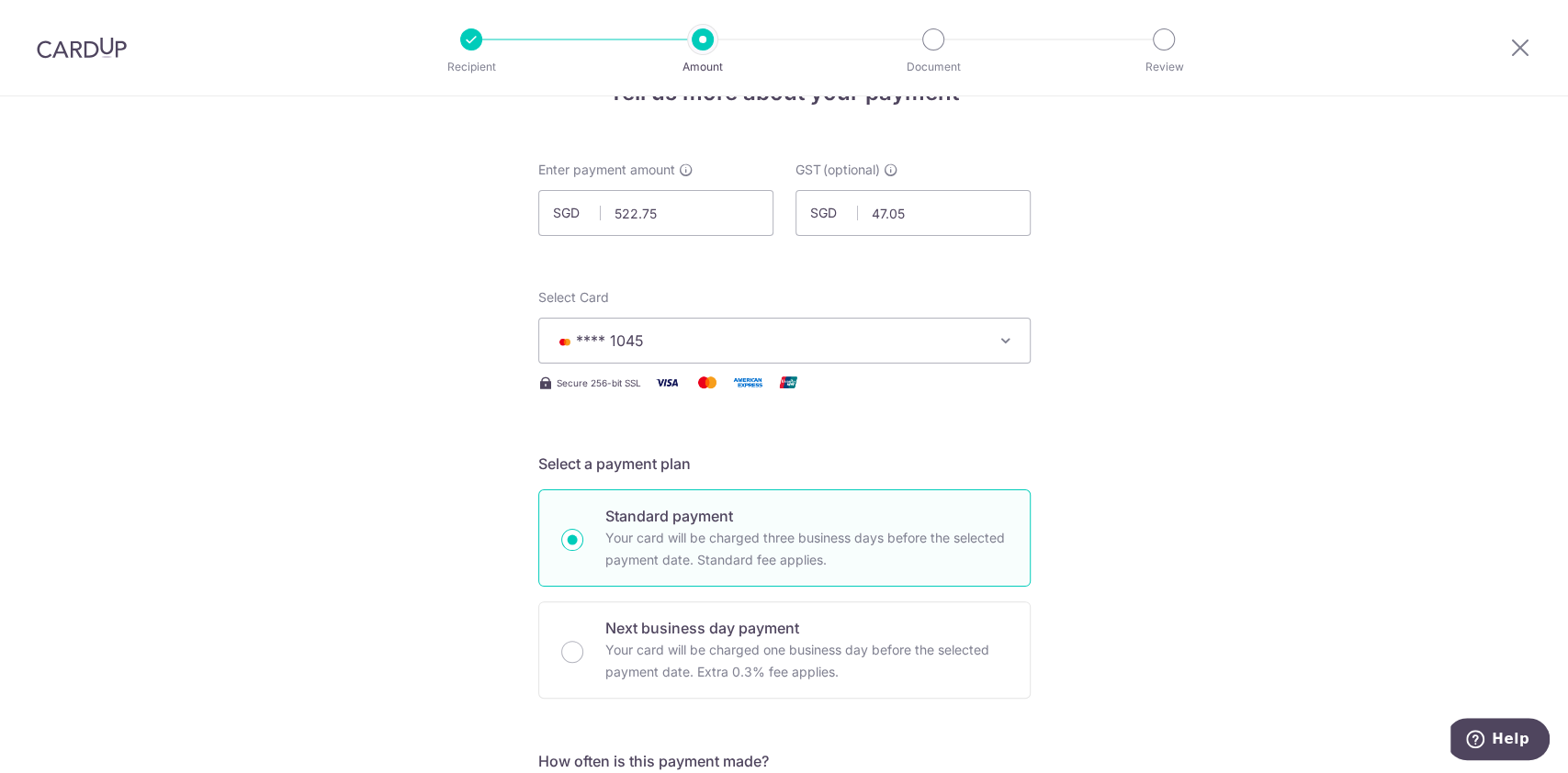
scroll to position [52, 0]
click at [997, 341] on icon "button" at bounding box center [1006, 346] width 18 height 18
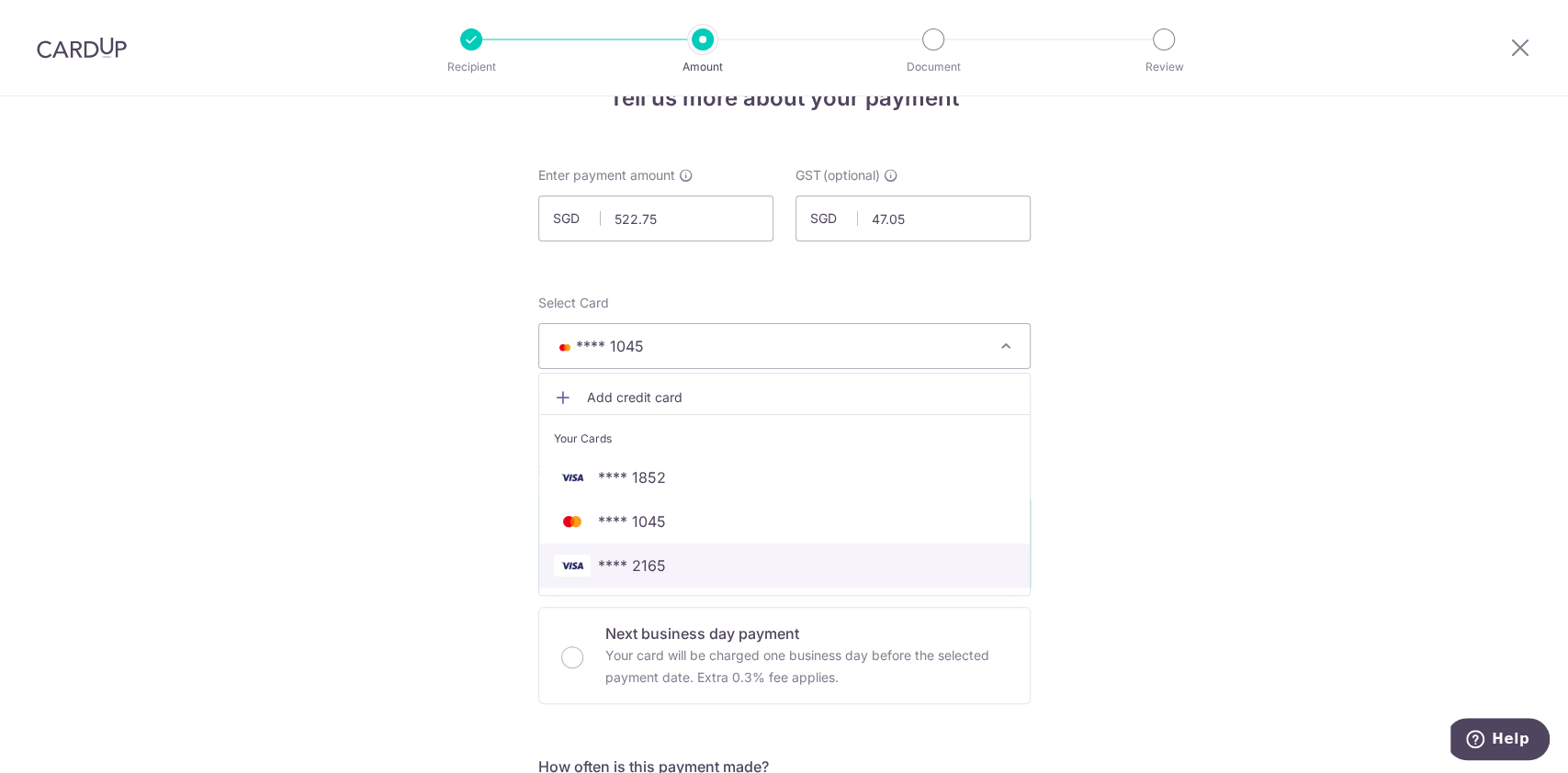
click at [676, 562] on span "**** 2165" at bounding box center [784, 566] width 461 height 22
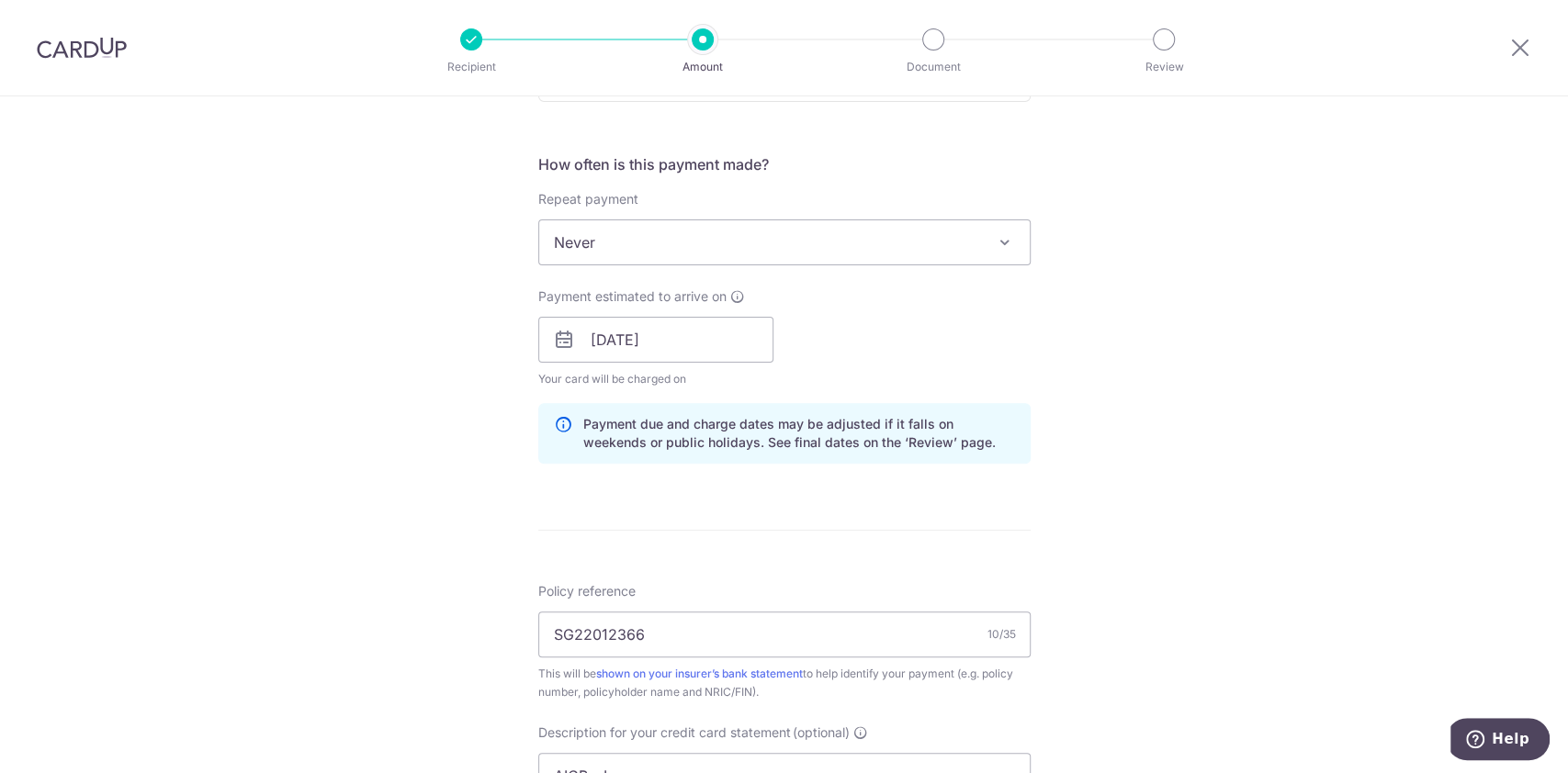
scroll to position [648, 0]
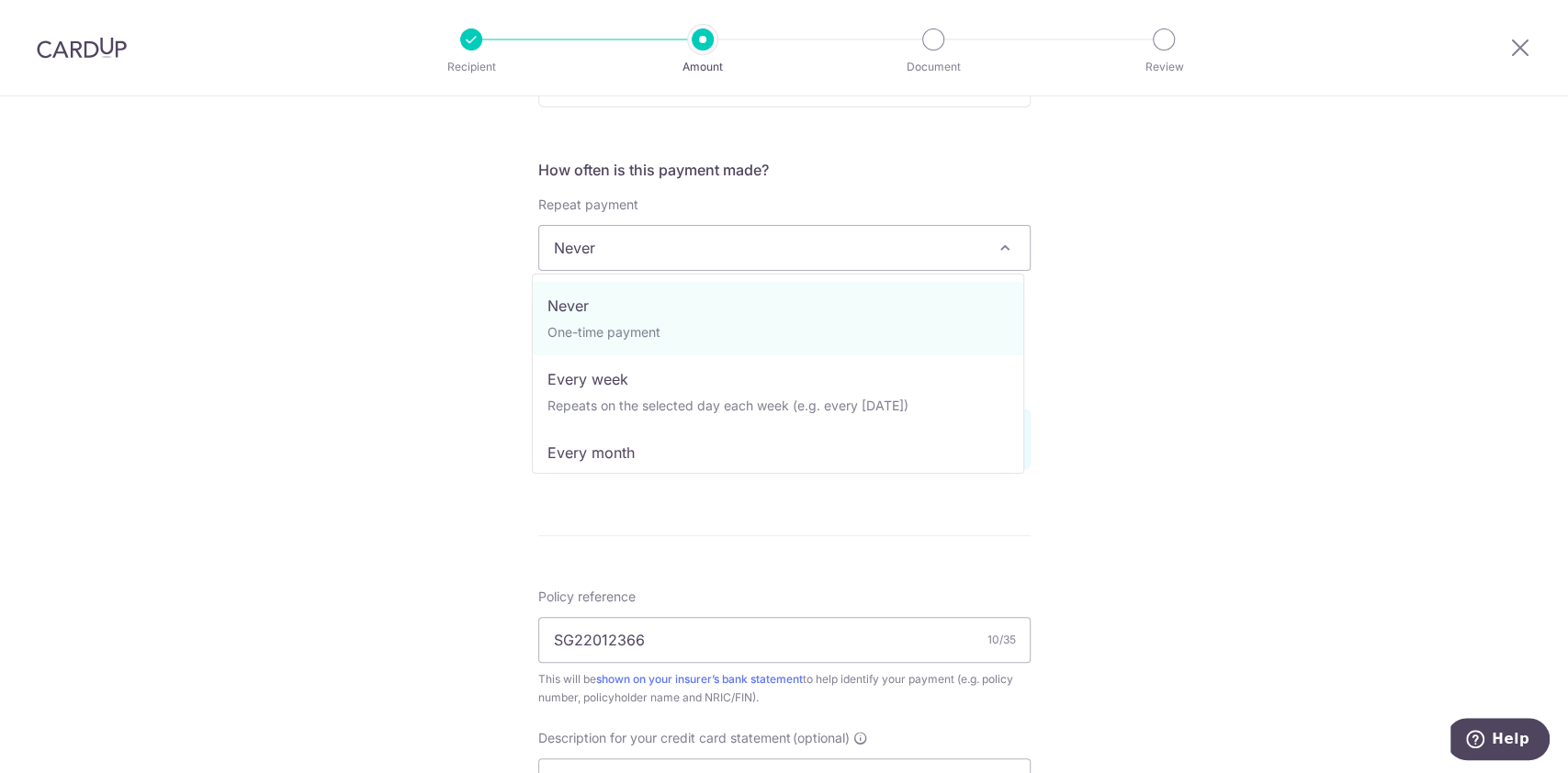
click at [999, 247] on span at bounding box center [1005, 248] width 22 height 22
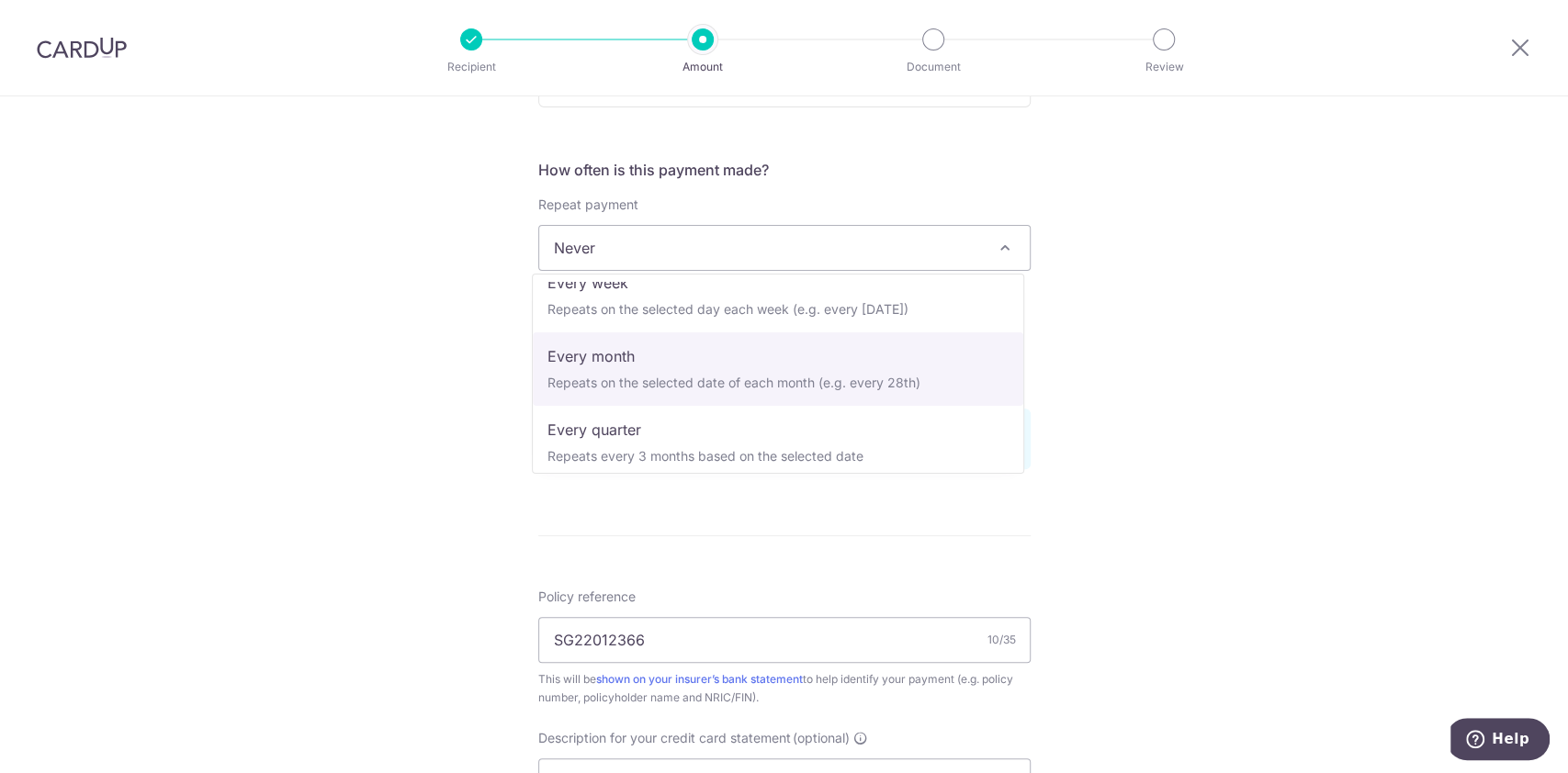
scroll to position [97, 0]
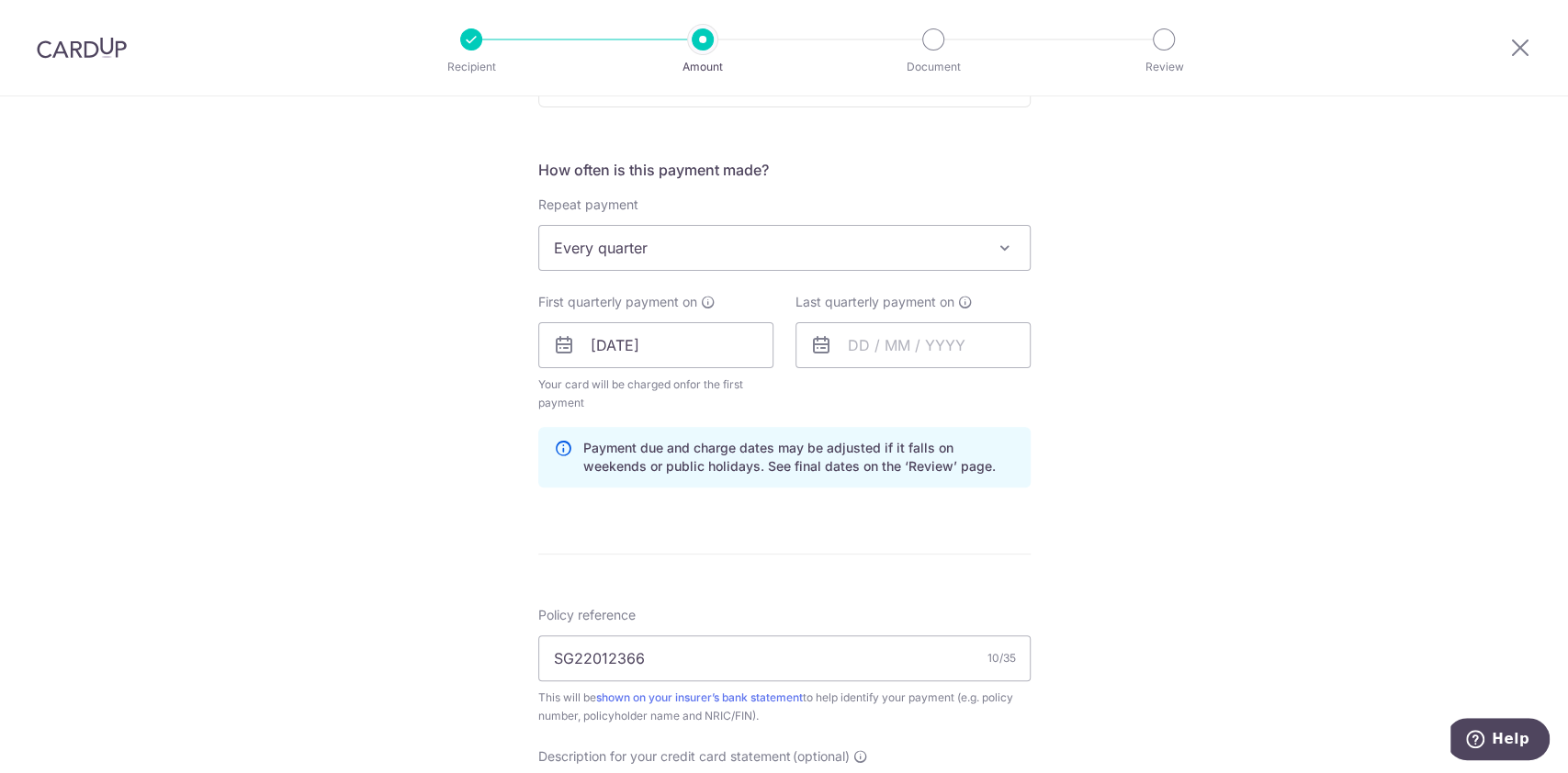
select select "4"
click at [845, 348] on input "text" at bounding box center [913, 345] width 236 height 46
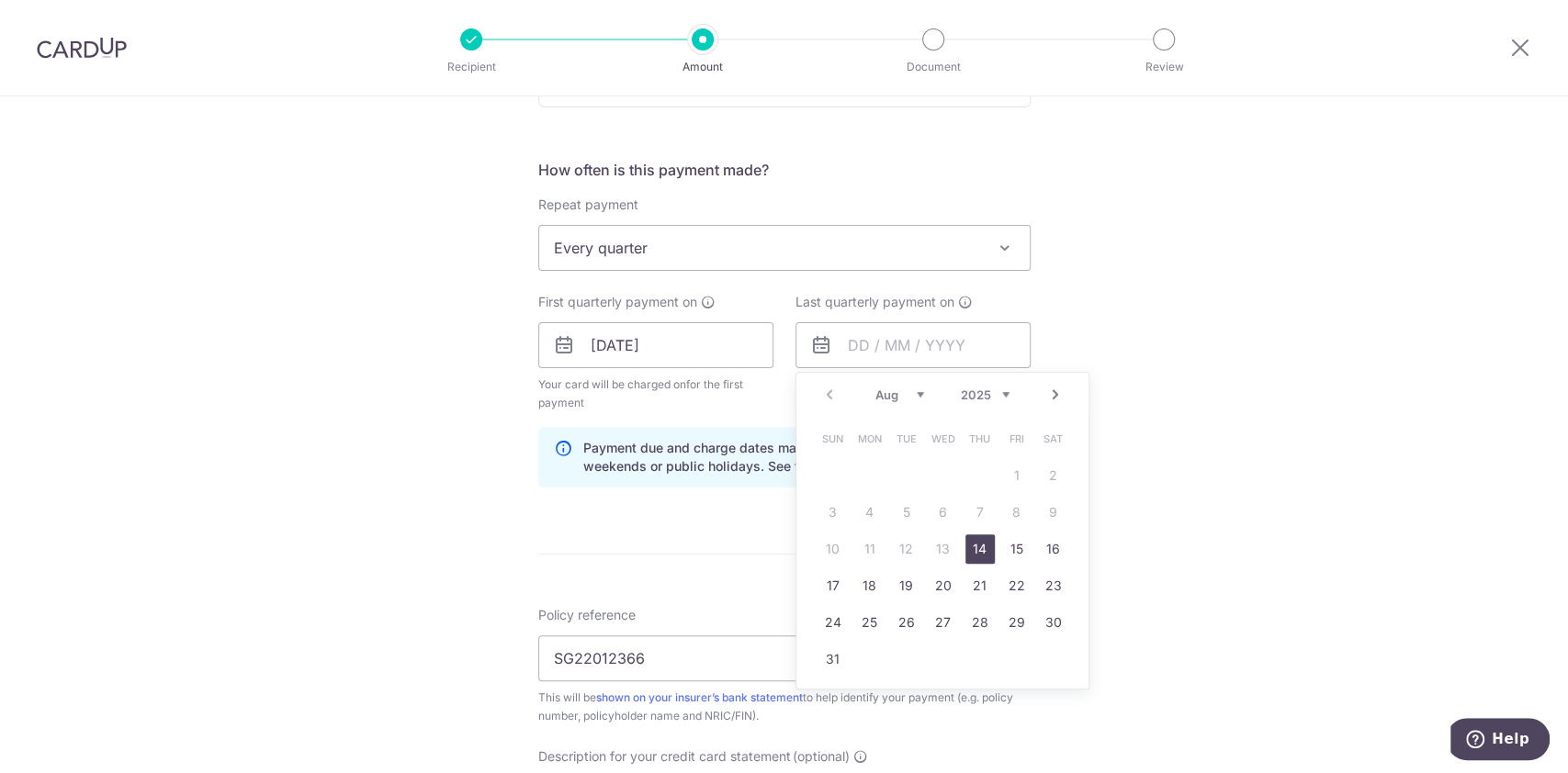
click at [915, 398] on select "Aug Sep Oct Nov Dec" at bounding box center [900, 395] width 49 height 15
click at [1007, 548] on link "14" at bounding box center [1017, 550] width 30 height 30
type input "[DATE]"
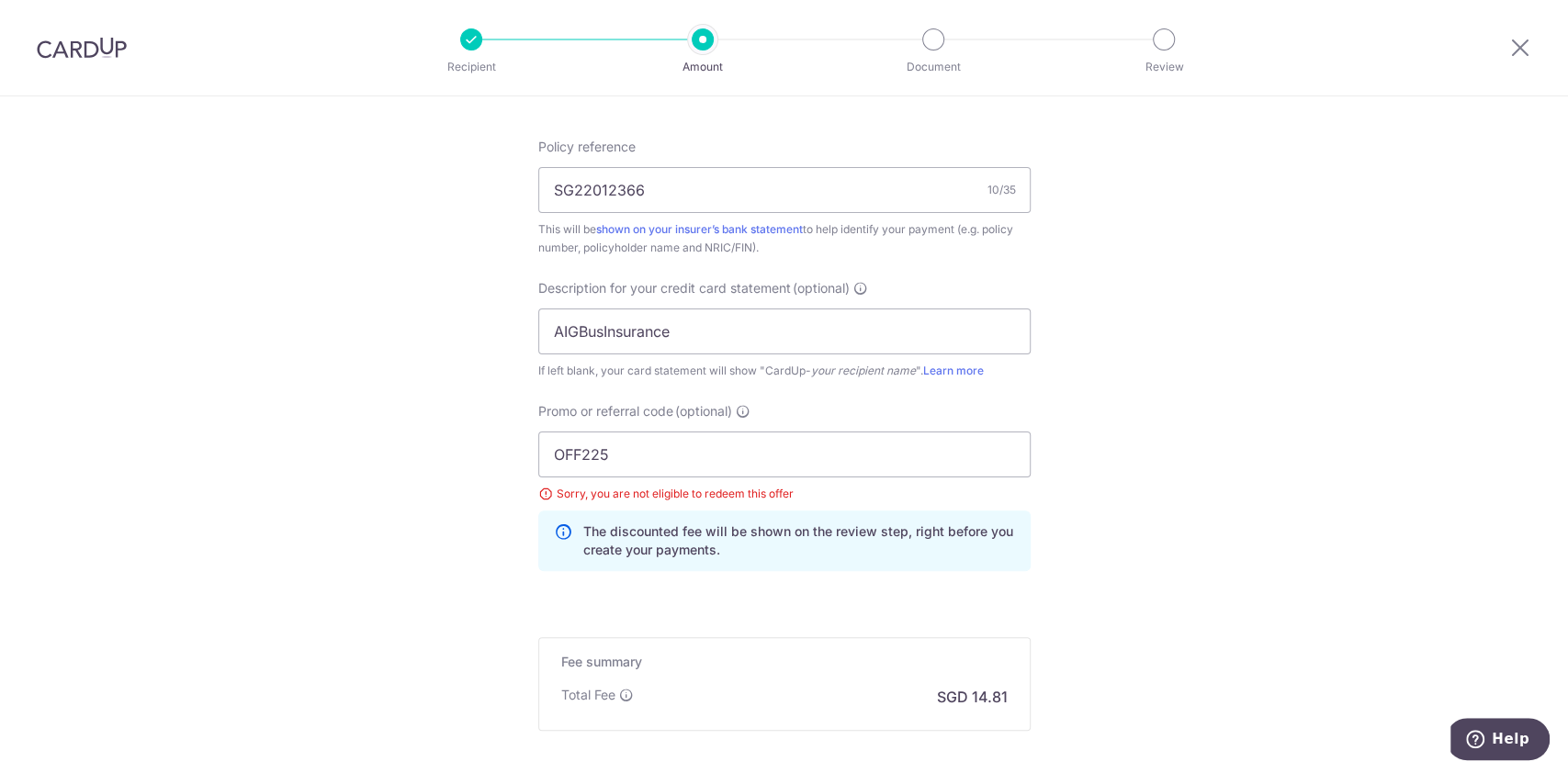
scroll to position [1308, 0]
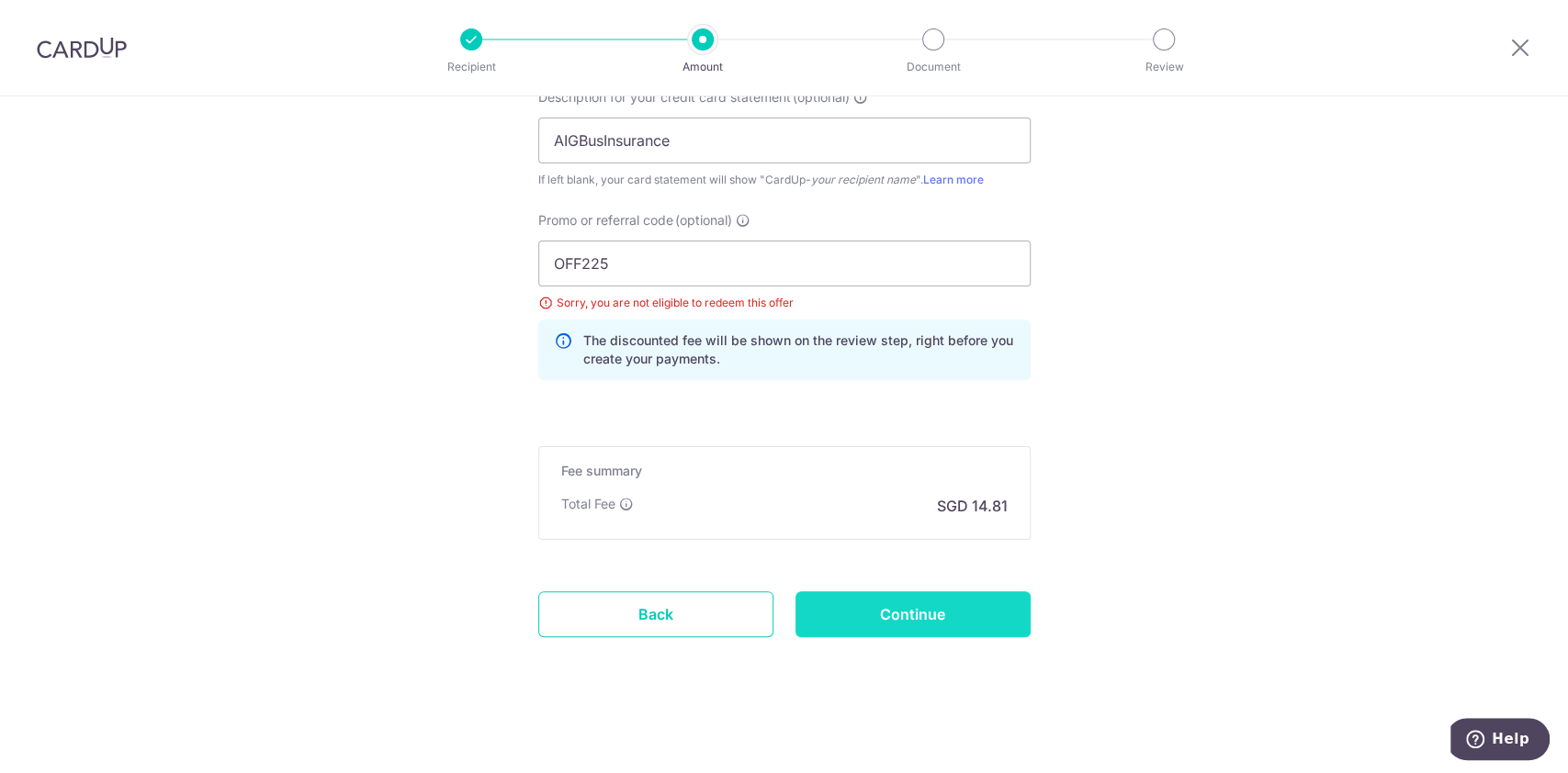
click at [978, 609] on input "Continue" at bounding box center [913, 614] width 236 height 46
type input "Update Schedule"
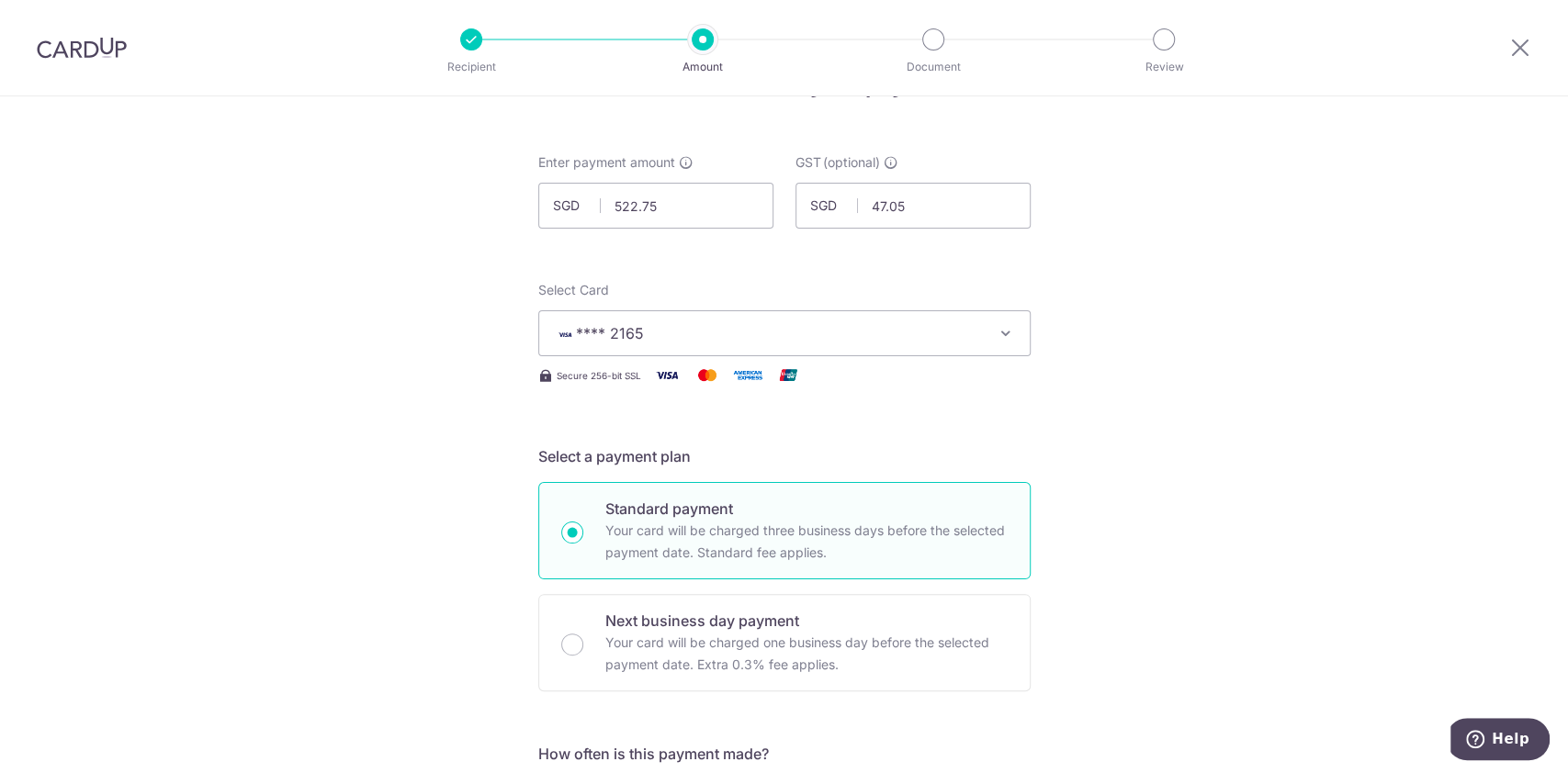
scroll to position [30, 0]
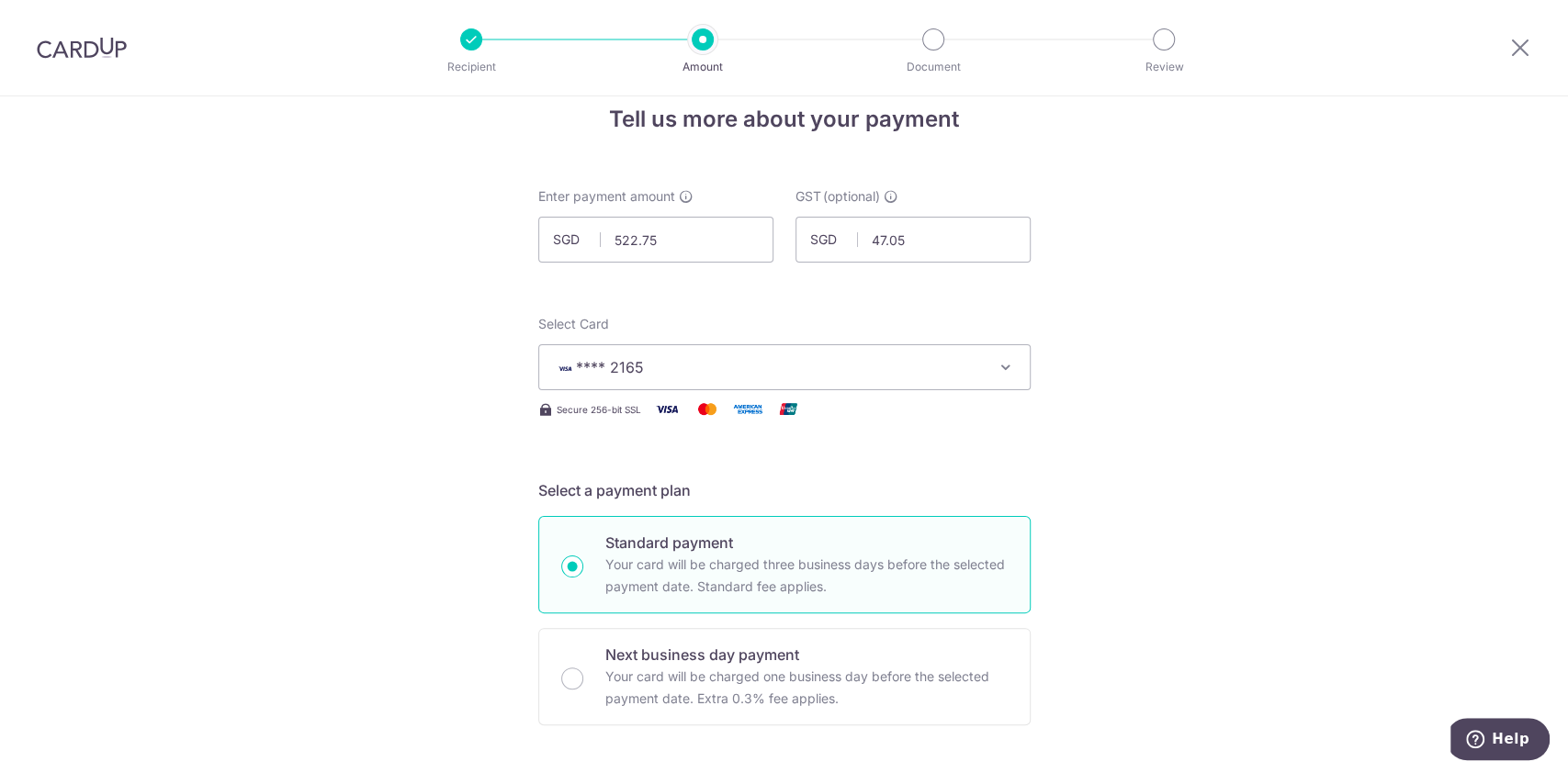
click at [978, 360] on button "**** 2165" at bounding box center [784, 368] width 492 height 46
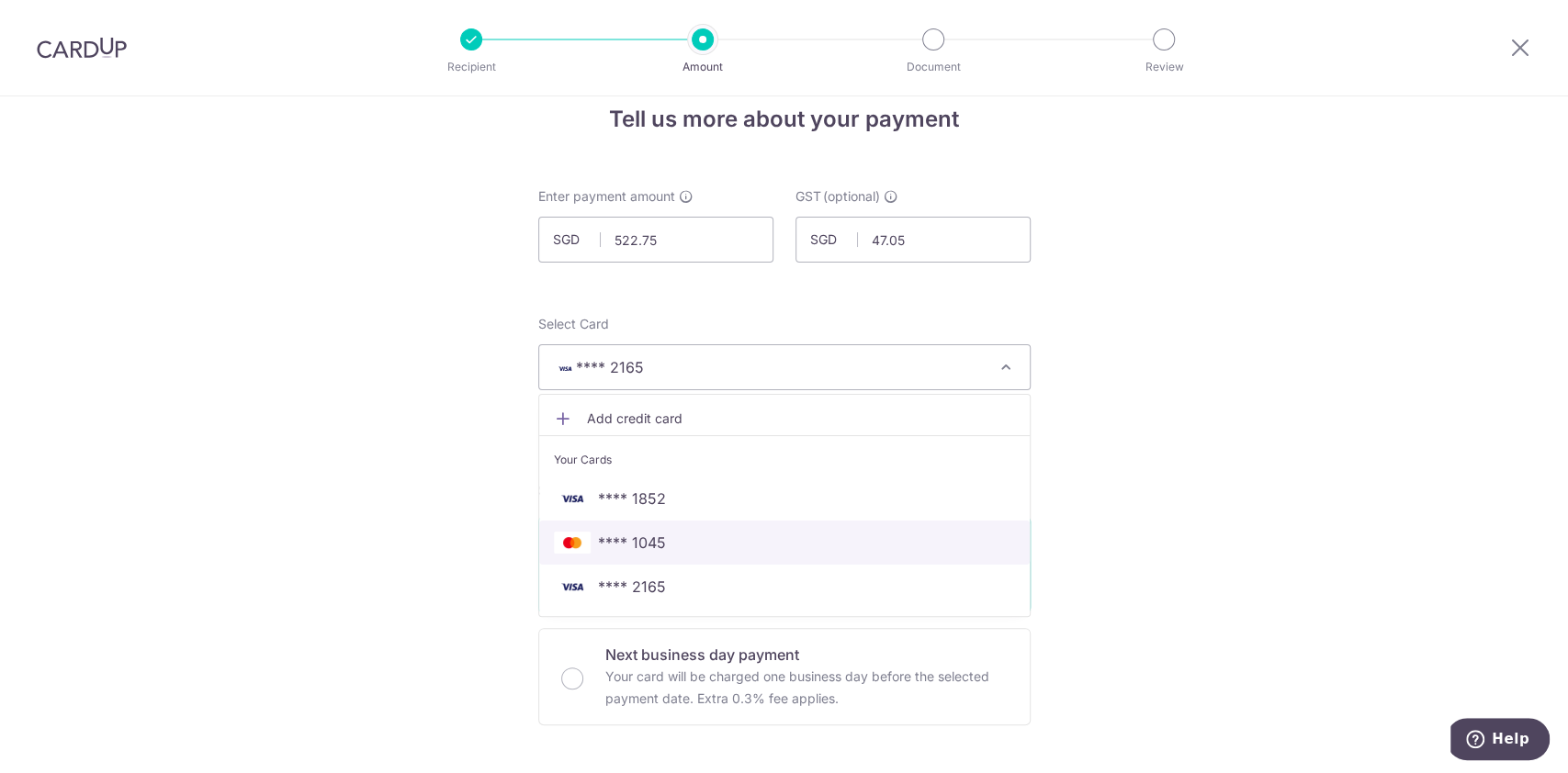
click at [769, 532] on span "**** 1045" at bounding box center [784, 543] width 461 height 22
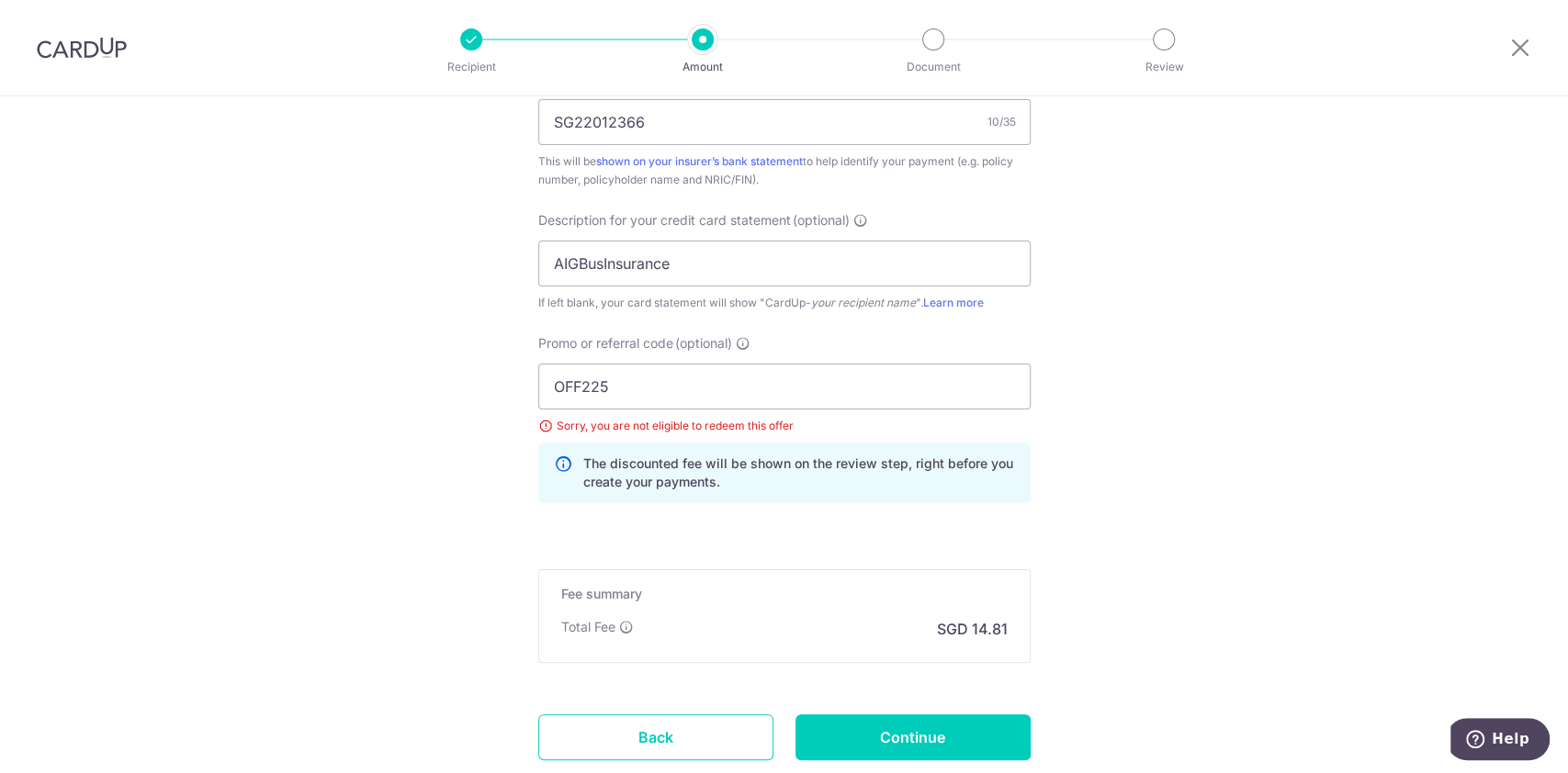
scroll to position [1214, 0]
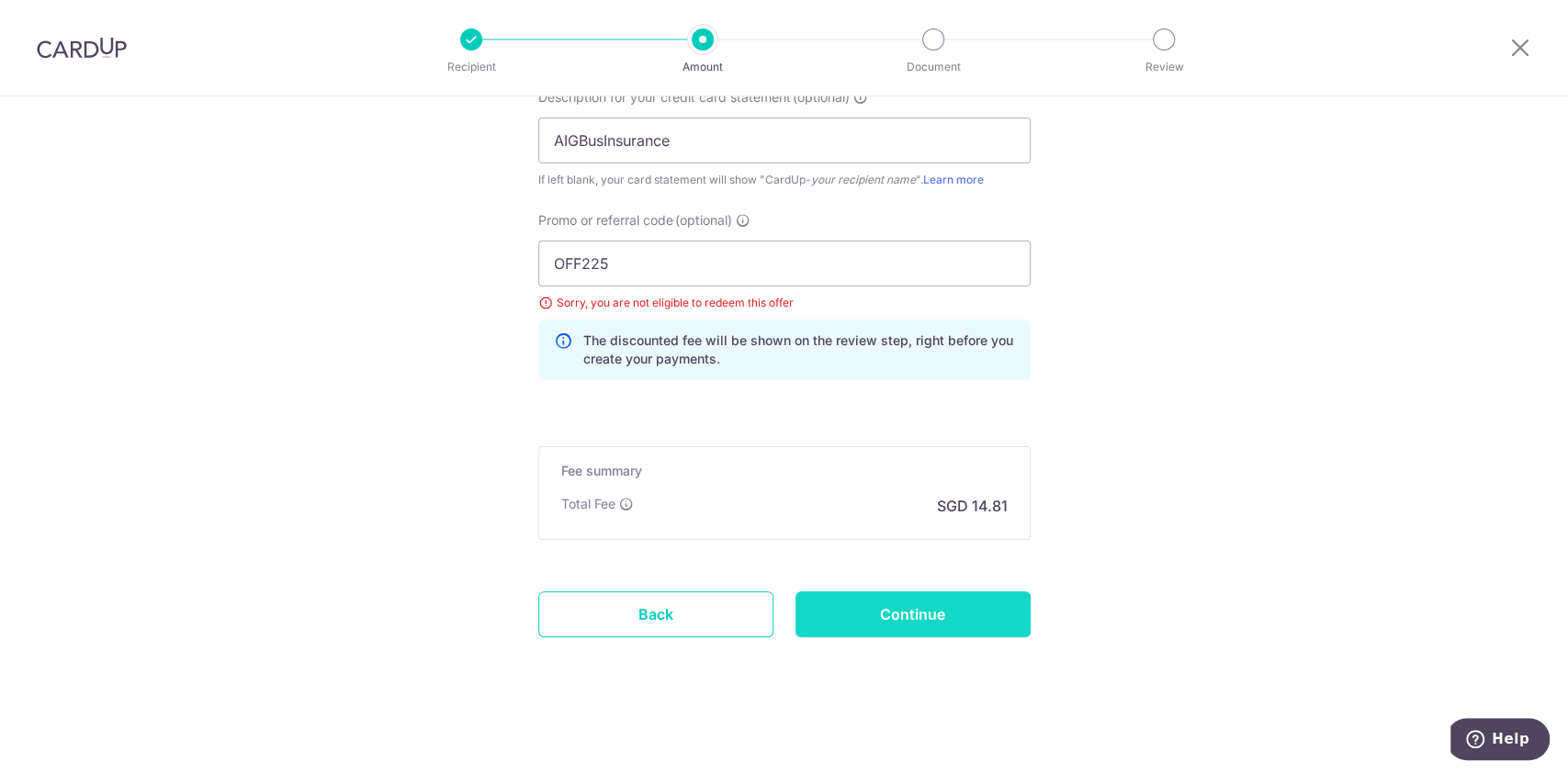
click at [903, 611] on input "Continue" at bounding box center [913, 614] width 236 height 46
type input "Update Schedule"
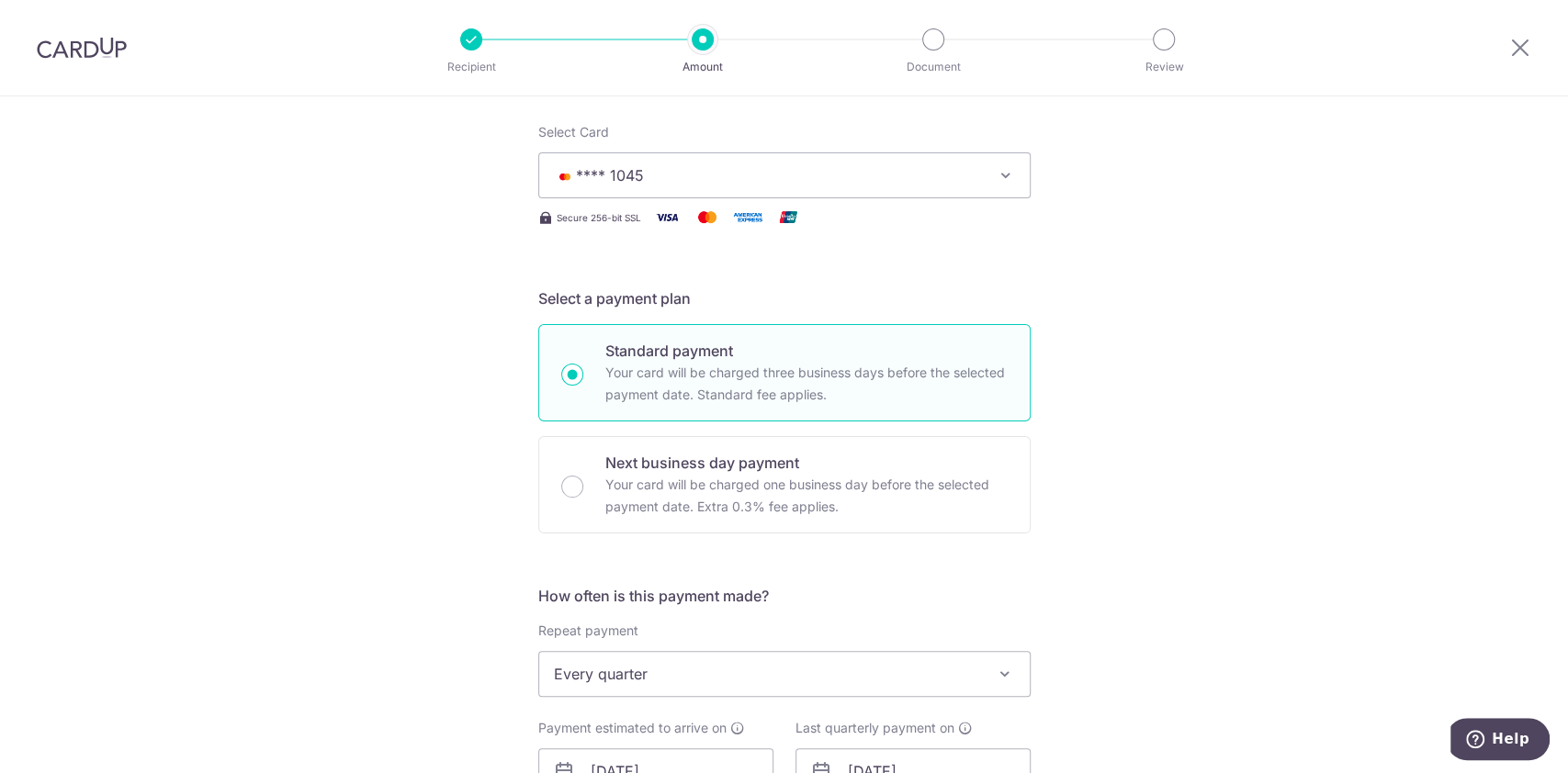
scroll to position [168, 0]
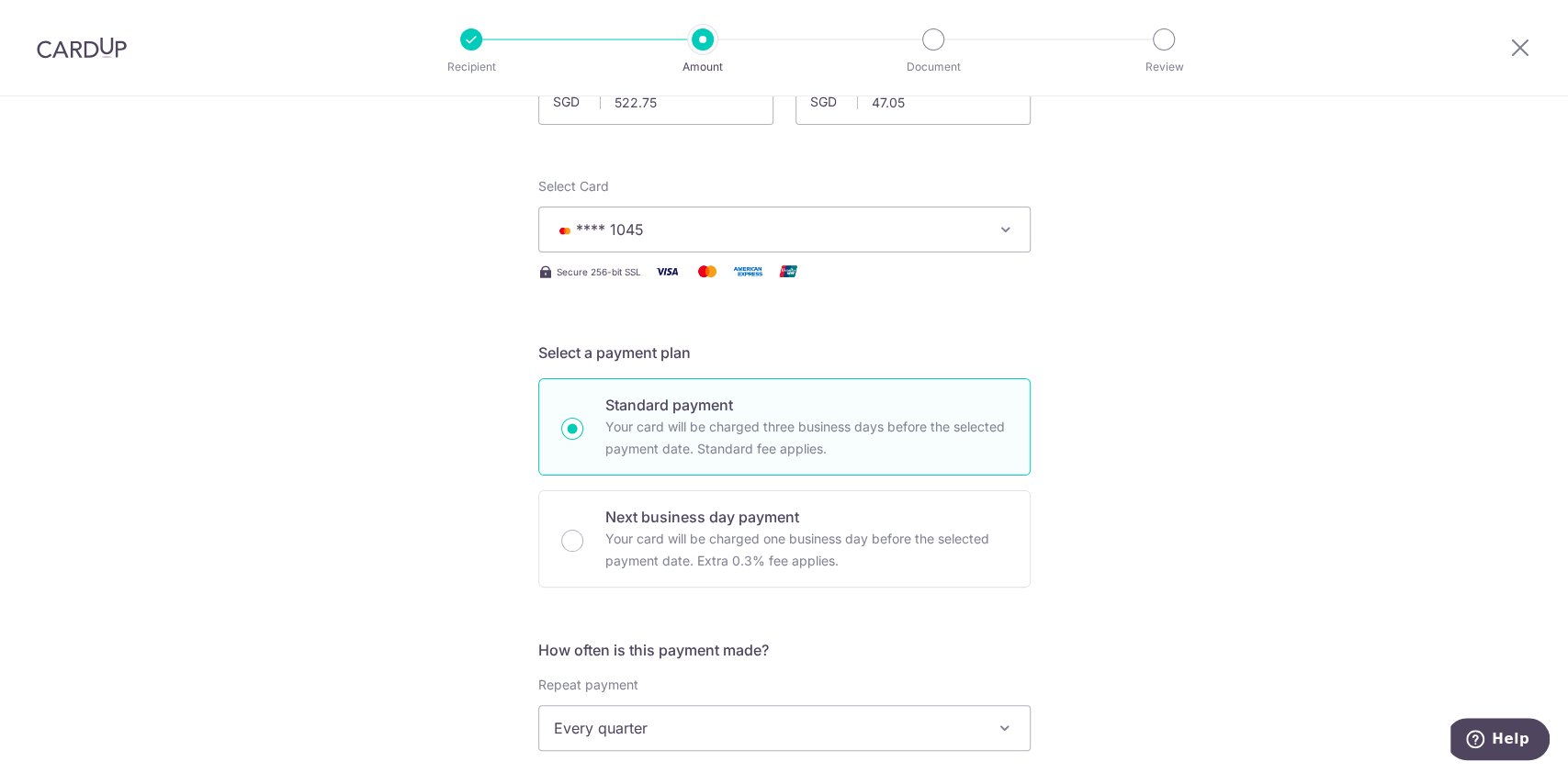
click at [1005, 229] on icon "button" at bounding box center [1006, 230] width 18 height 18
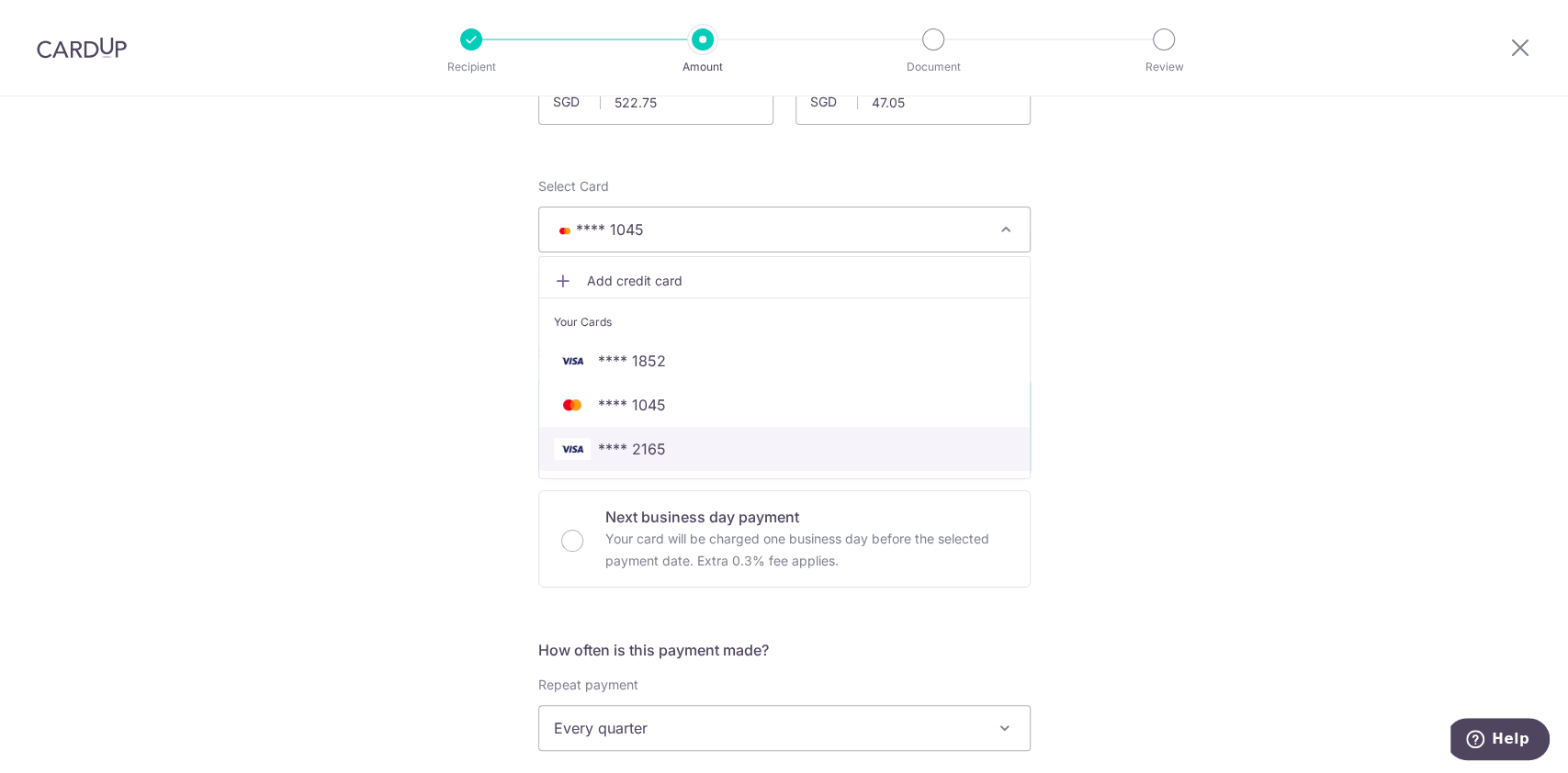
click at [783, 449] on span "**** 2165" at bounding box center [784, 449] width 461 height 22
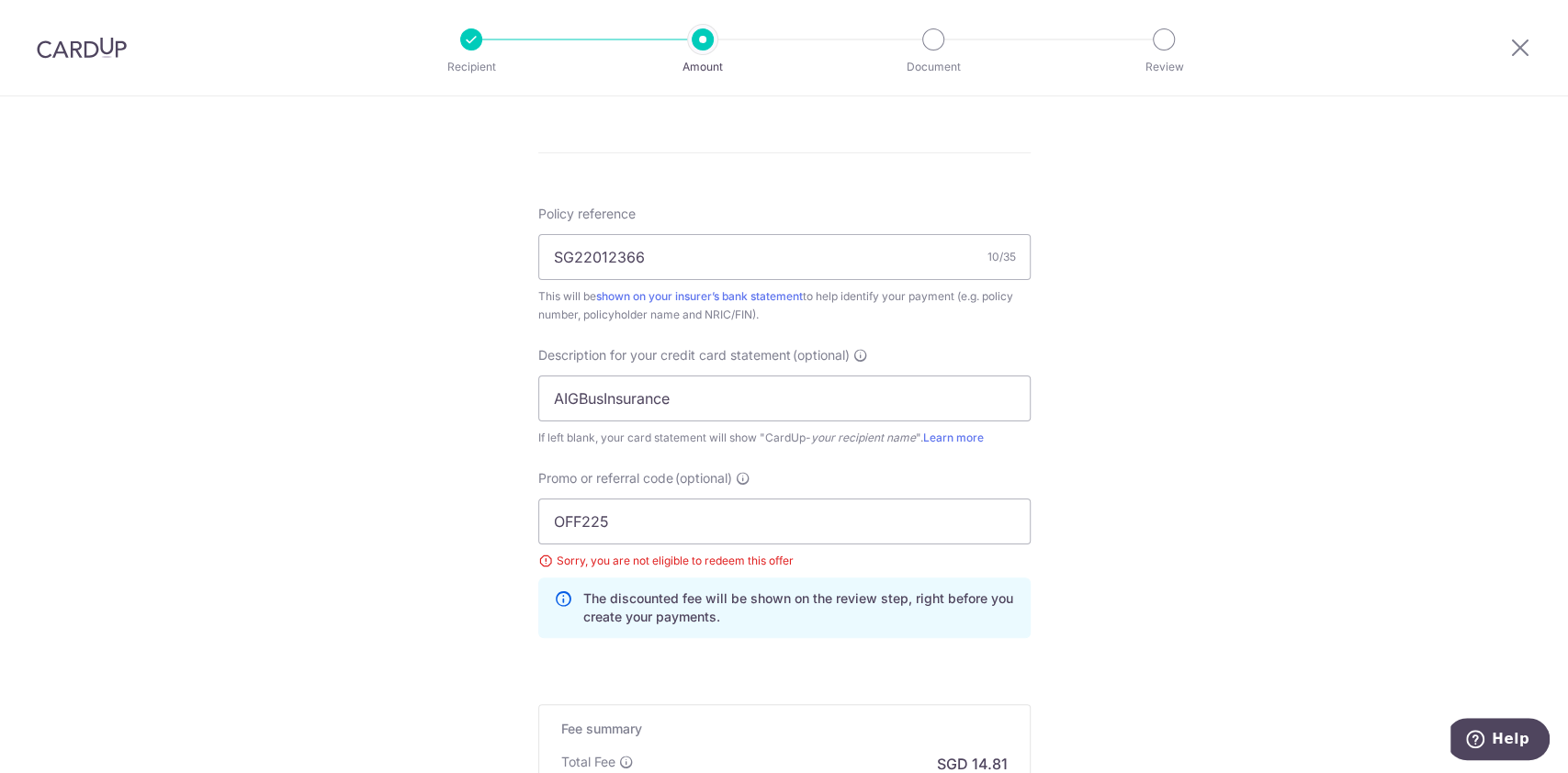
scroll to position [1050, 0]
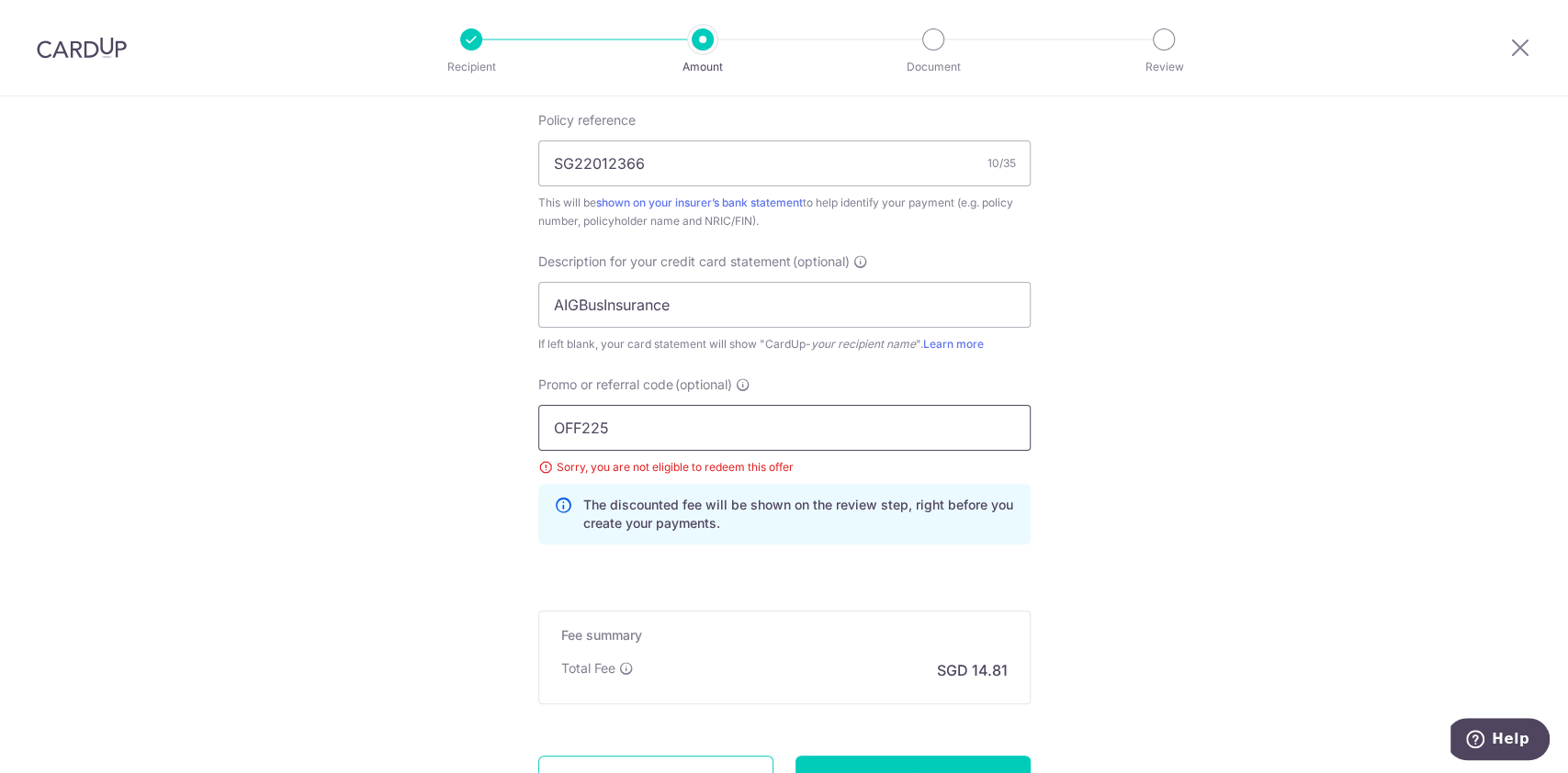
click at [614, 436] on input "OFF225" at bounding box center [784, 429] width 492 height 46
type input "O"
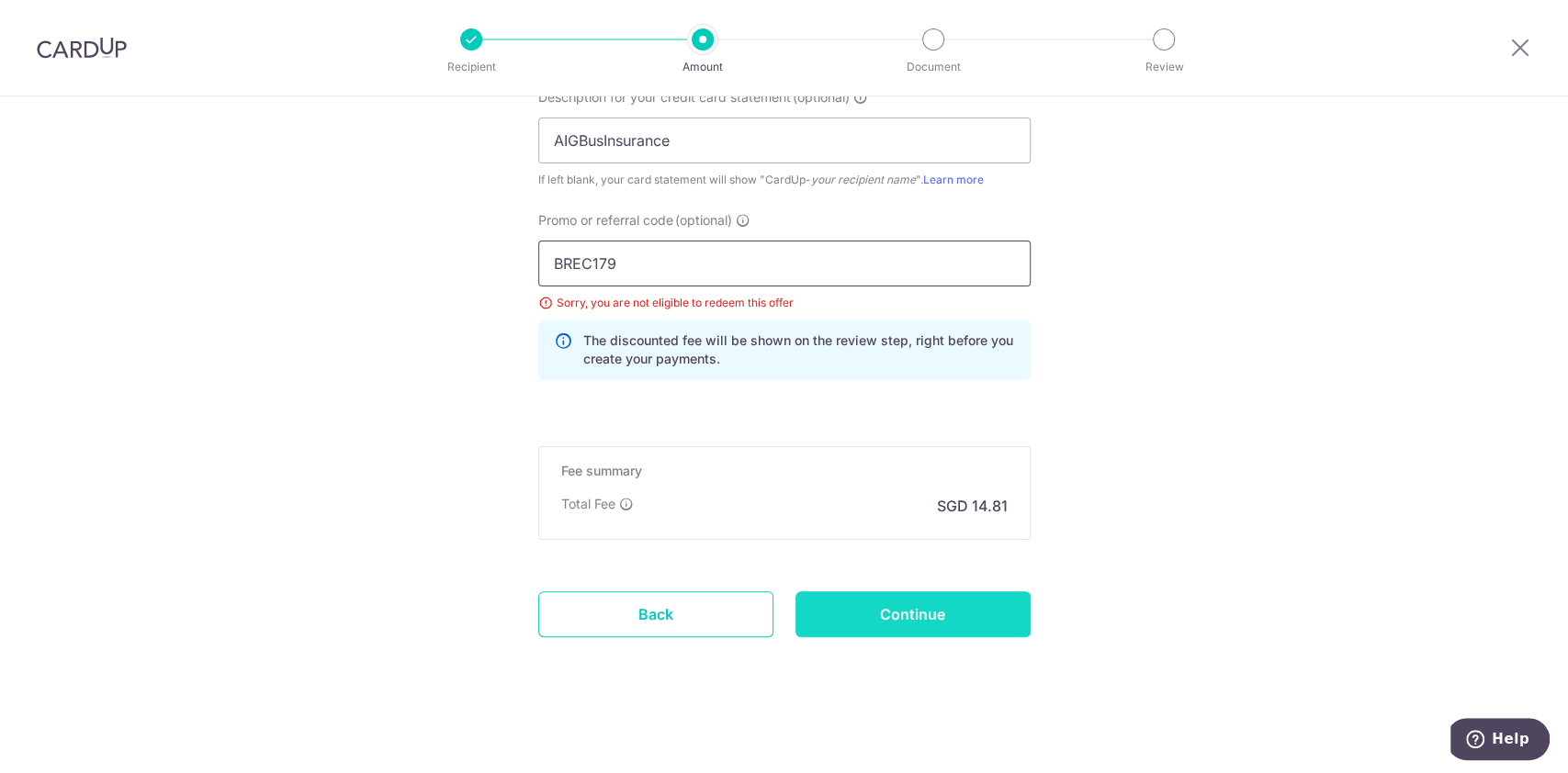
type input "BREC179"
click at [873, 621] on input "Continue" at bounding box center [913, 614] width 236 height 46
type input "Update Schedule"
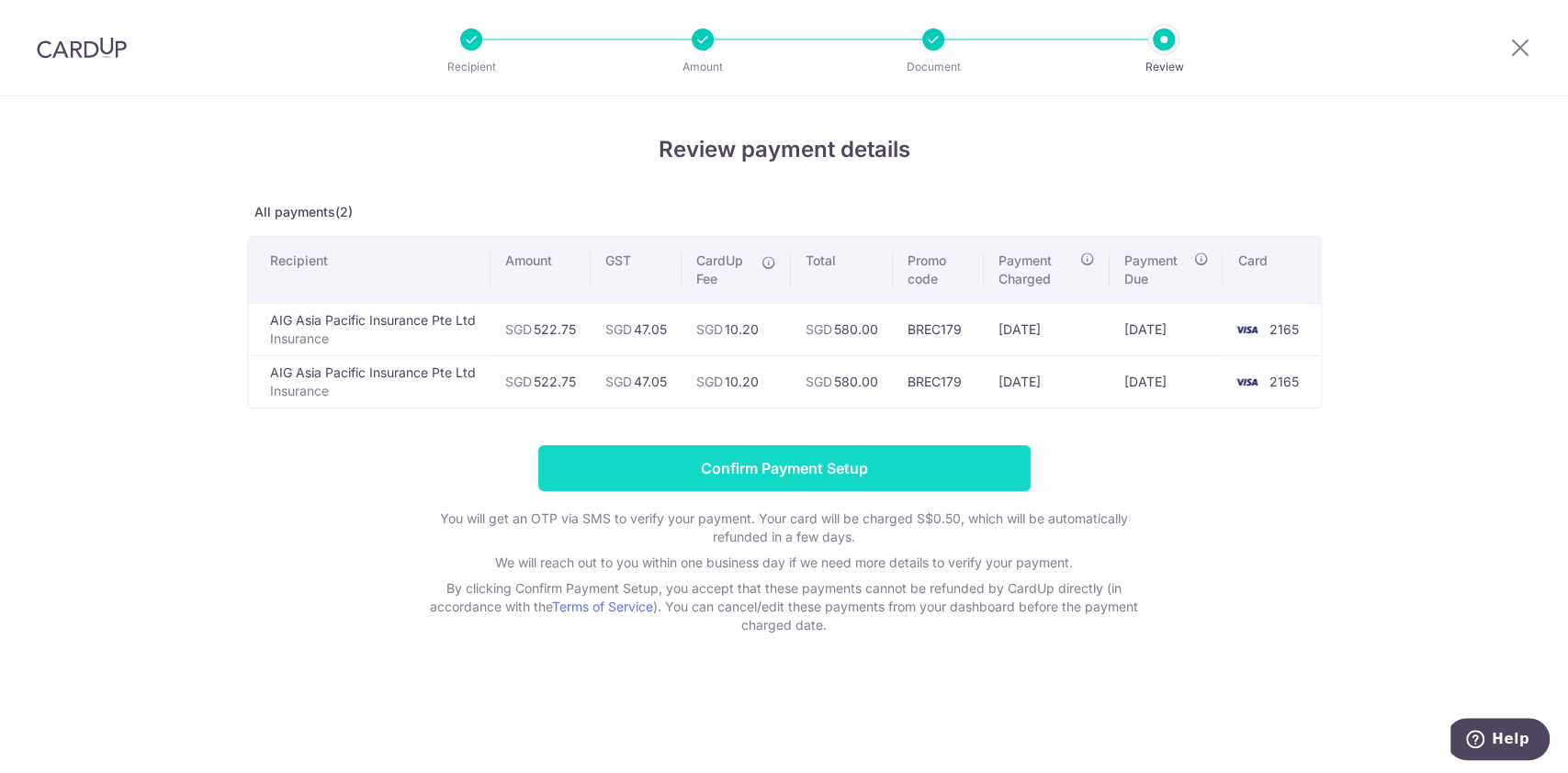
click at [880, 465] on input "Confirm Payment Setup" at bounding box center [784, 468] width 492 height 46
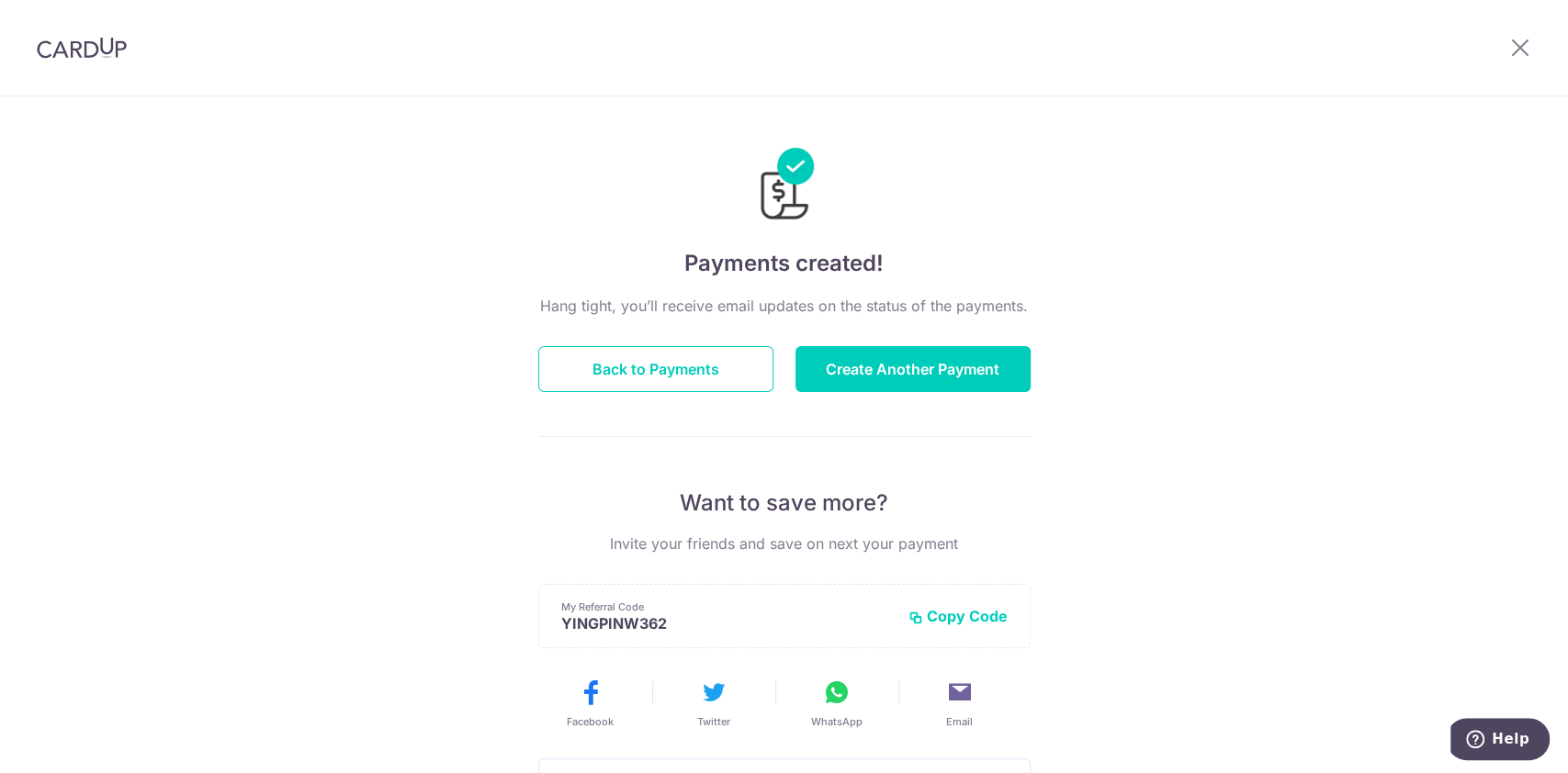
click at [880, 465] on div "Hang tight, you’ll receive email updates on the status of the payments. Back to…" at bounding box center [784, 643] width 492 height 696
click at [718, 362] on button "Back to Payments" at bounding box center [656, 369] width 236 height 46
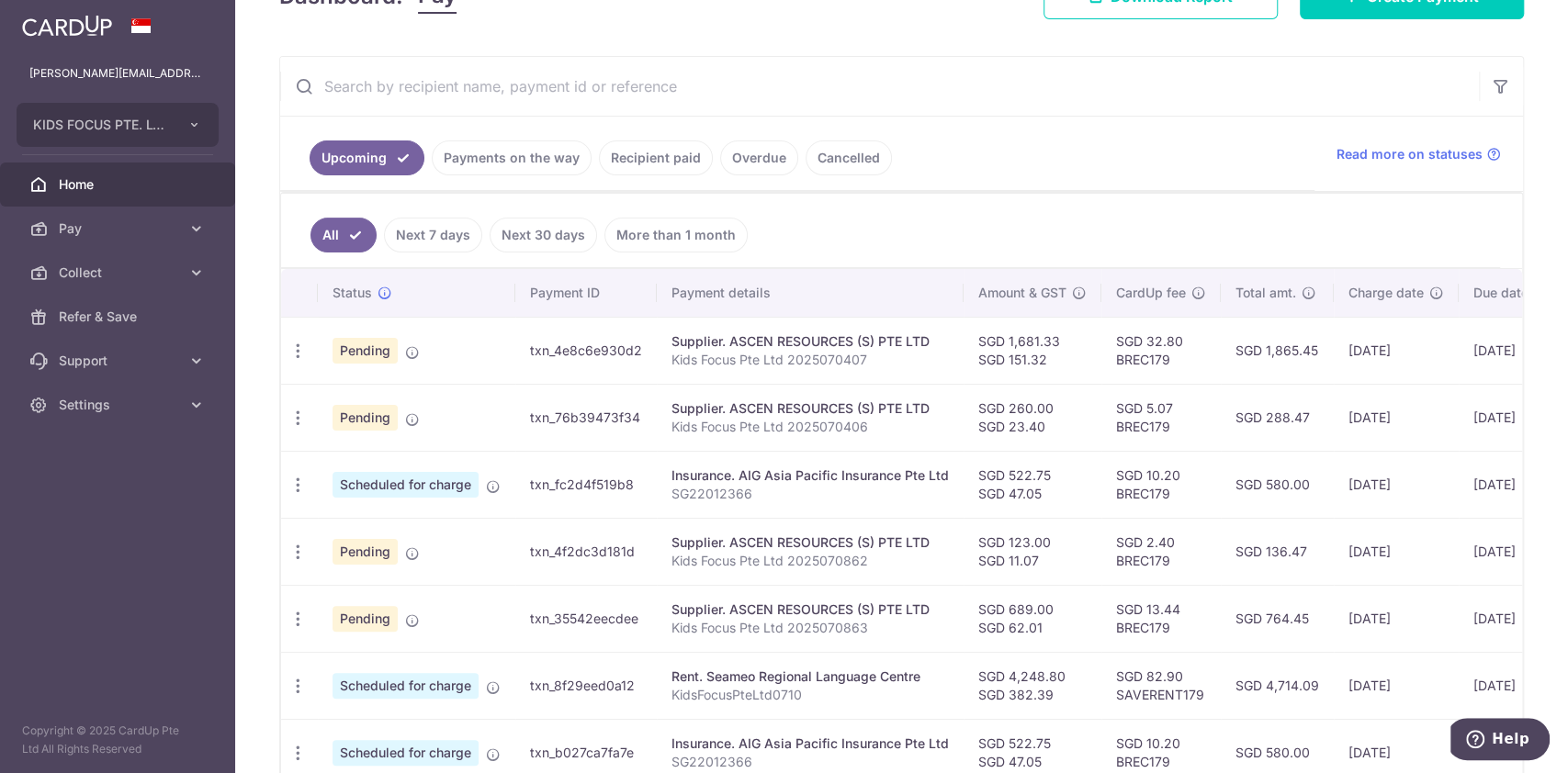
scroll to position [303, 0]
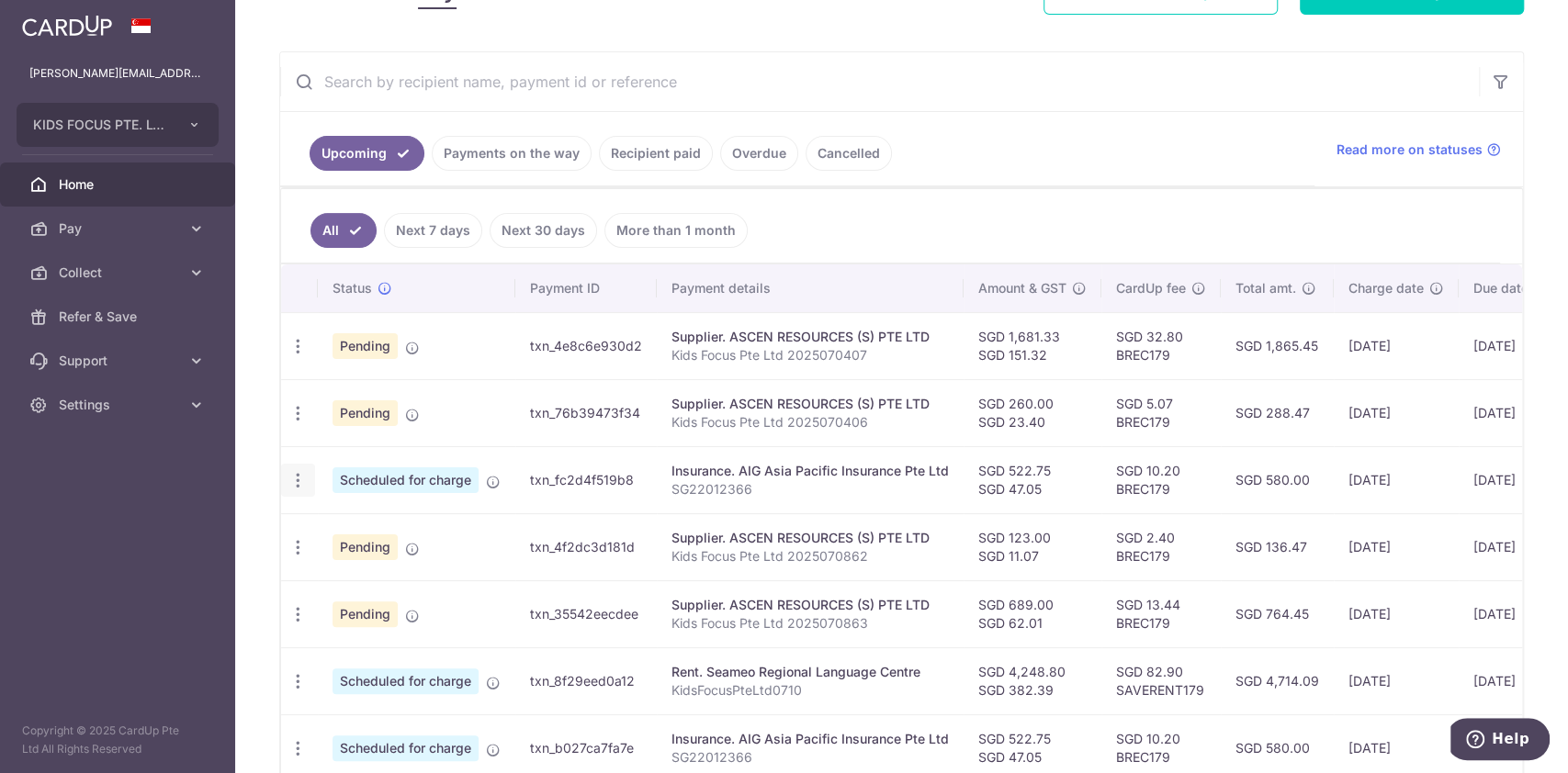
click at [299, 356] on icon "button" at bounding box center [298, 346] width 19 height 19
click at [344, 525] on span "Update payment" at bounding box center [395, 531] width 125 height 22
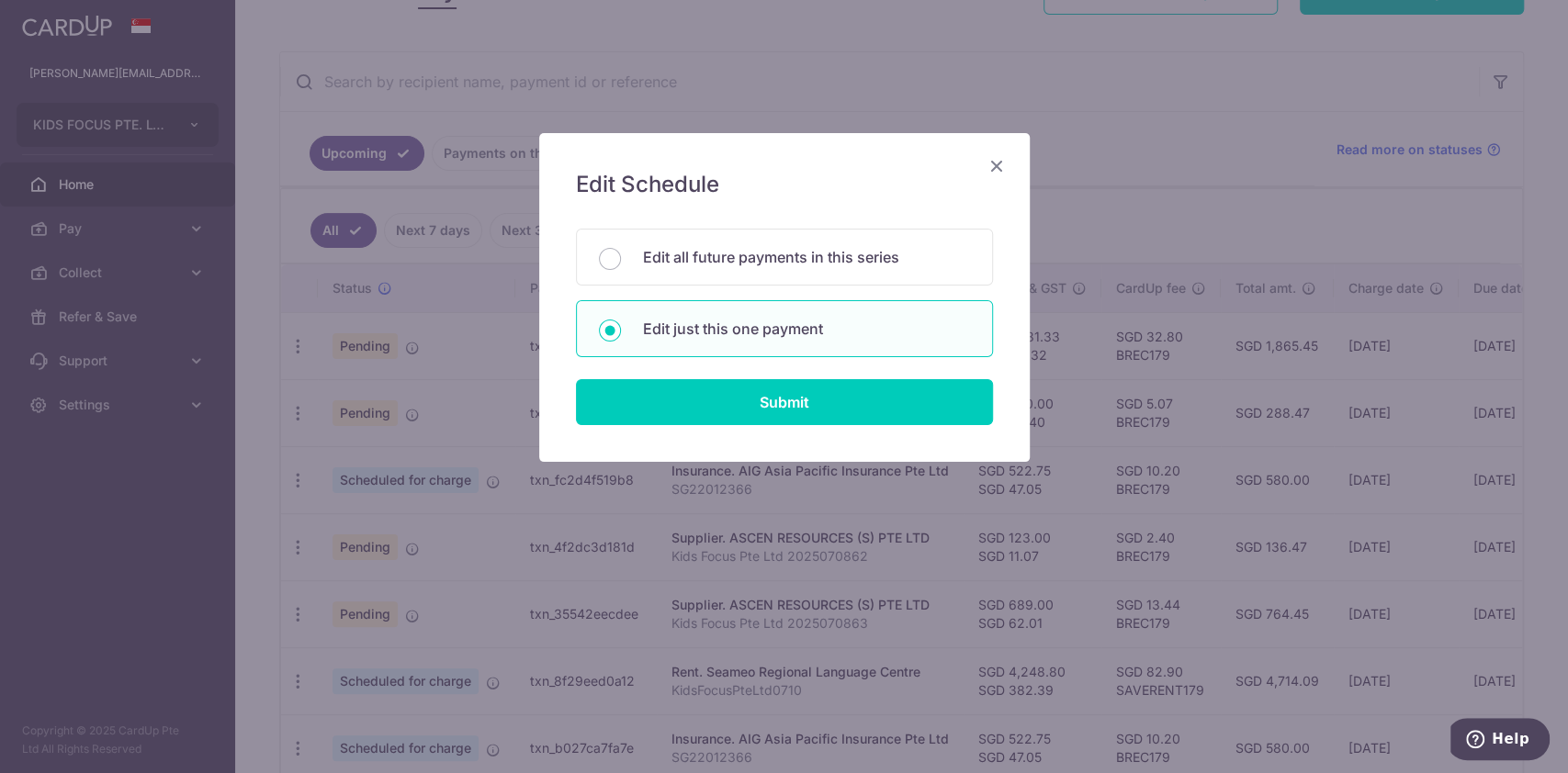
click at [986, 163] on icon "Close" at bounding box center [997, 165] width 22 height 23
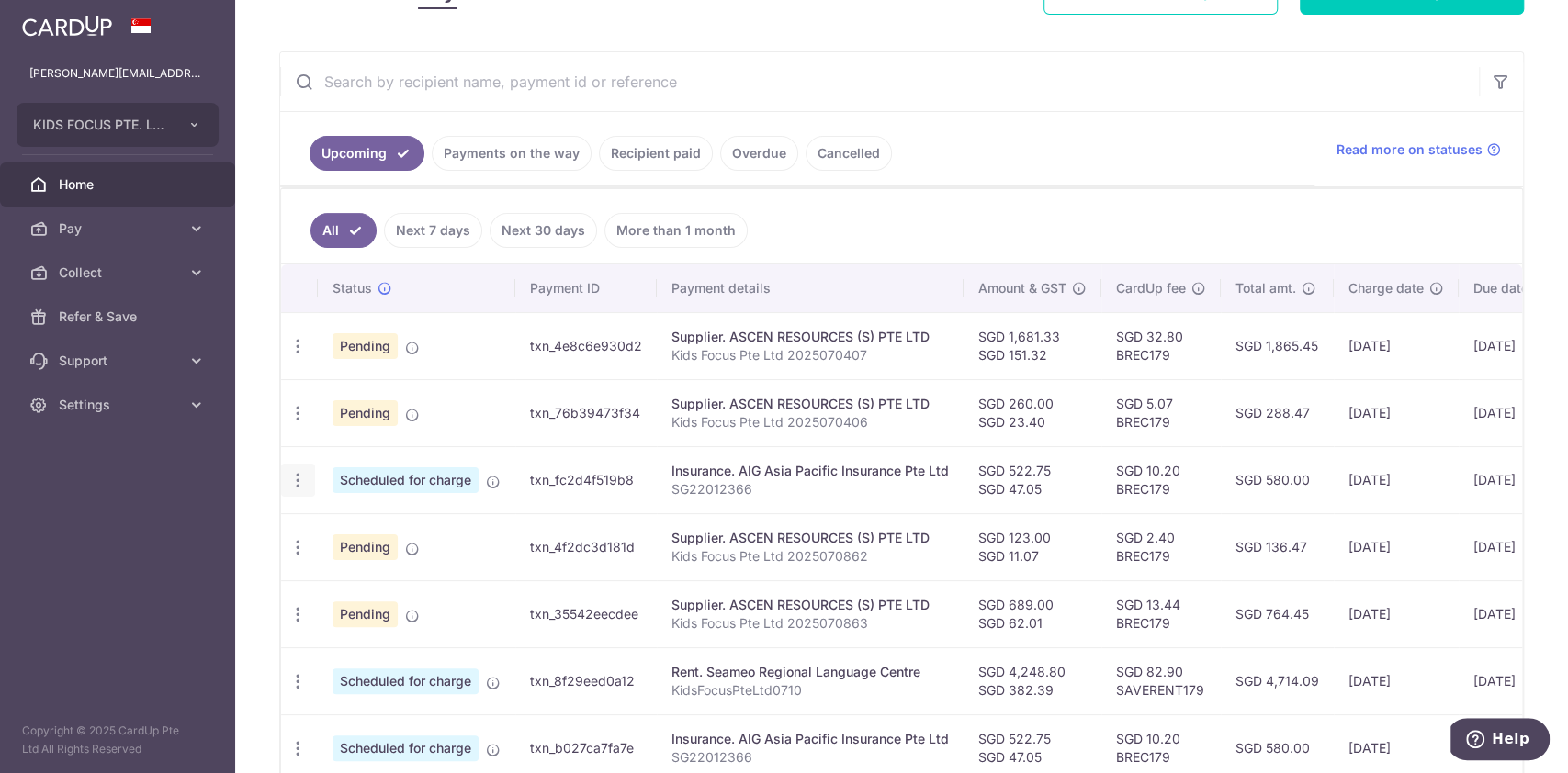
click at [299, 356] on icon "button" at bounding box center [298, 346] width 19 height 19
click at [253, 471] on div "× Pause Schedule Pause all future payments in this series Pause just this one p…" at bounding box center [902, 386] width 1333 height 773
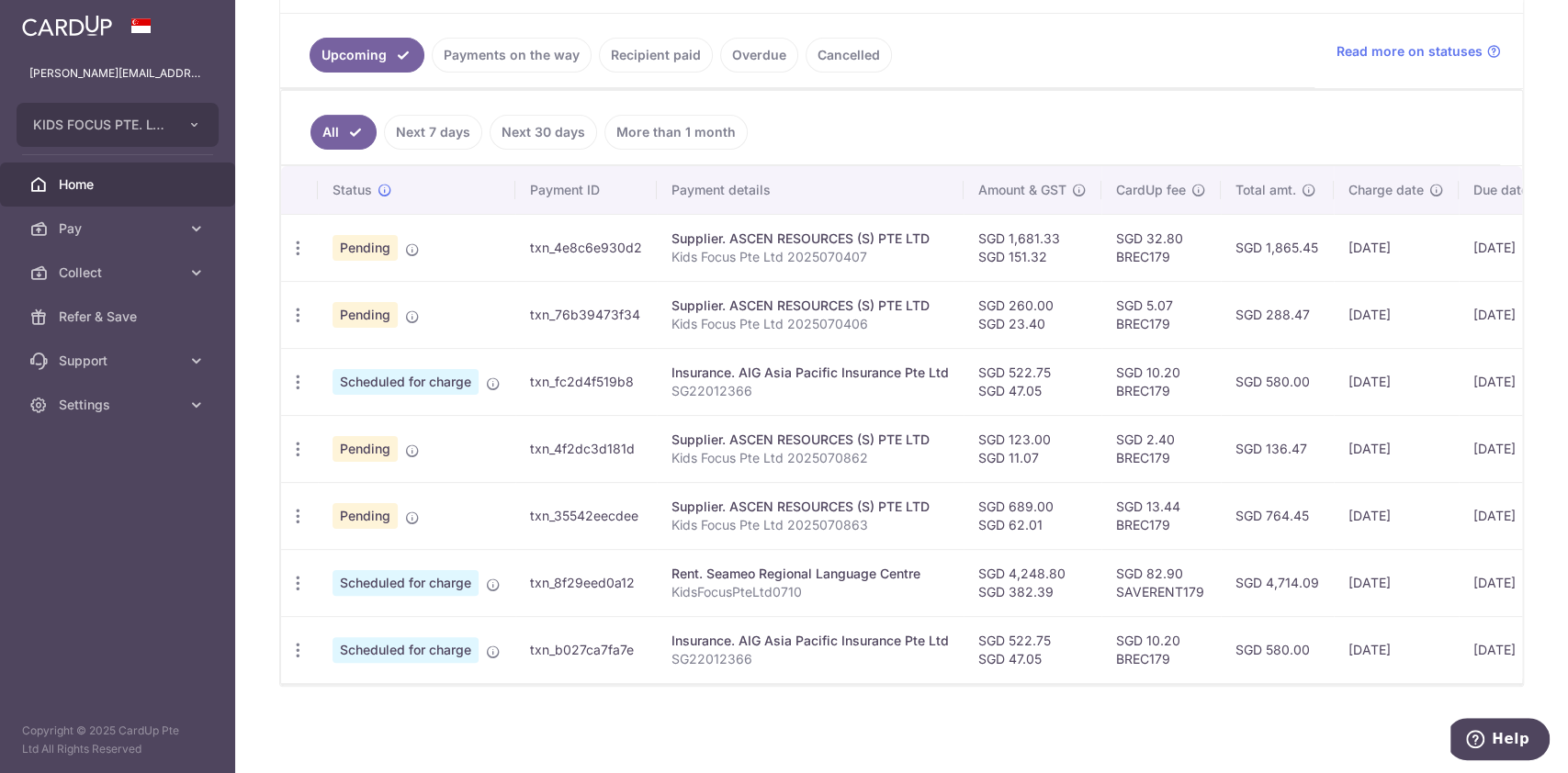
scroll to position [411, 0]
click at [294, 258] on icon "button" at bounding box center [298, 248] width 19 height 19
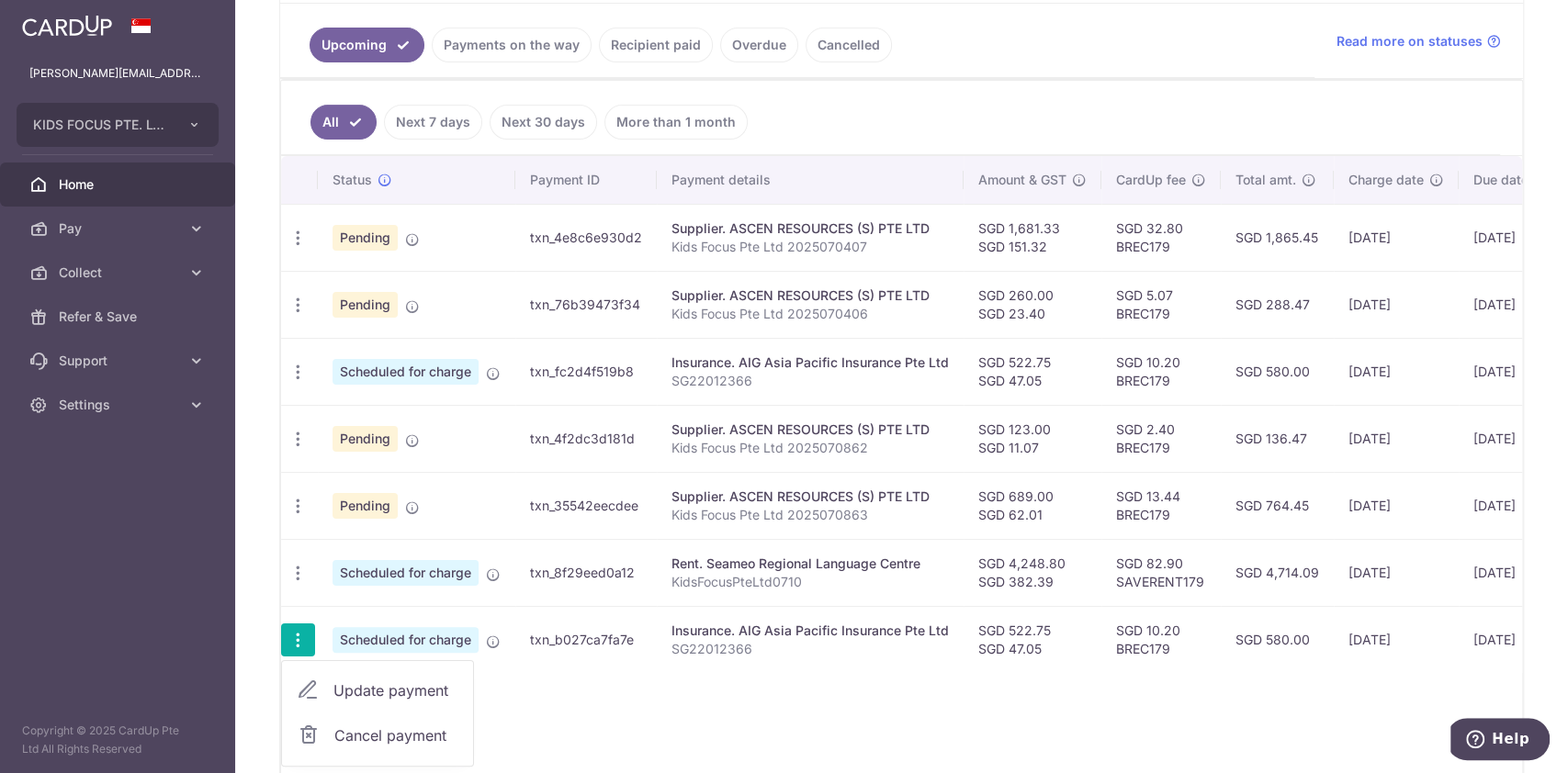
click at [369, 732] on span "Cancel payment" at bounding box center [395, 736] width 123 height 22
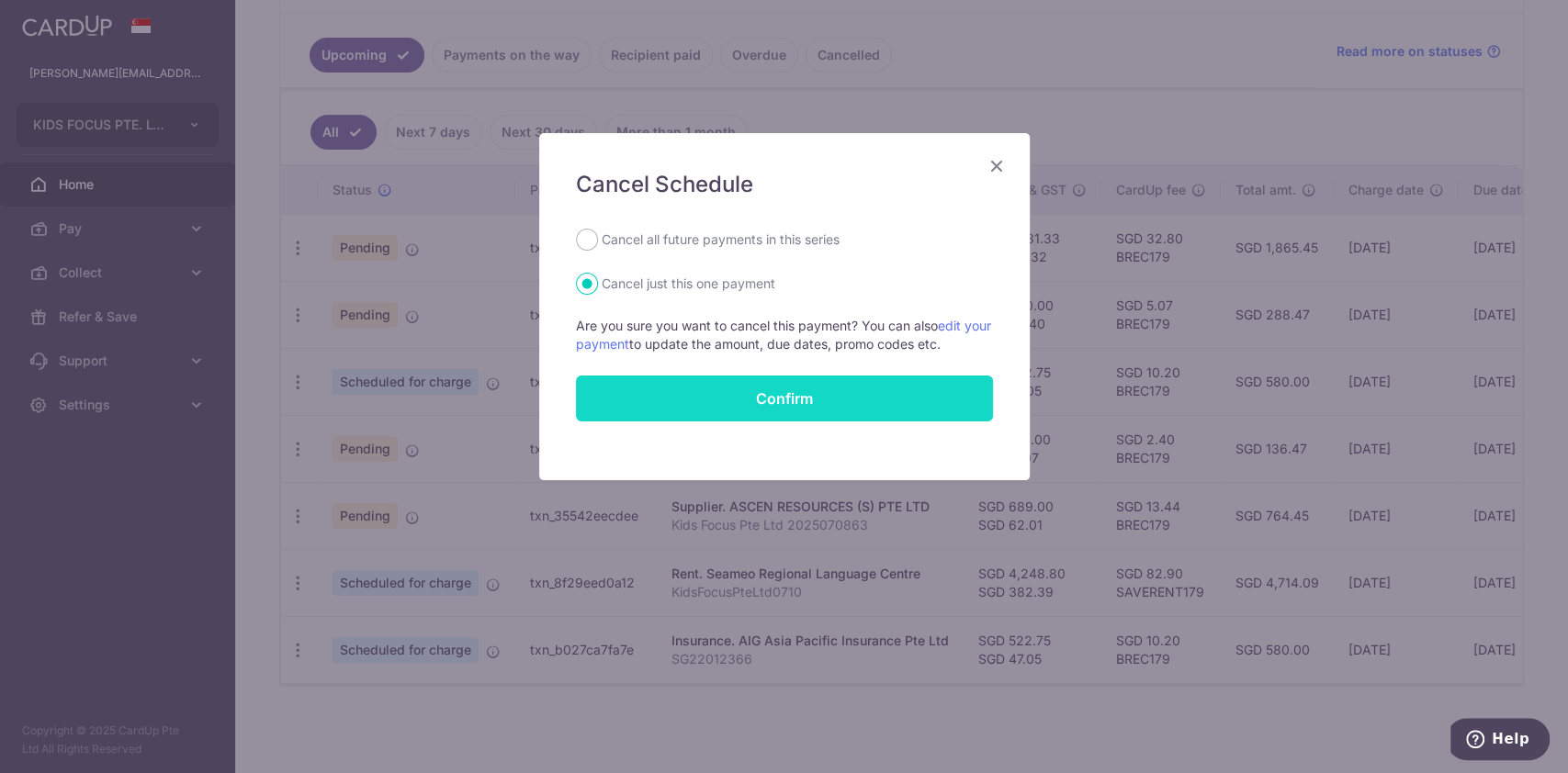
click at [650, 386] on input "Confirm" at bounding box center [784, 399] width 417 height 46
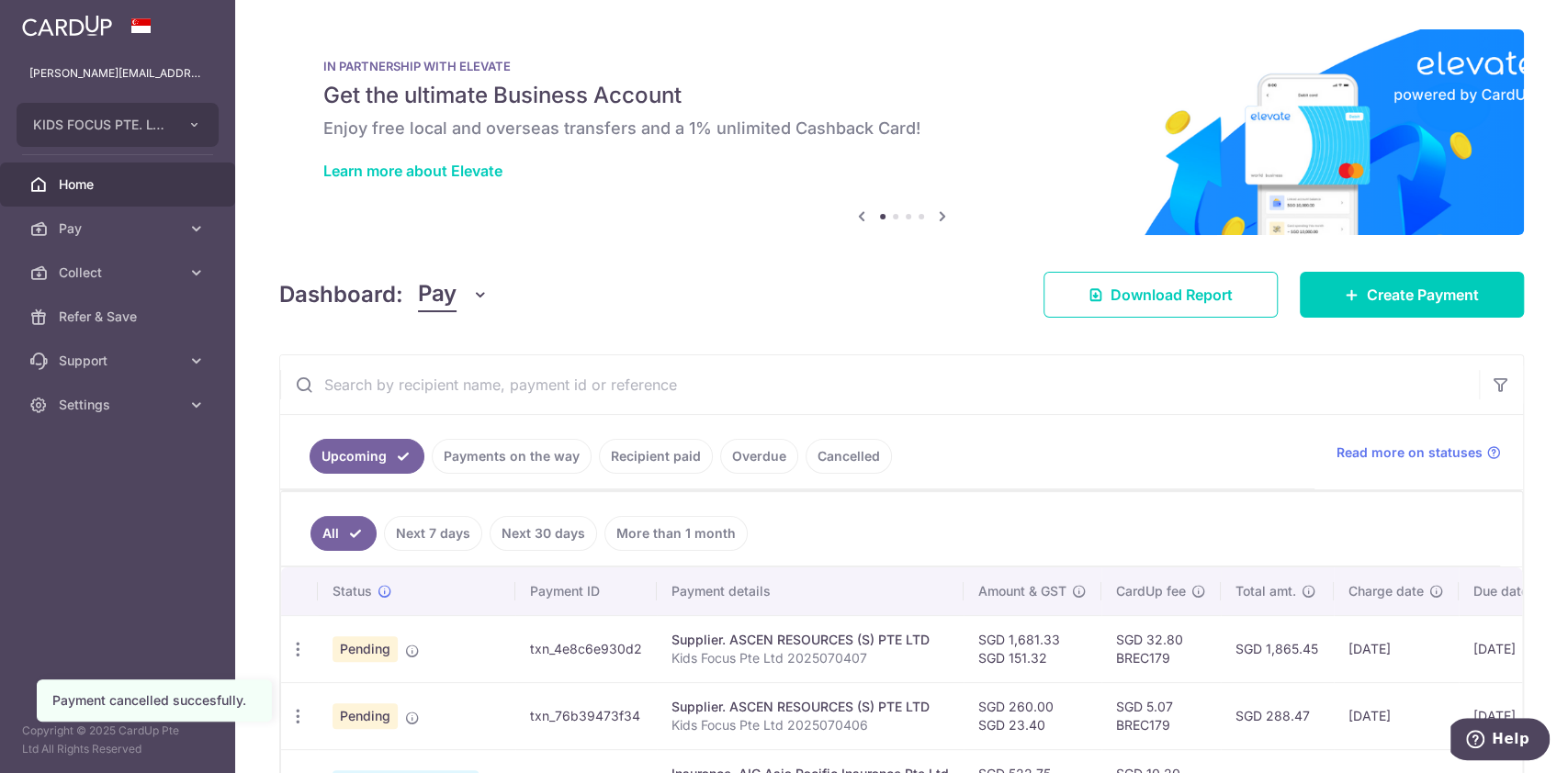
click at [650, 386] on input "text" at bounding box center [880, 385] width 1199 height 59
click at [201, 405] on icon at bounding box center [197, 405] width 18 height 18
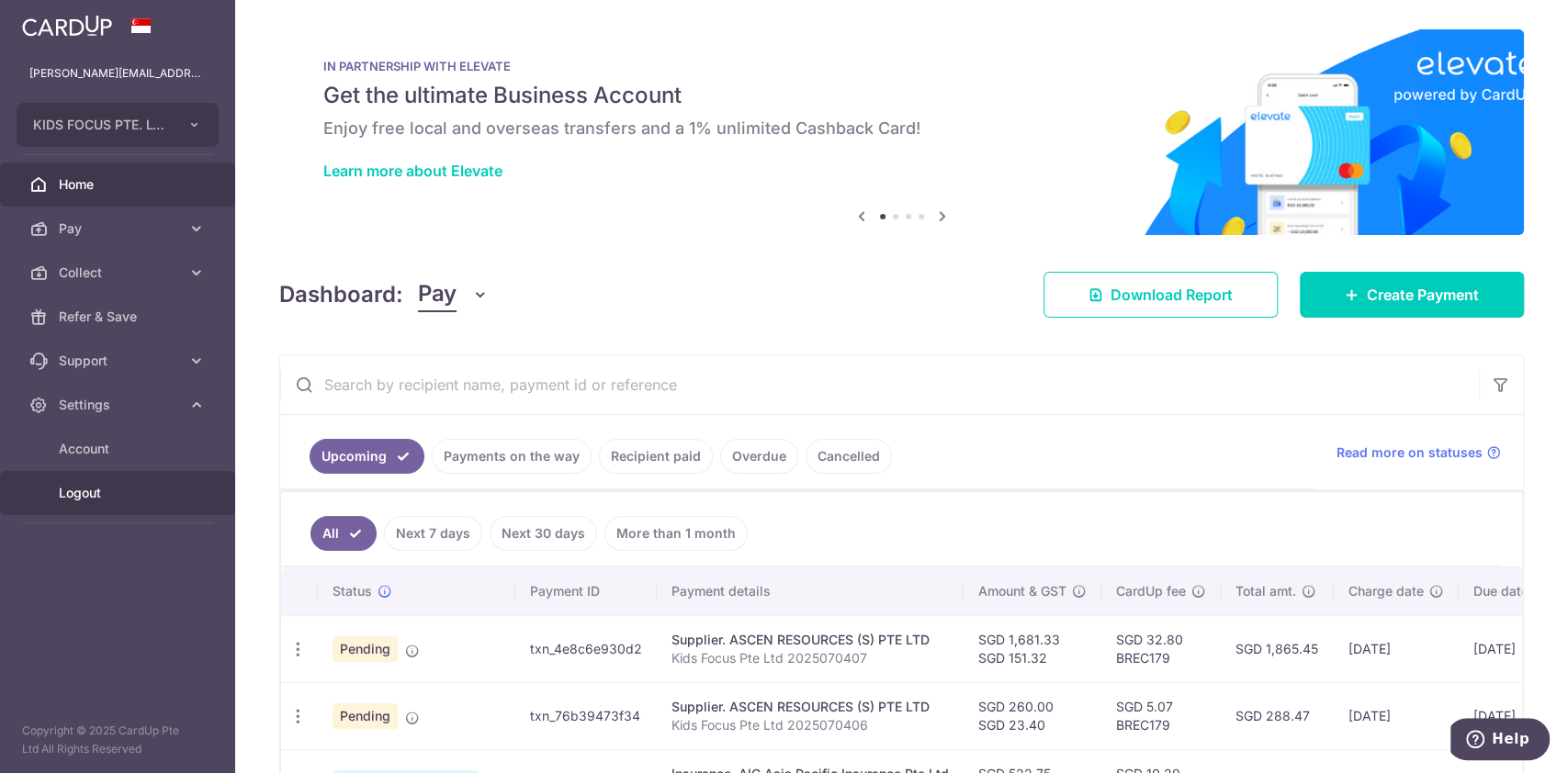
click at [110, 488] on span "Logout" at bounding box center [119, 493] width 121 height 18
